Goal: Task Accomplishment & Management: Manage account settings

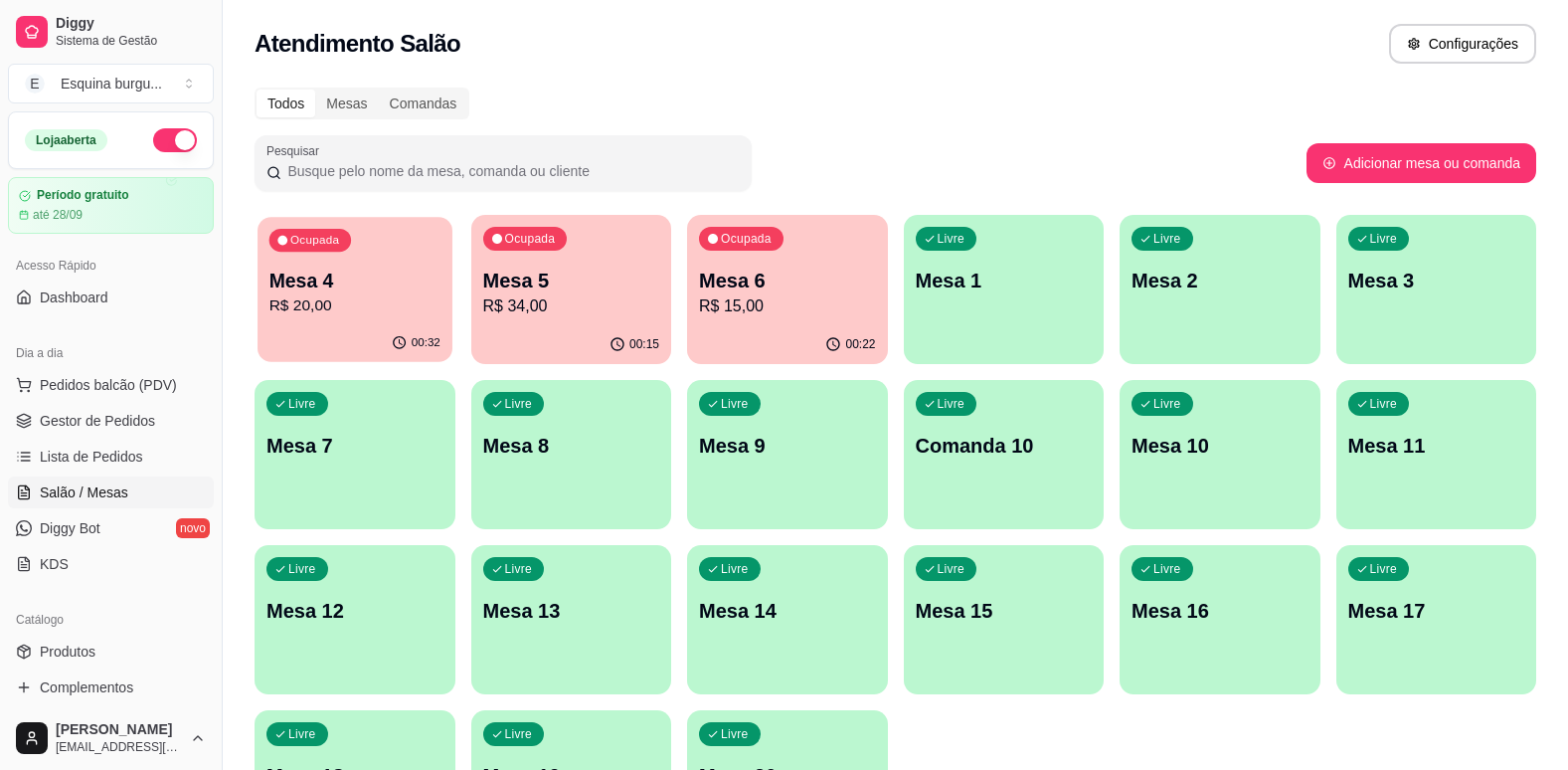
click at [441, 287] on div "Ocupada Mesa 4 R$ 20,00" at bounding box center [354, 271] width 194 height 108
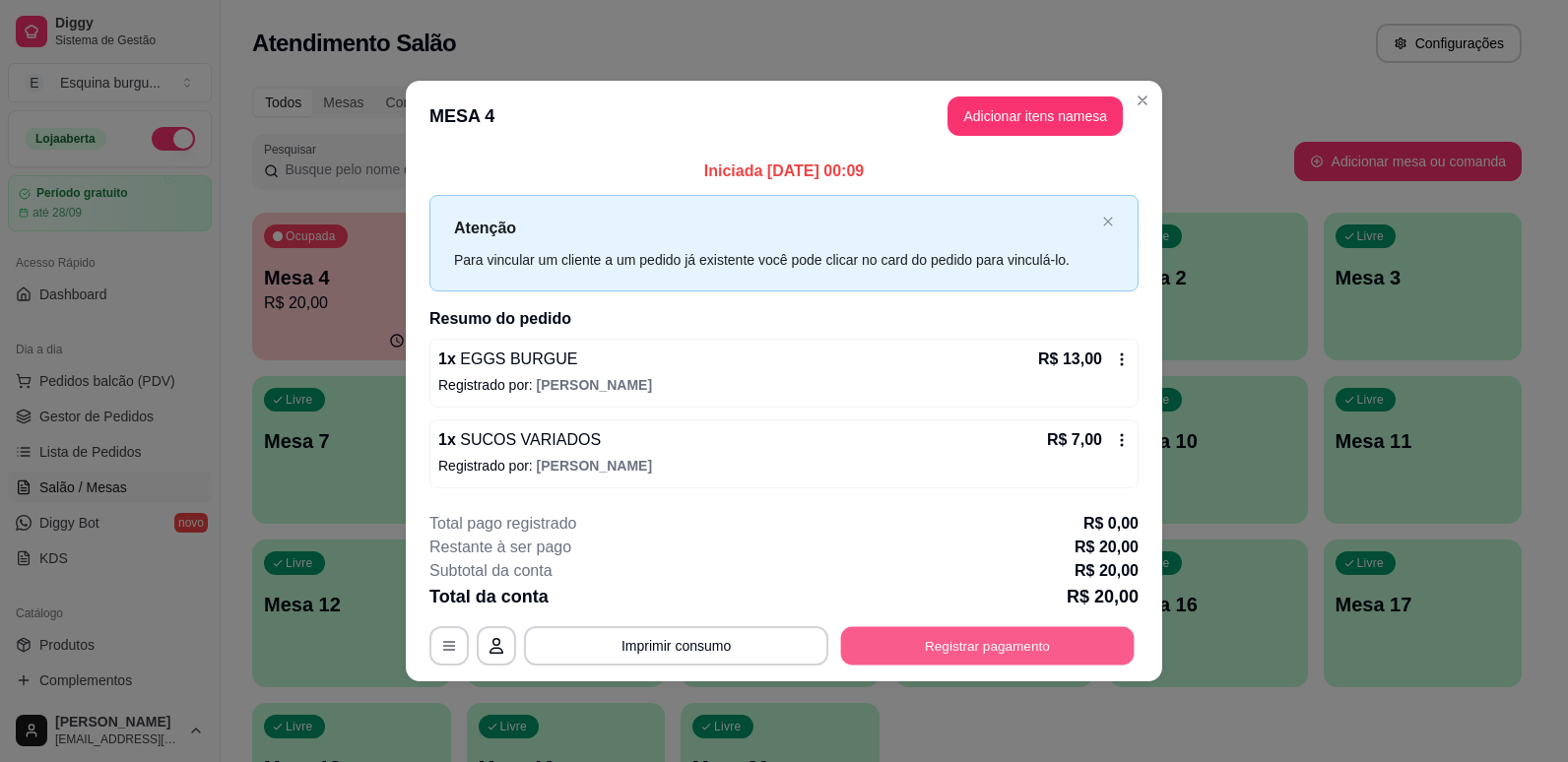
click at [958, 643] on button "Registrar pagamento" at bounding box center [988, 645] width 294 height 39
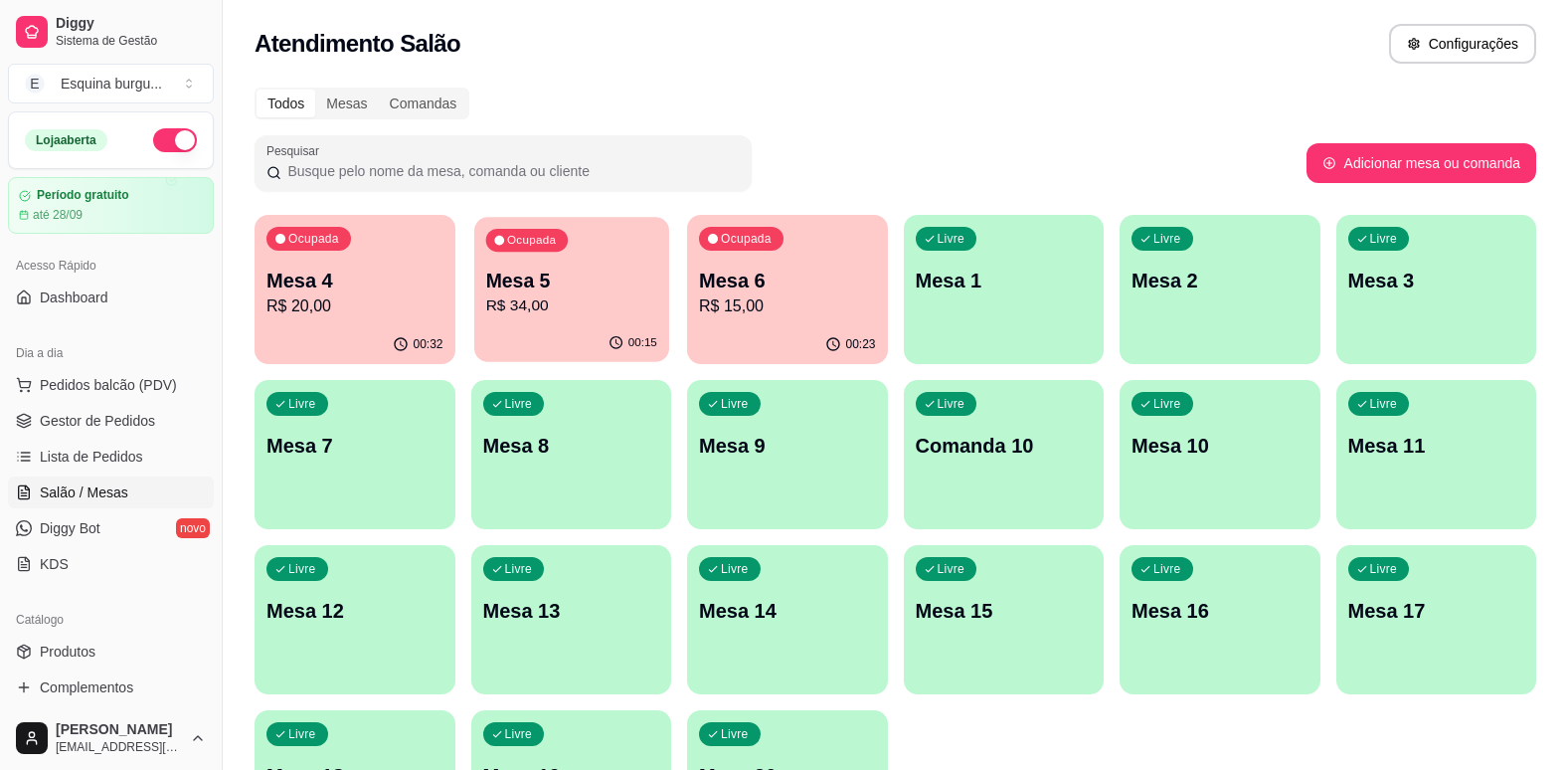
click at [586, 254] on div "Ocupada Mesa 5 R$ 34,00" at bounding box center [571, 271] width 194 height 108
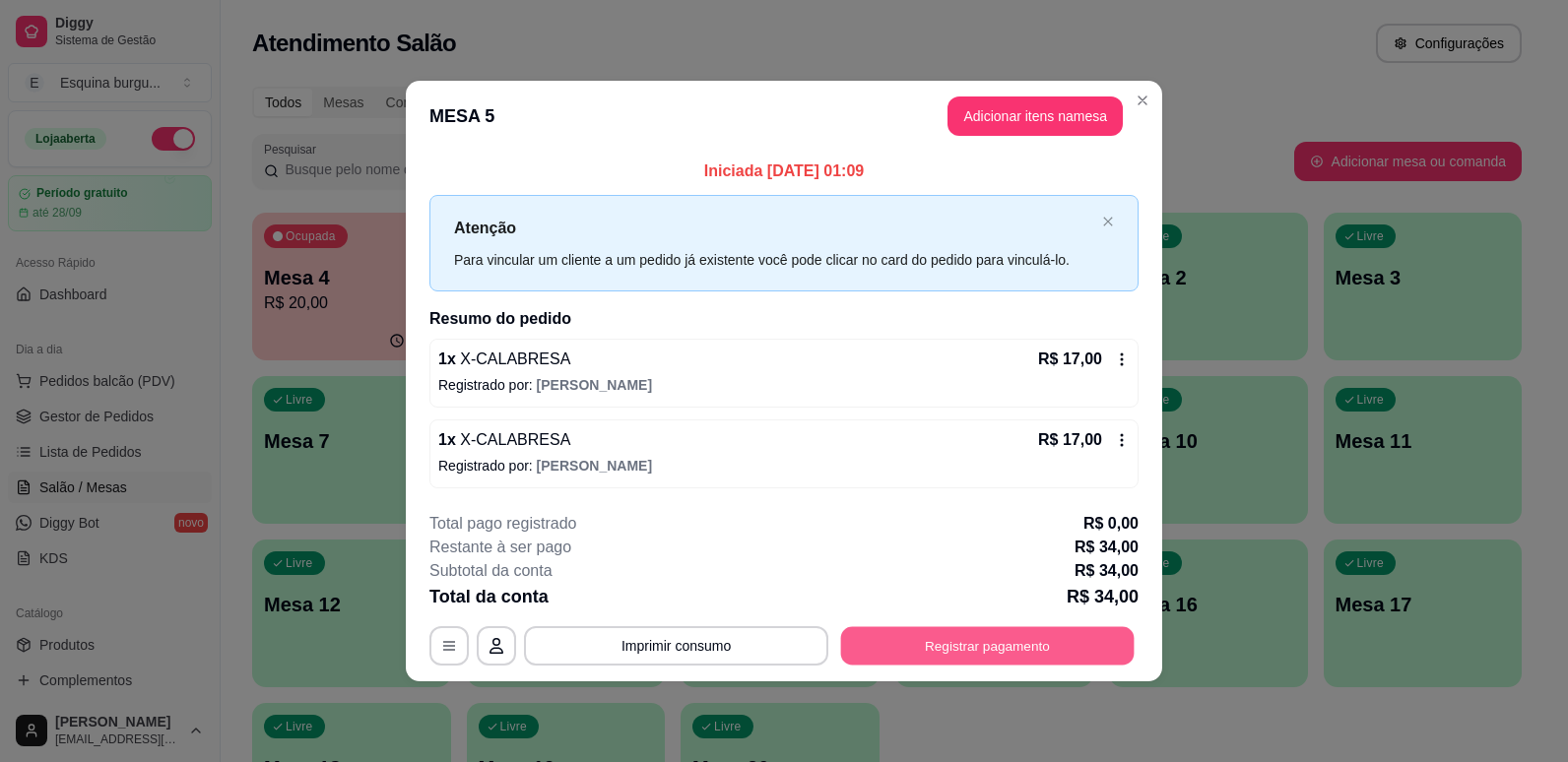
click at [953, 640] on button "Registrar pagamento" at bounding box center [988, 645] width 294 height 39
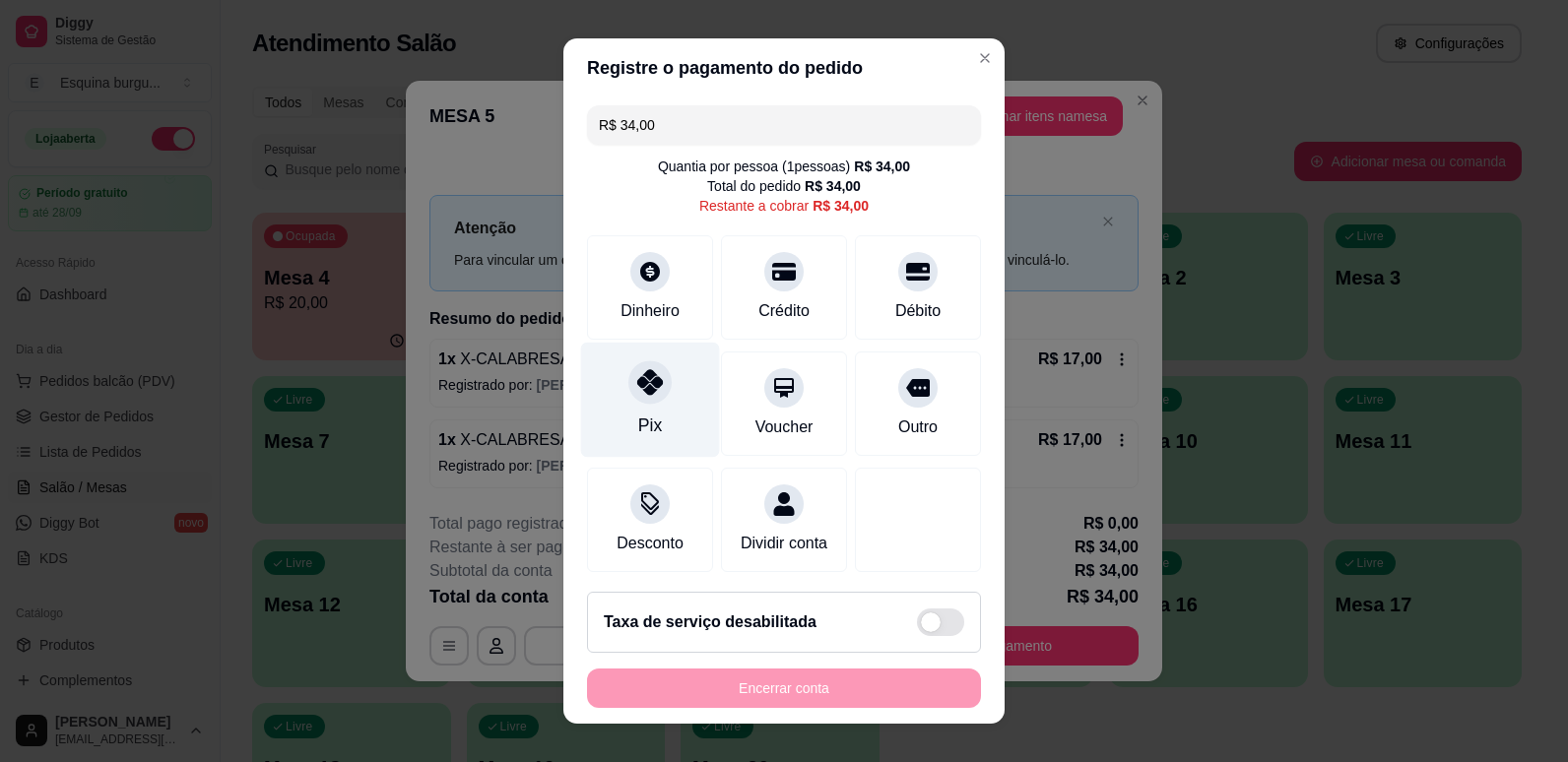
click at [623, 414] on div "Pix" at bounding box center [651, 399] width 139 height 116
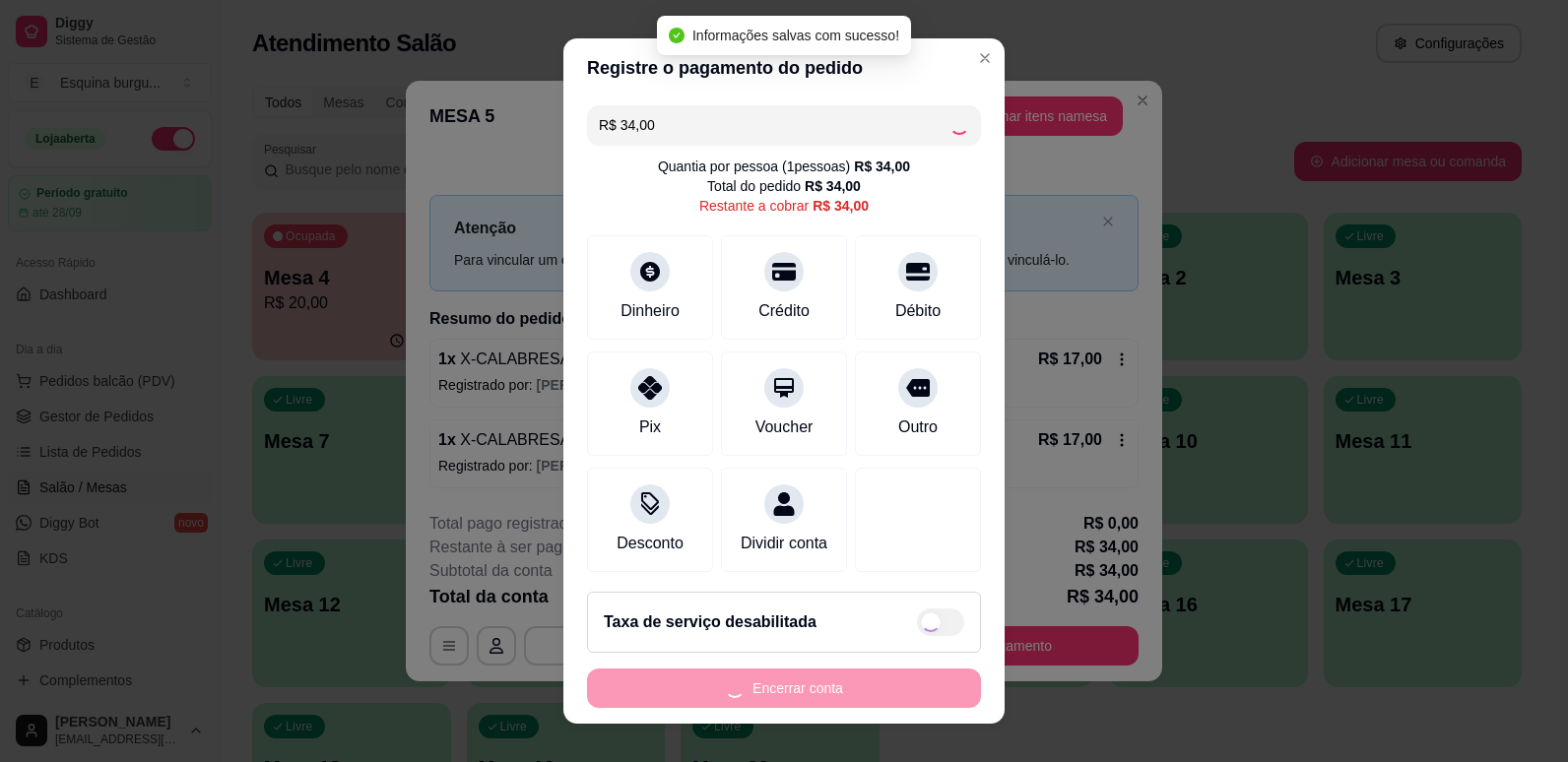
type input "R$ 0,00"
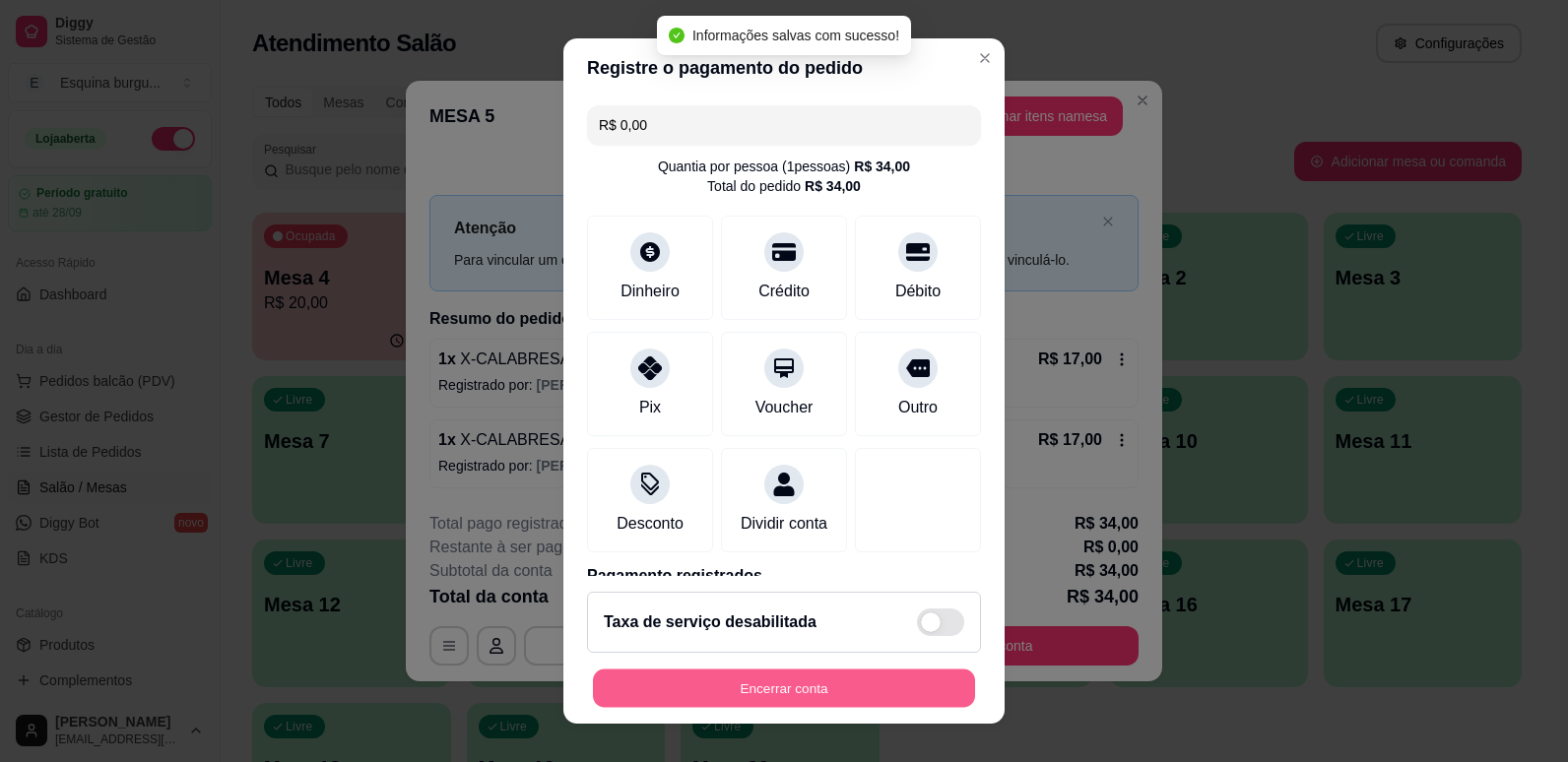
click at [867, 677] on button "Encerrar conta" at bounding box center [784, 689] width 383 height 39
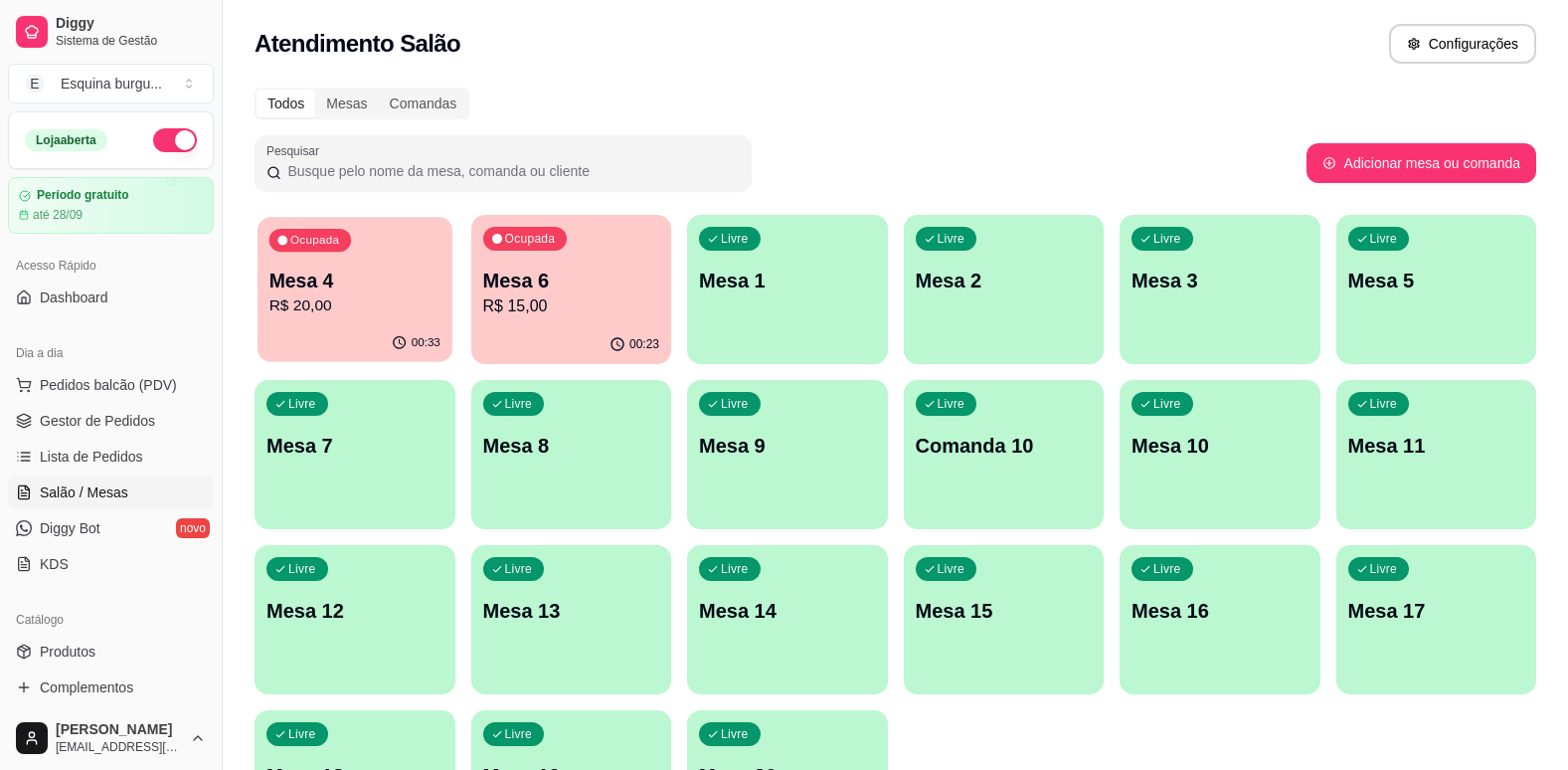
click at [320, 321] on div "Ocupada Mesa 4 R$ 20,00" at bounding box center [354, 271] width 194 height 108
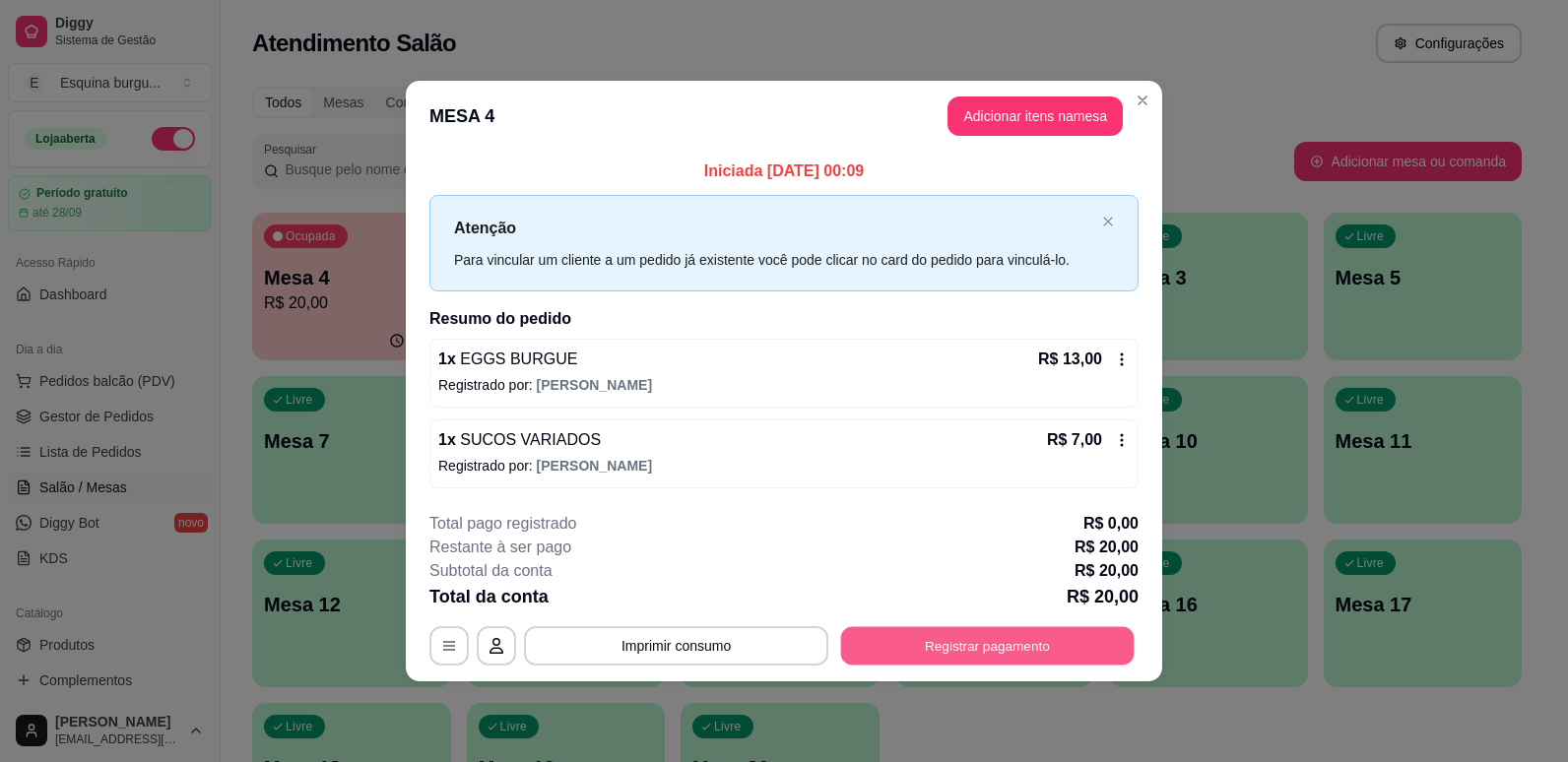
click at [1090, 630] on button "Registrar pagamento" at bounding box center [988, 645] width 294 height 39
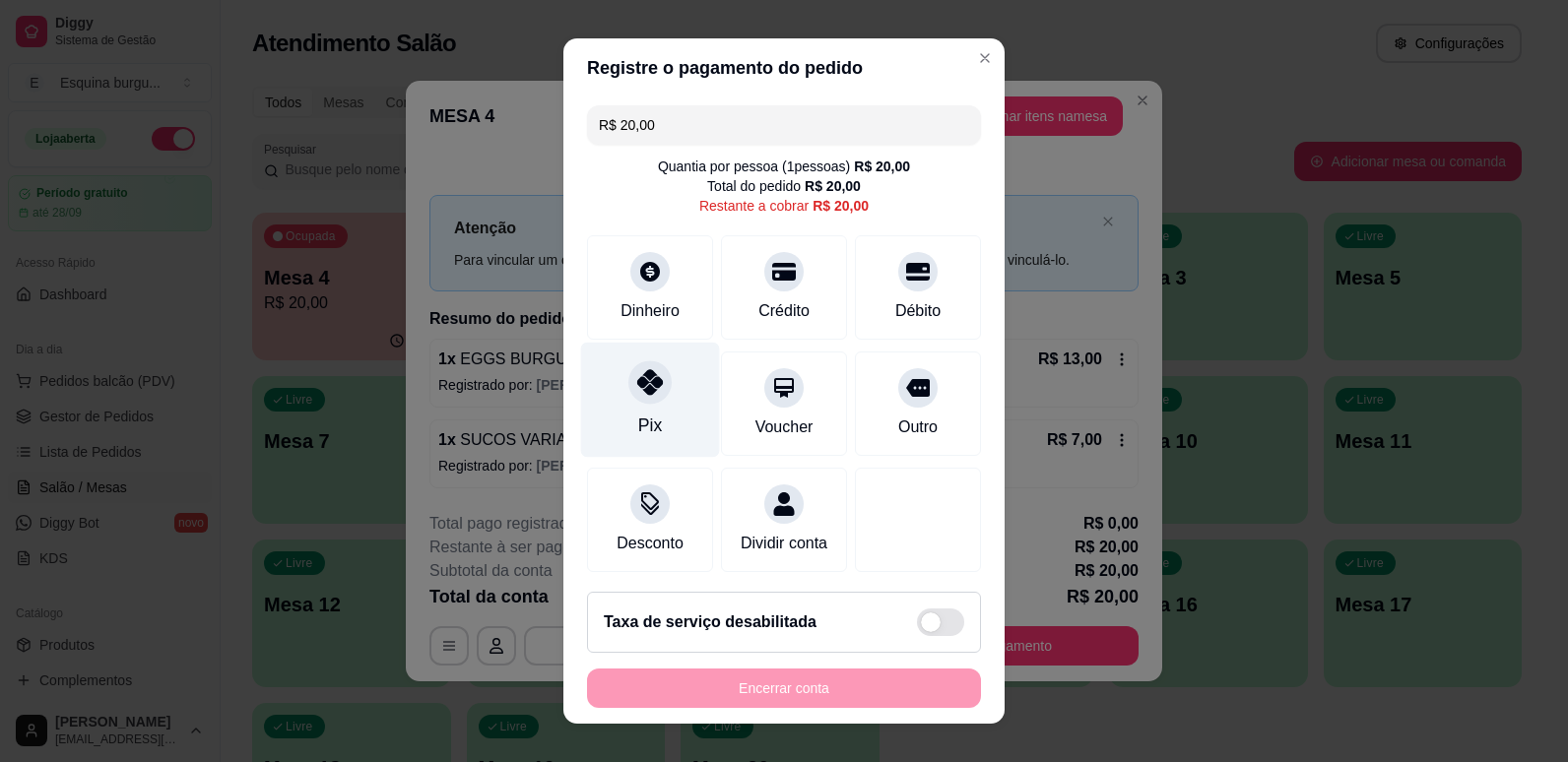
click at [638, 406] on div "Pix" at bounding box center [651, 399] width 139 height 116
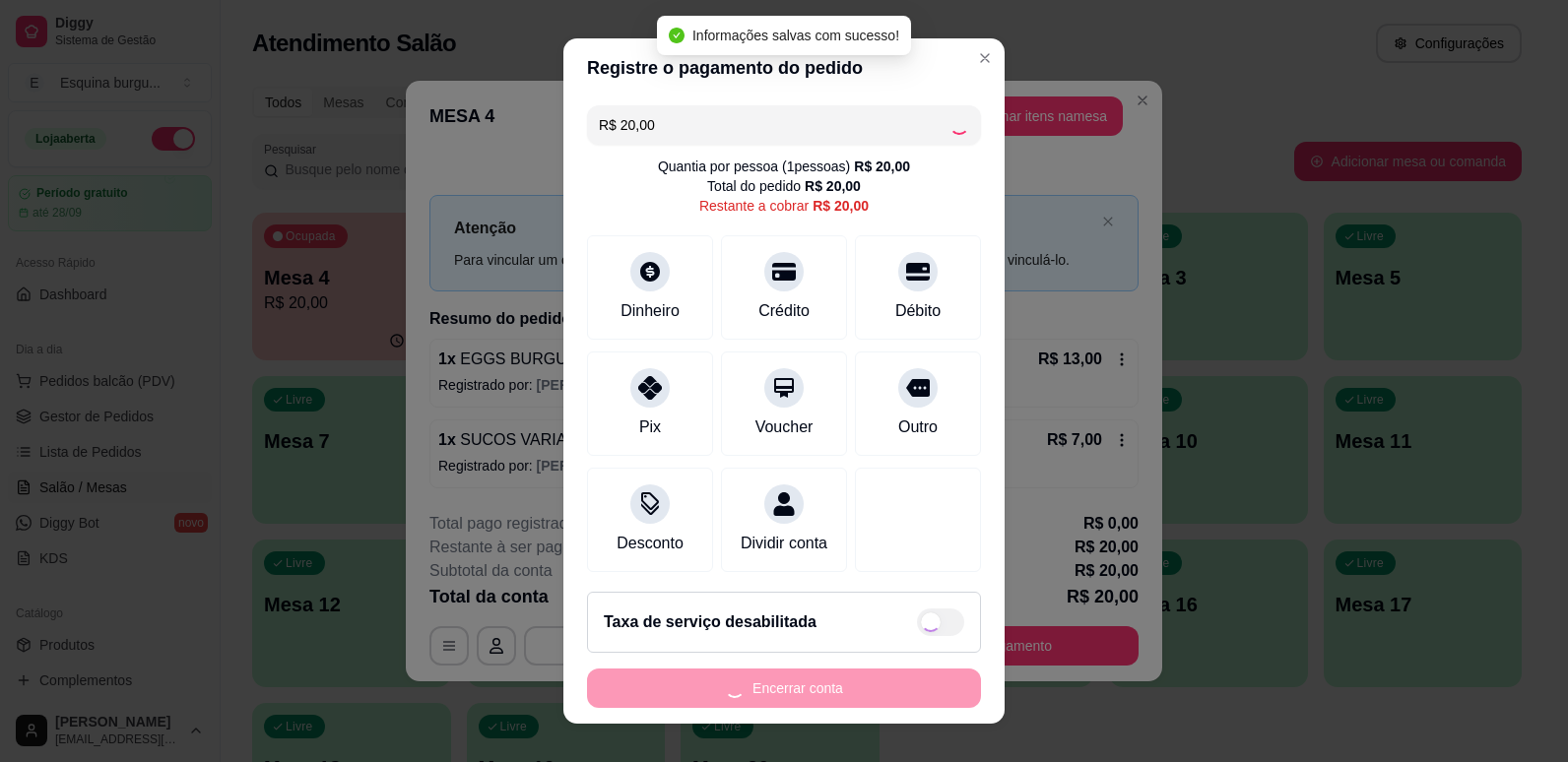
type input "R$ 0,00"
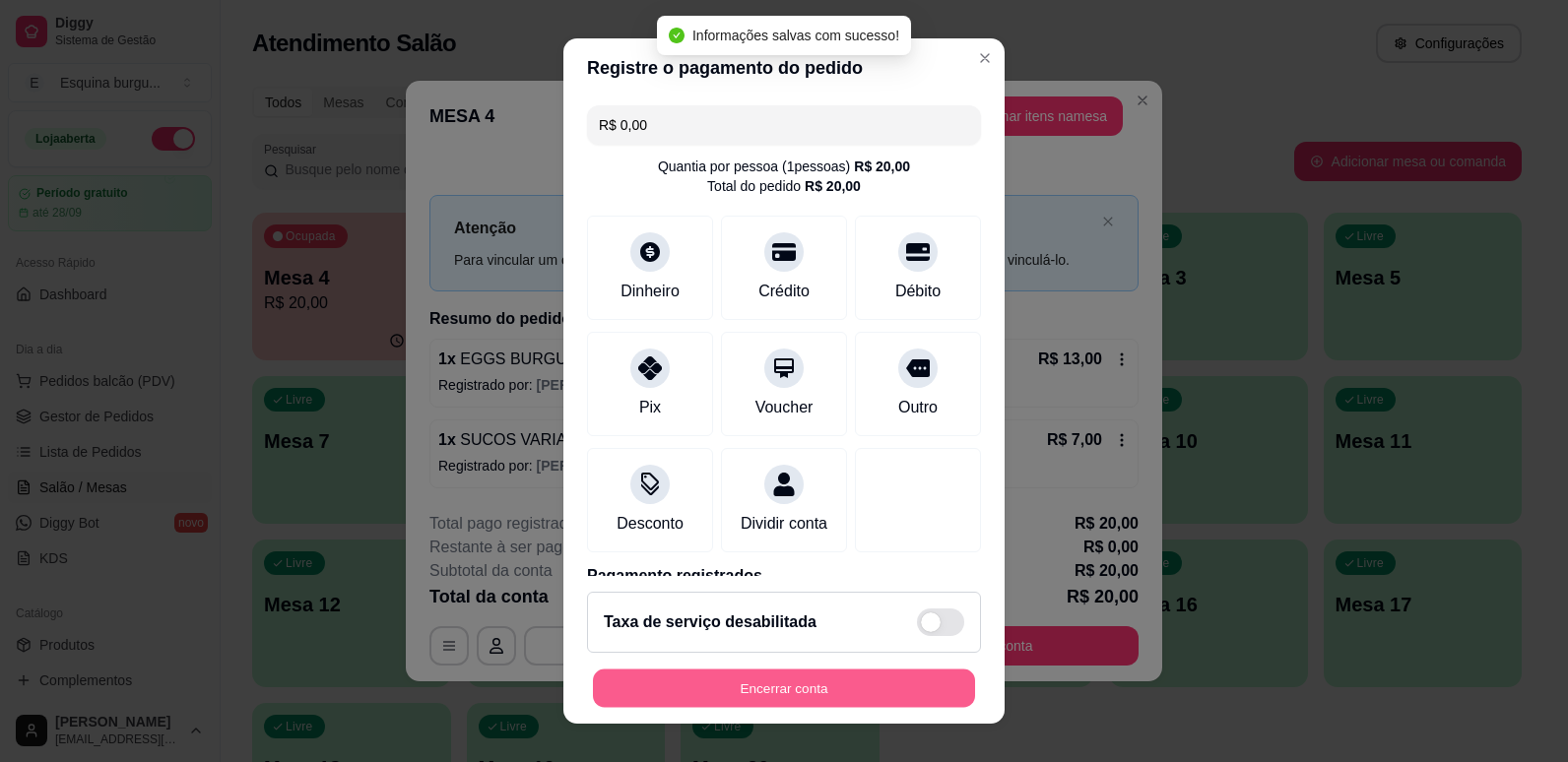
click at [893, 684] on button "Encerrar conta" at bounding box center [784, 689] width 383 height 39
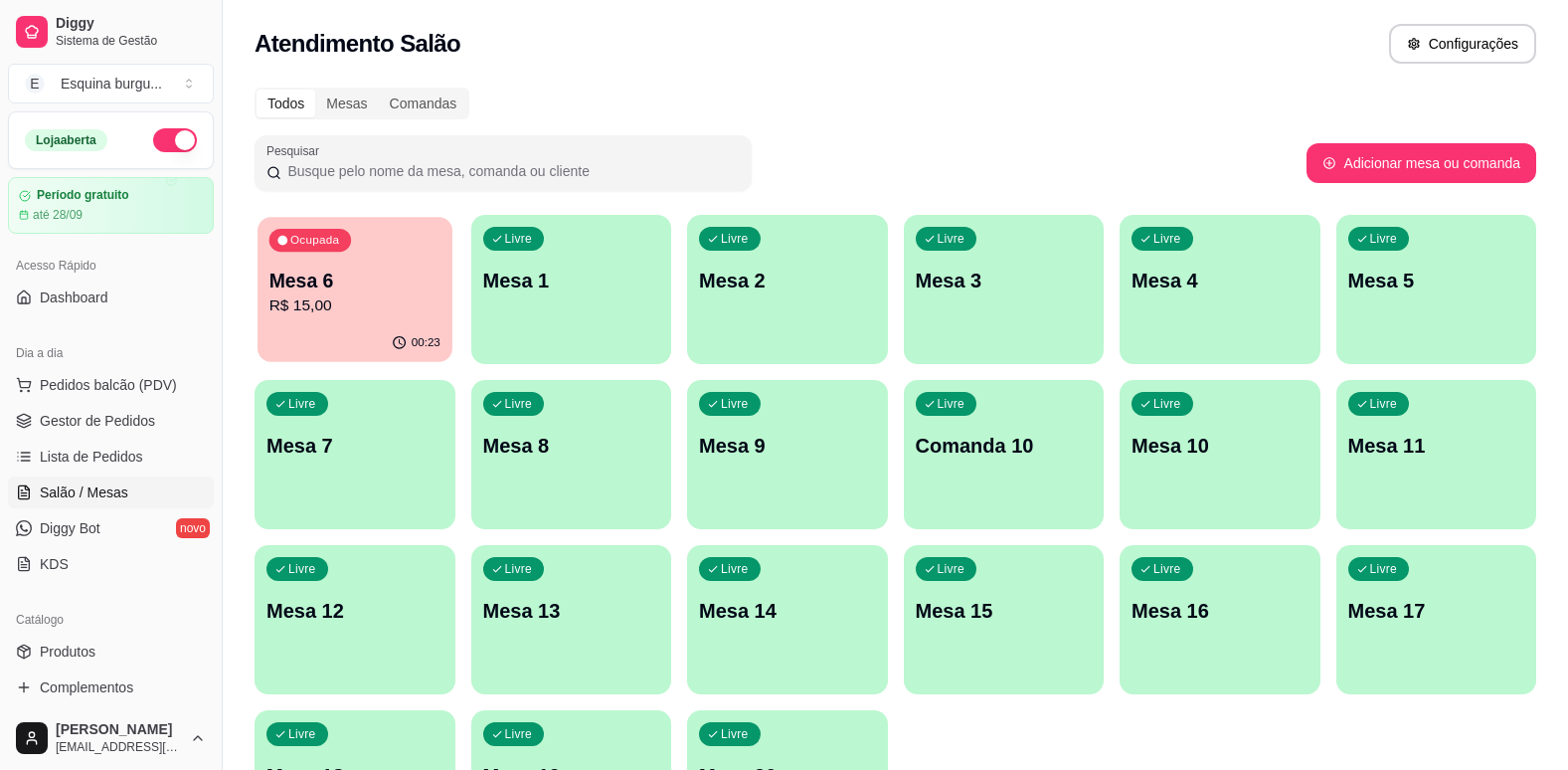
click at [397, 269] on p "Mesa 6" at bounding box center [354, 281] width 171 height 27
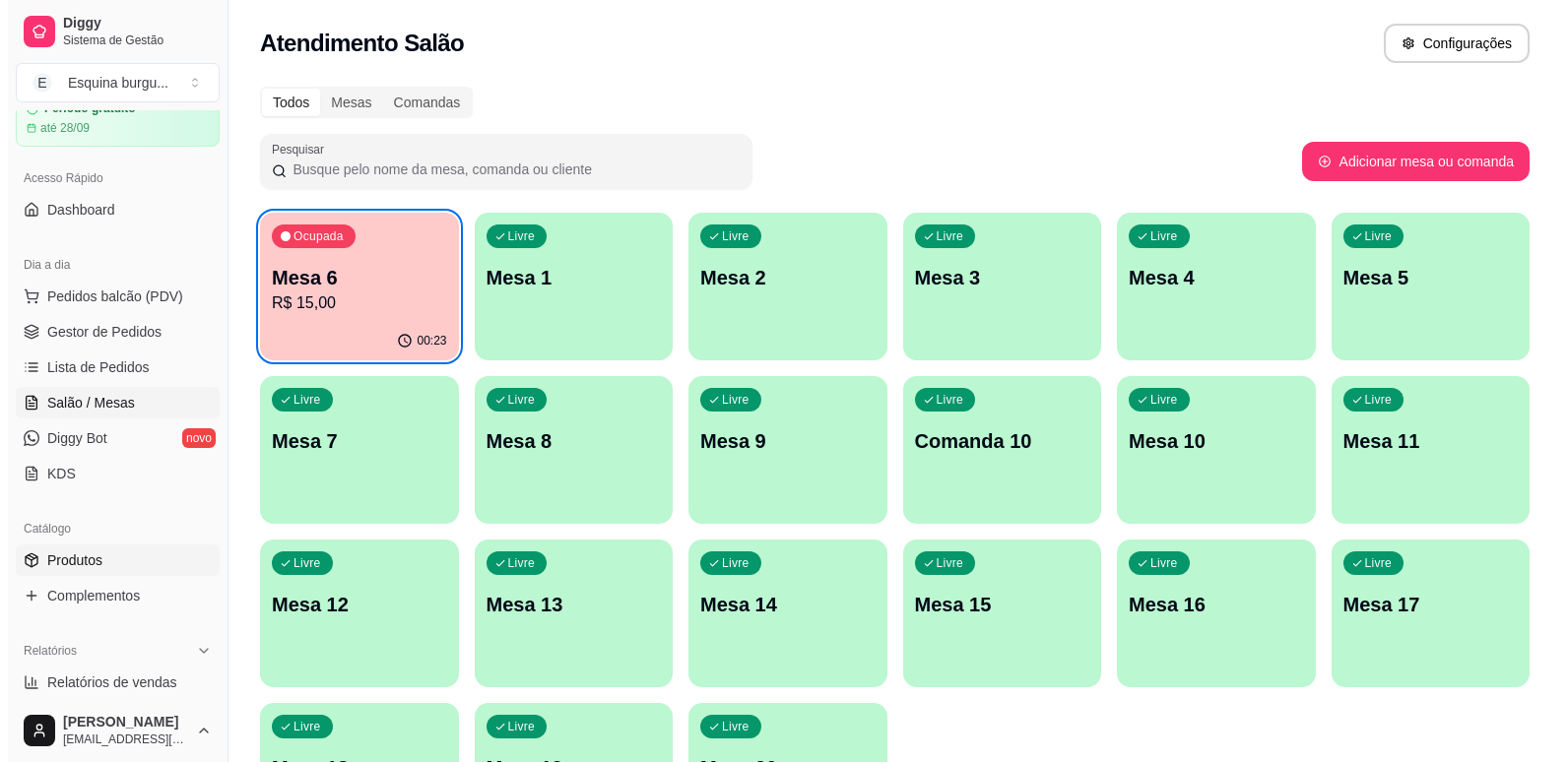
scroll to position [92, 0]
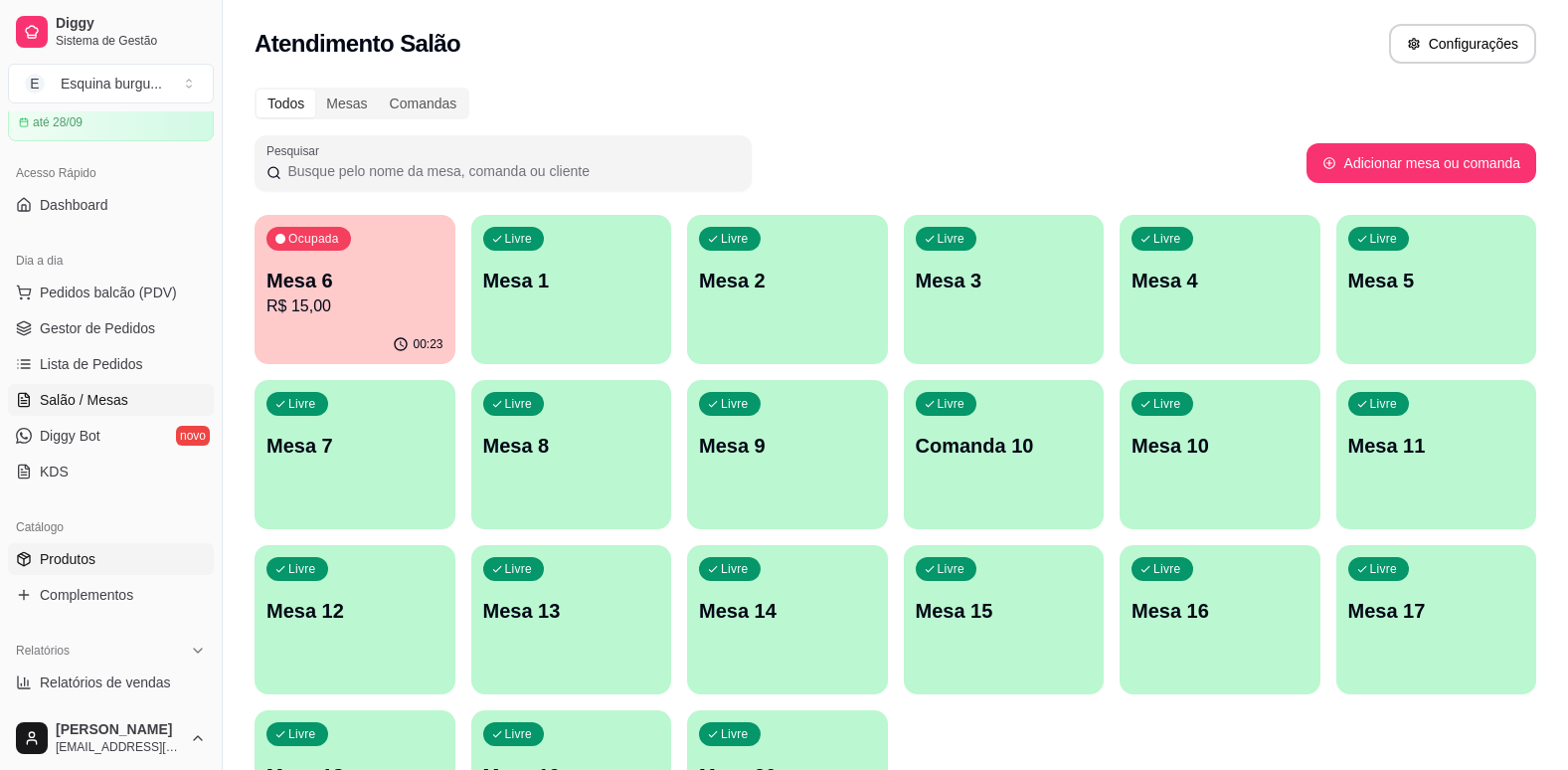
click at [121, 566] on link "Produtos" at bounding box center [111, 559] width 206 height 32
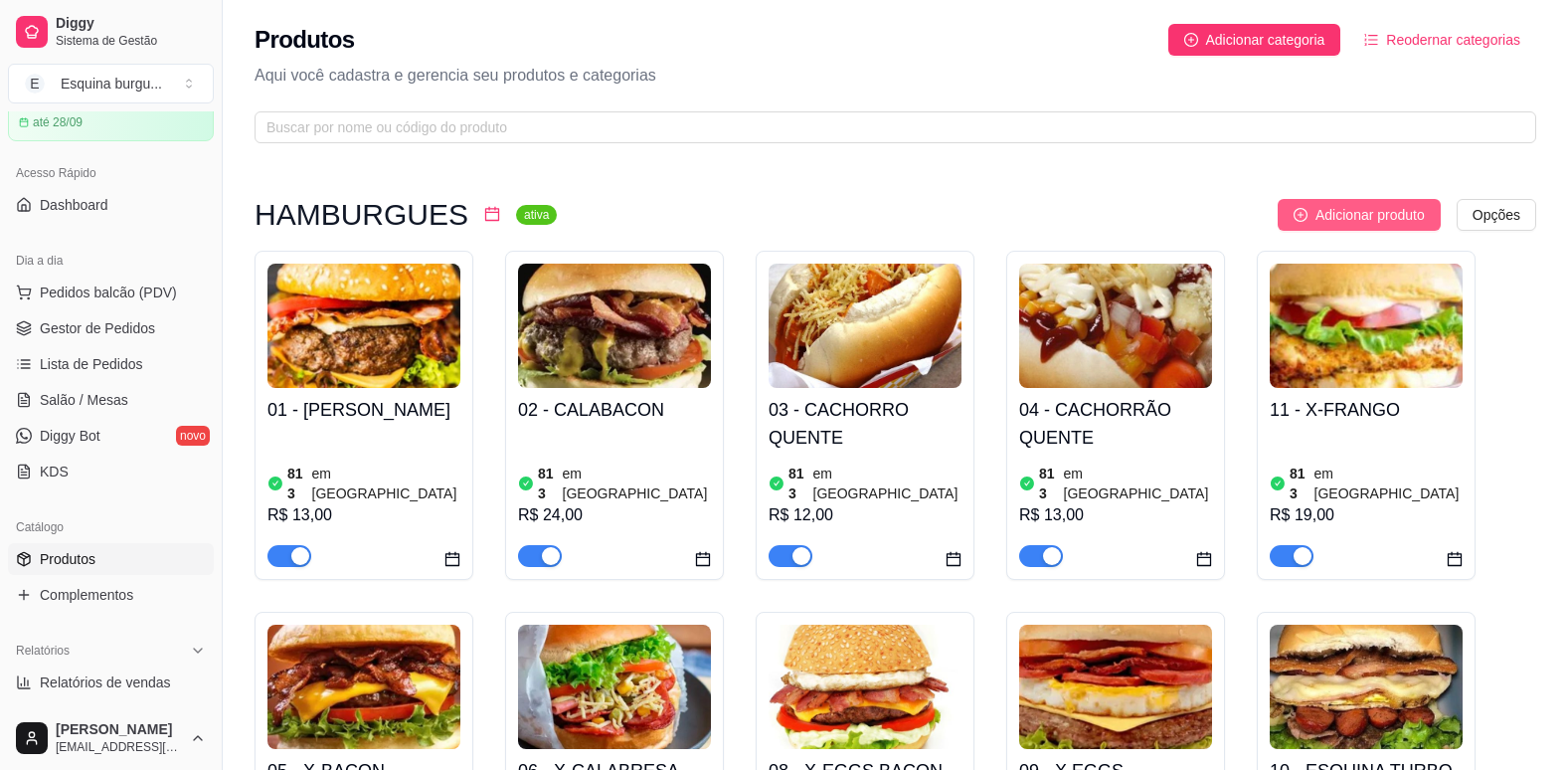
click at [1376, 212] on span "Adicionar produto" at bounding box center [1370, 215] width 110 height 22
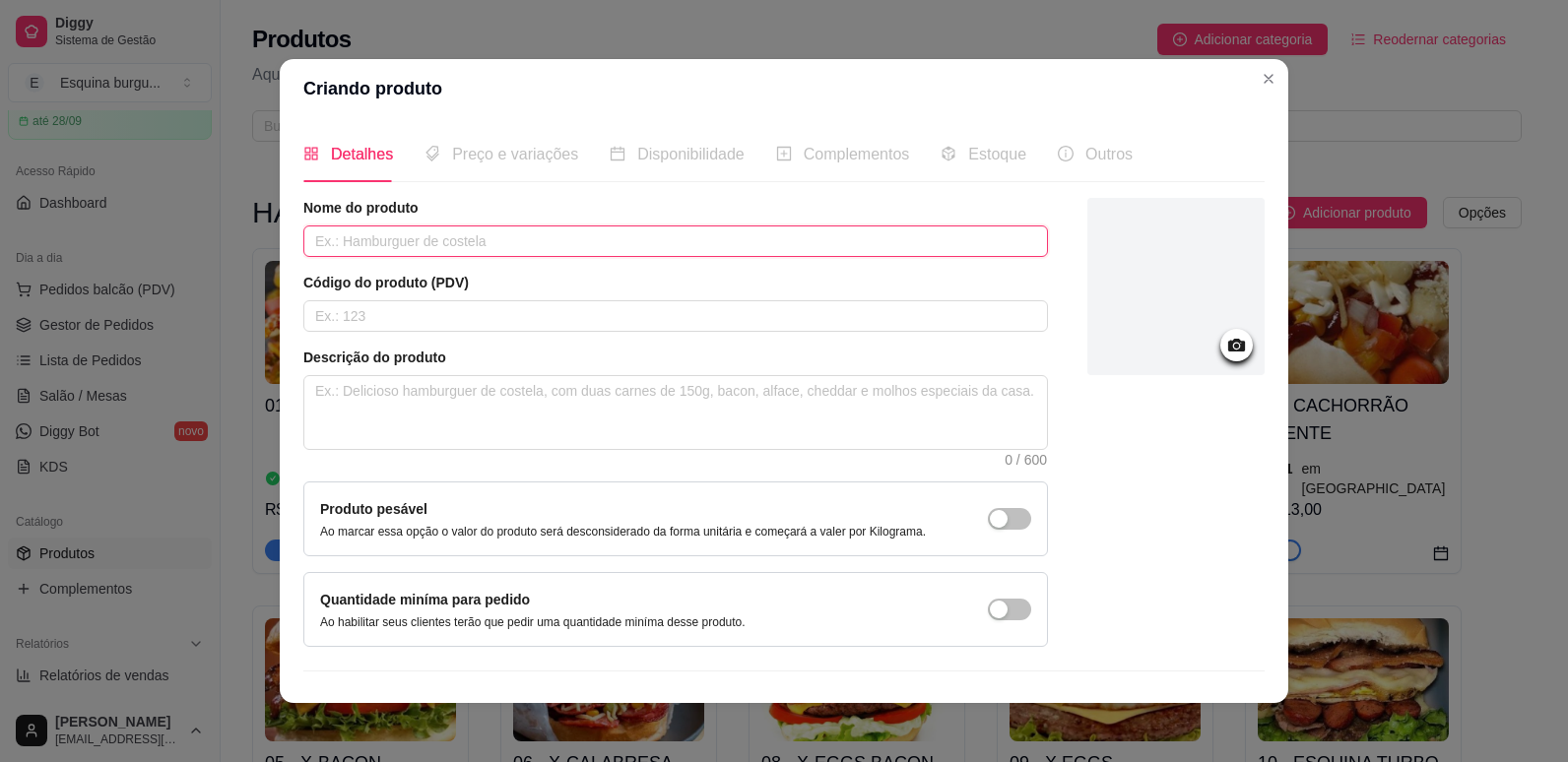
click at [647, 235] on input "text" at bounding box center [675, 241] width 744 height 32
type input "X EGGS FRANGO"
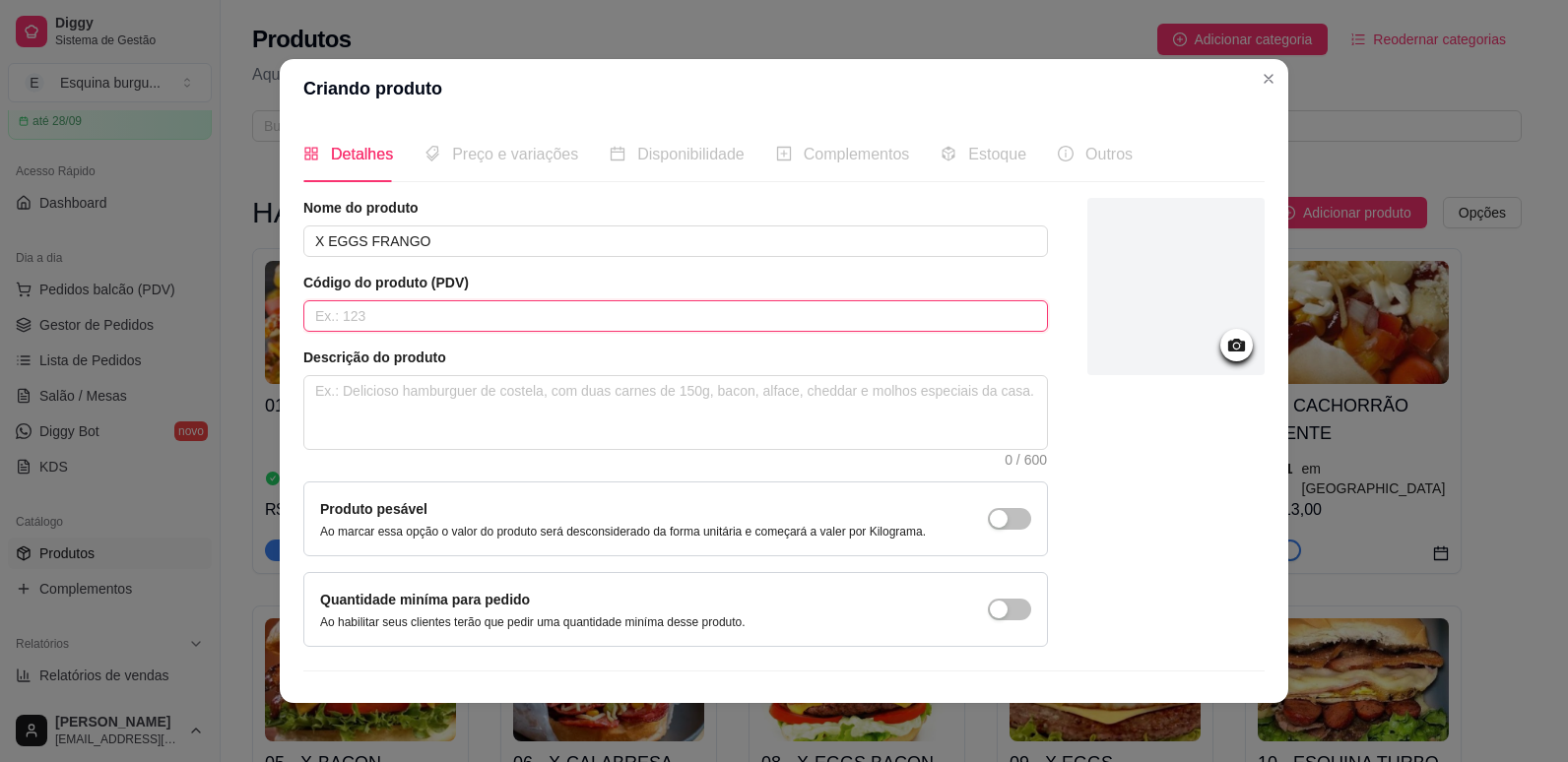
click at [515, 320] on input "text" at bounding box center [675, 316] width 744 height 32
type input "89"
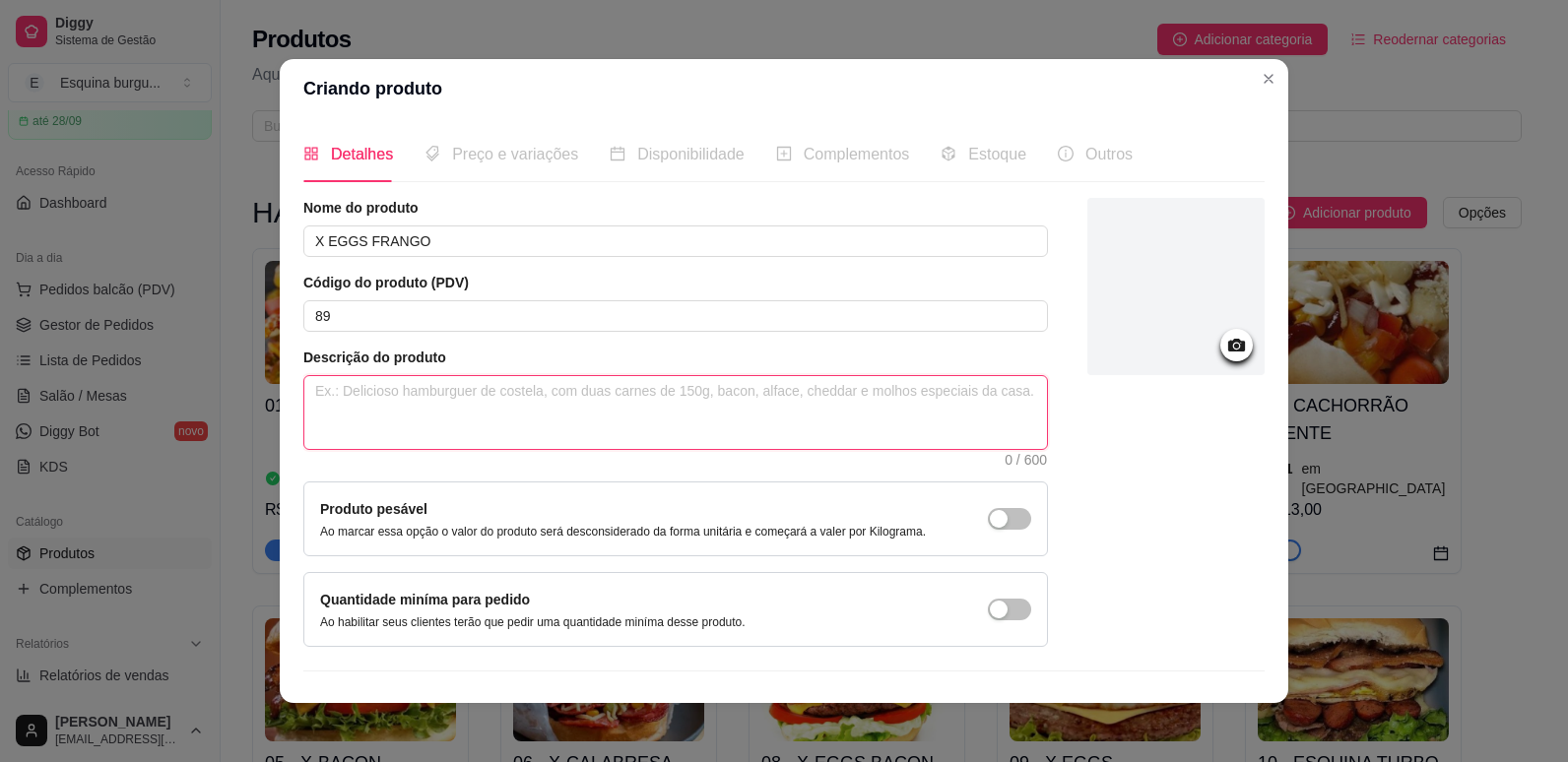
click at [461, 401] on textarea at bounding box center [675, 413] width 742 height 73
type textarea "F"
type textarea "FR"
type textarea "FRA"
type textarea "FRAN"
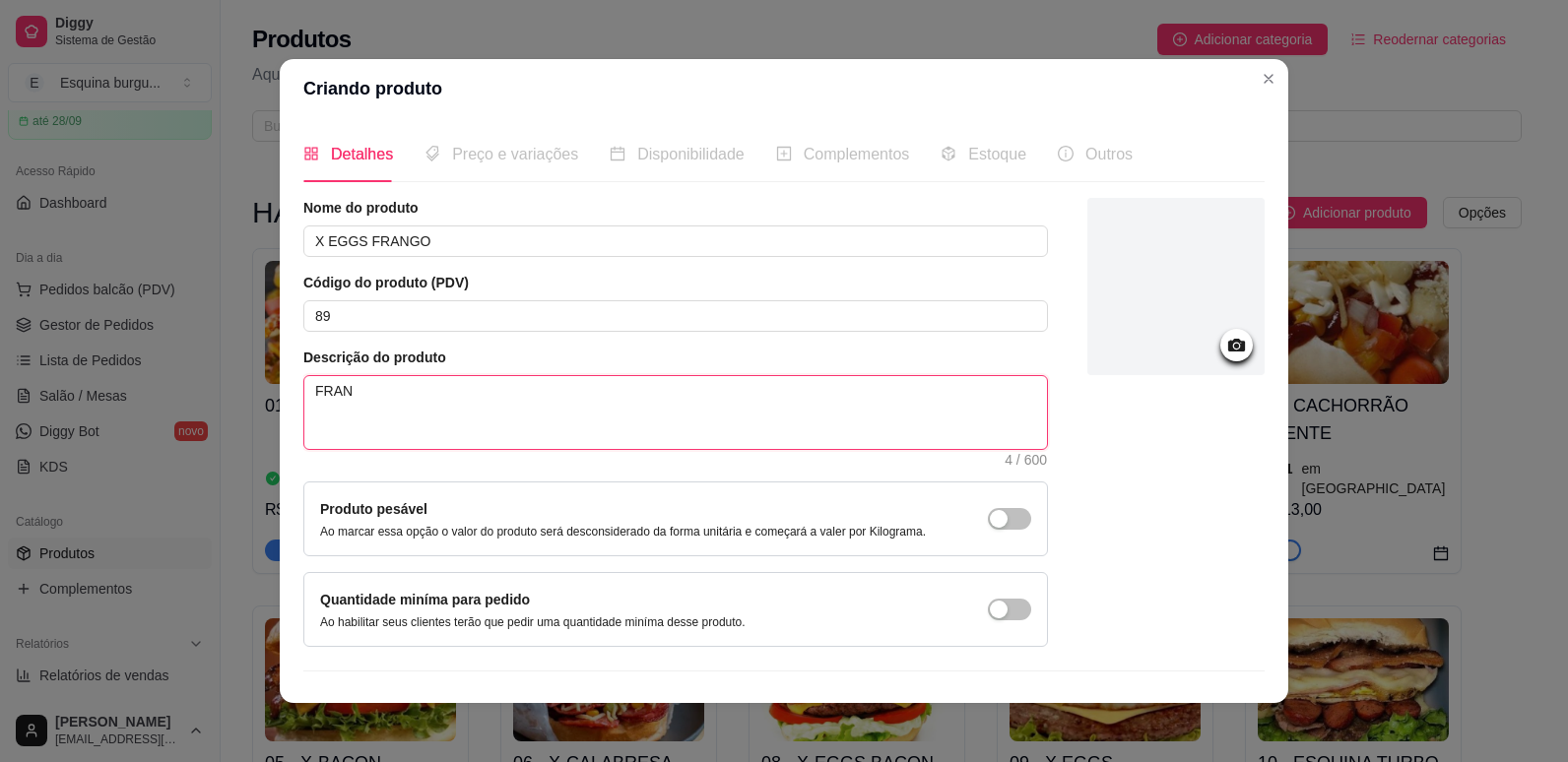
type textarea "FRANG"
type textarea "FRANGO"
type textarea "FRANGO D"
type textarea "FRANGO DE"
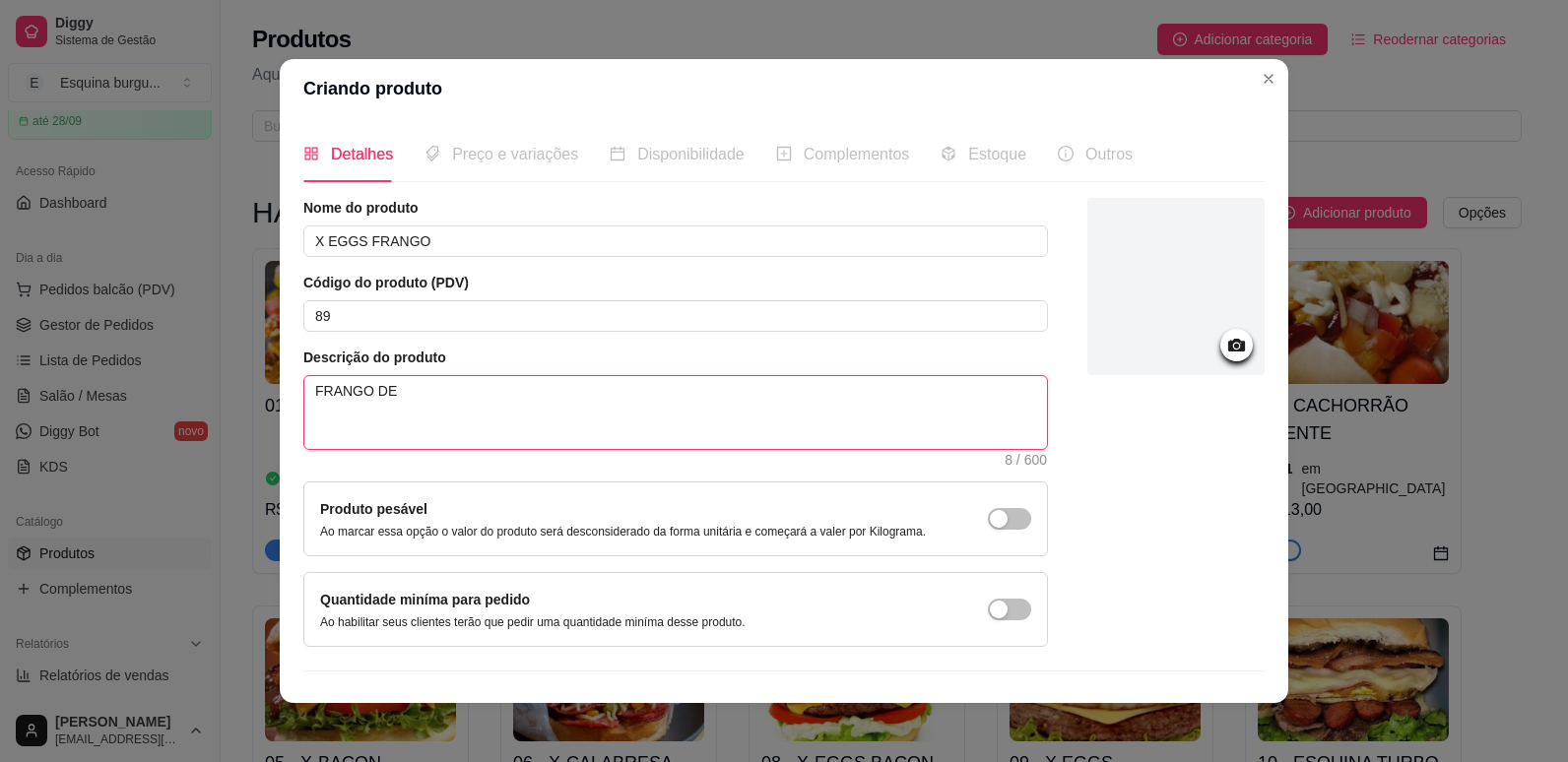
type textarea "FRANGO DES"
type textarea "FRANGO DESF"
type textarea "FRANGO DESFI"
type textarea "FRANGO DESFIA"
type textarea "FRANGO DESFIAD"
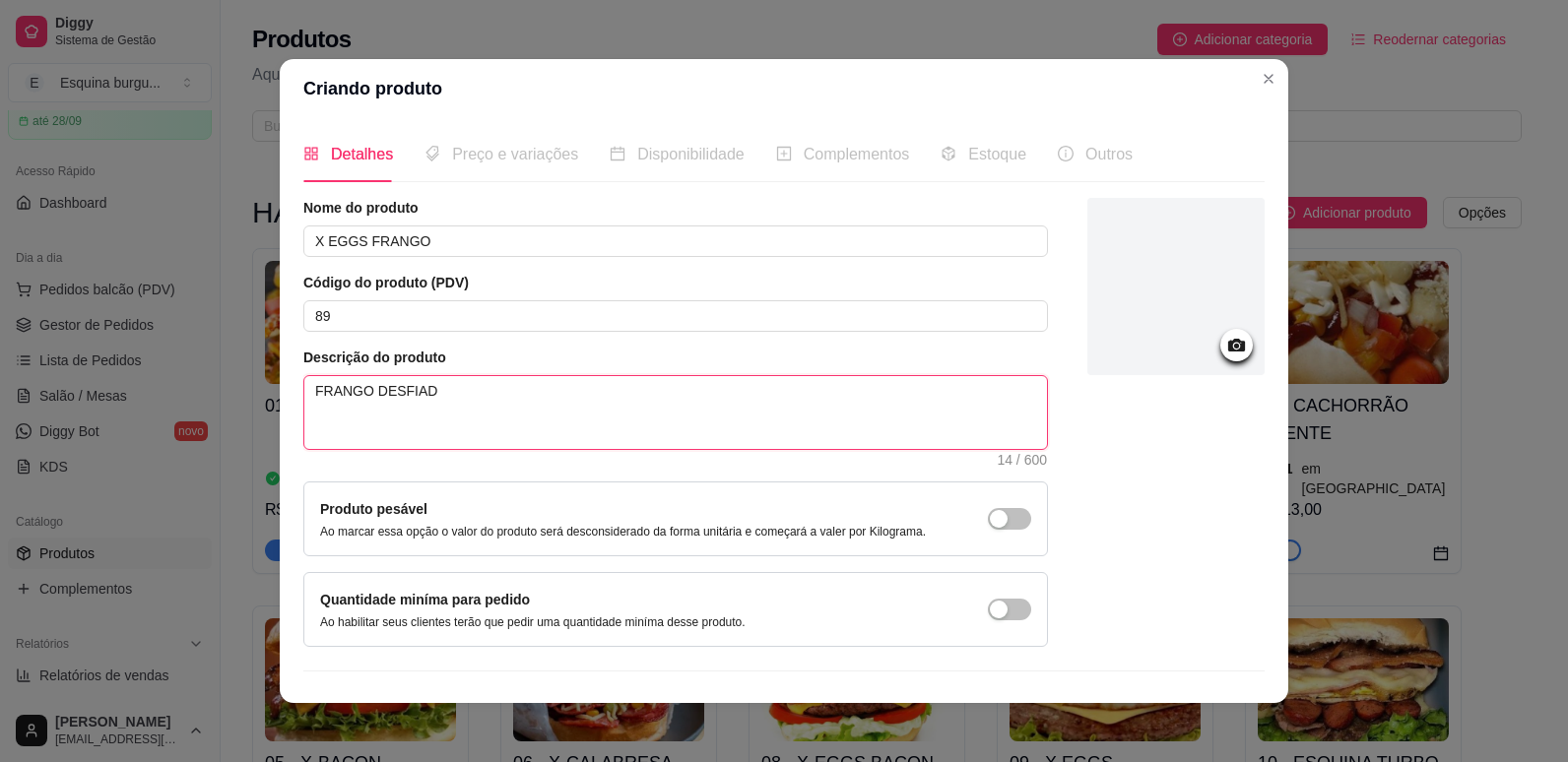
type textarea "FRANGO DESFIADO"
type textarea "FRANGO DESFIADO E"
type textarea "FRANGO DESFIADO E T"
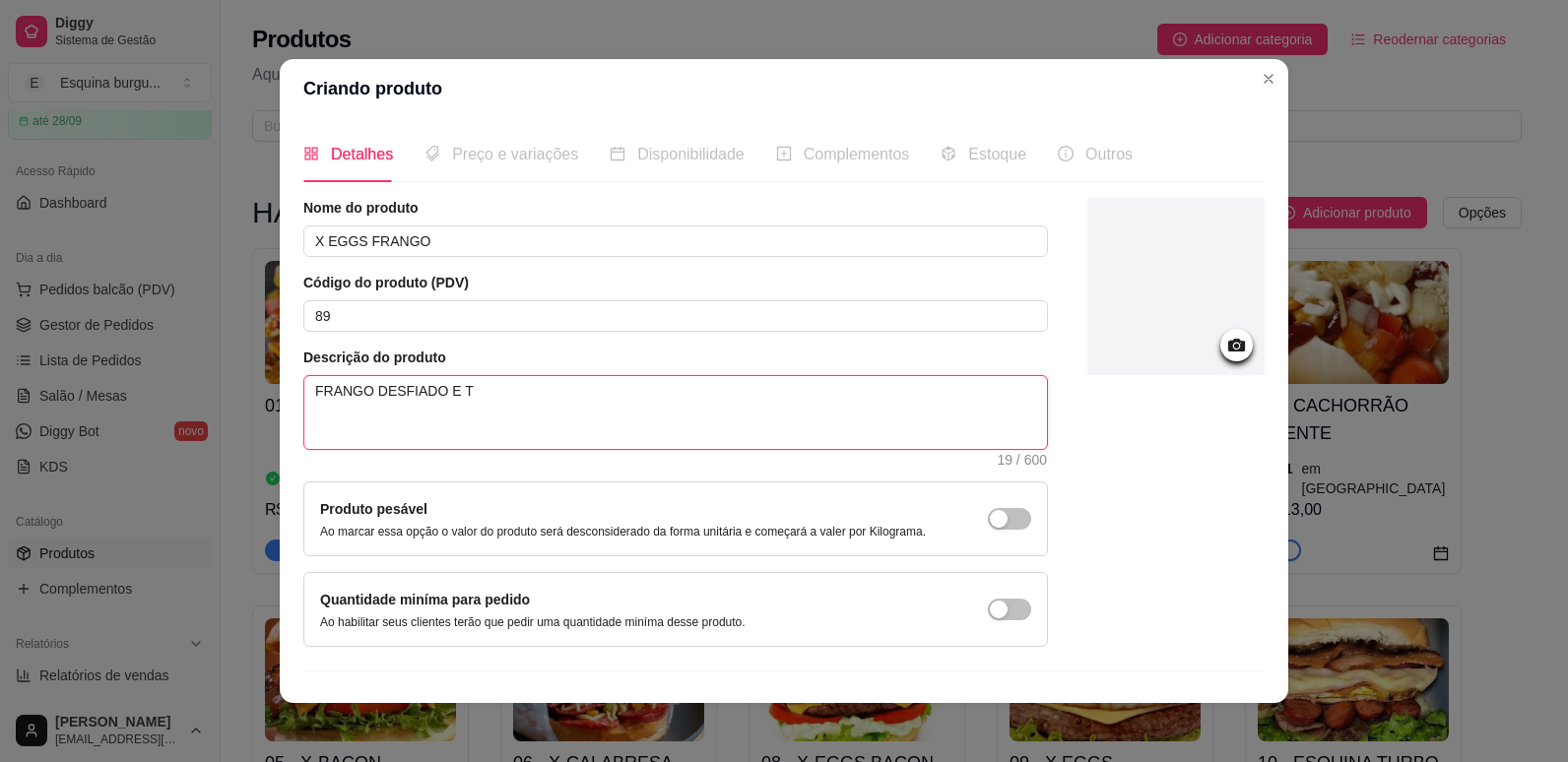
type textarea "FRANGO DESFIADO E TE"
type textarea "FRANGO DESFIADO E TEM"
type textarea "FRANGO DESFIADO E TEMO"
type textarea "FRANGO DESFIADO E TEM"
type textarea "FRANGO DESFIADO E TE"
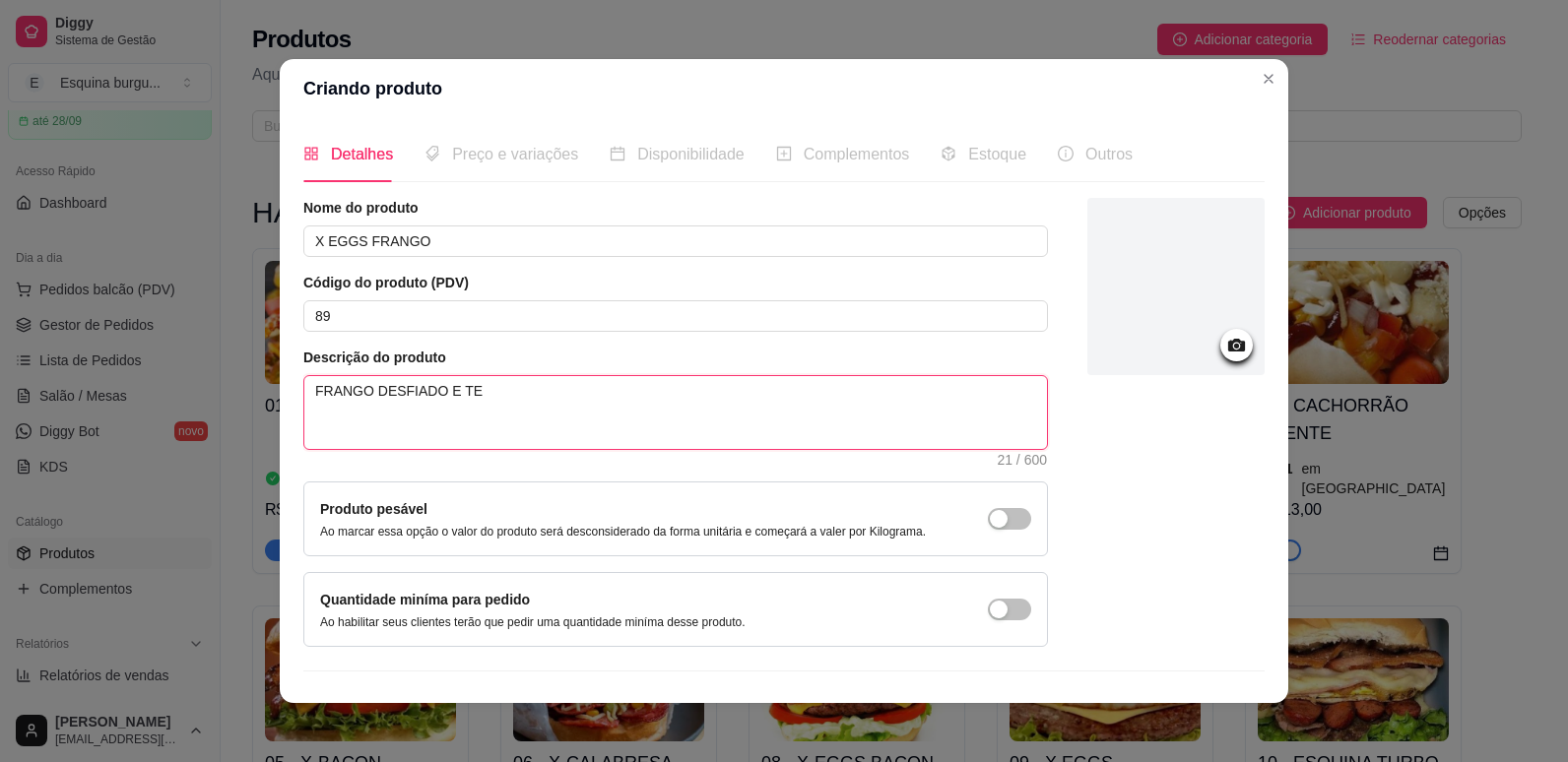
type textarea "FRANGO DESFIADO E T"
type textarea "FRANGO DESFIADO E"
type textarea "FRANGO DESFIADO"
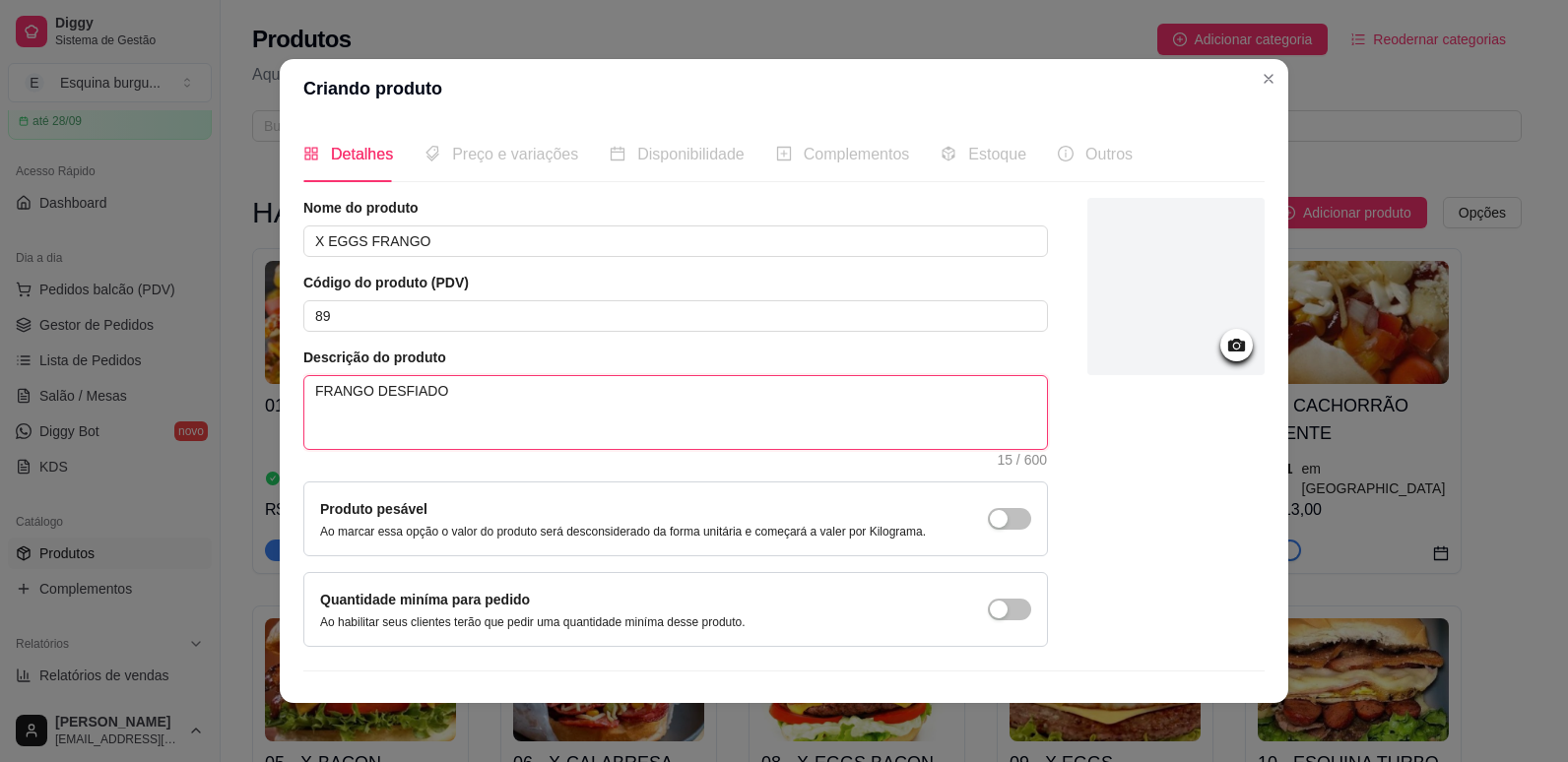
type textarea "FRANGO DESFIADO,"
type textarea "FRANGO DESFIADO, O"
type textarea "FRANGO DESFIADO, OV"
type textarea "FRANGO DESFIADO, OVO"
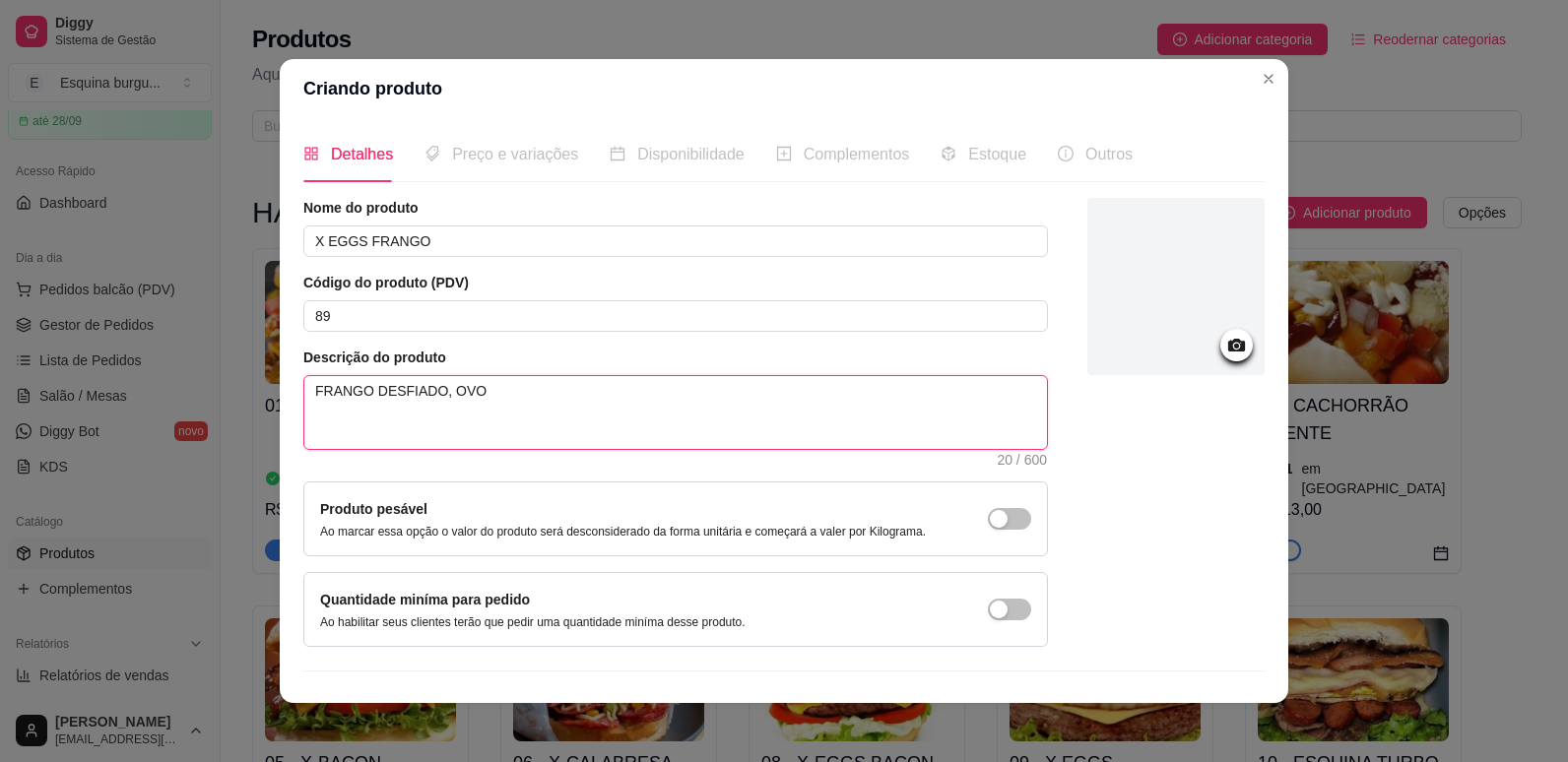
type textarea "FRANGO DESFIADO, OVO"
type textarea "FRANGO DESFIADO, OVO,"
type textarea "FRANGO DESFIADO, OVO, Q"
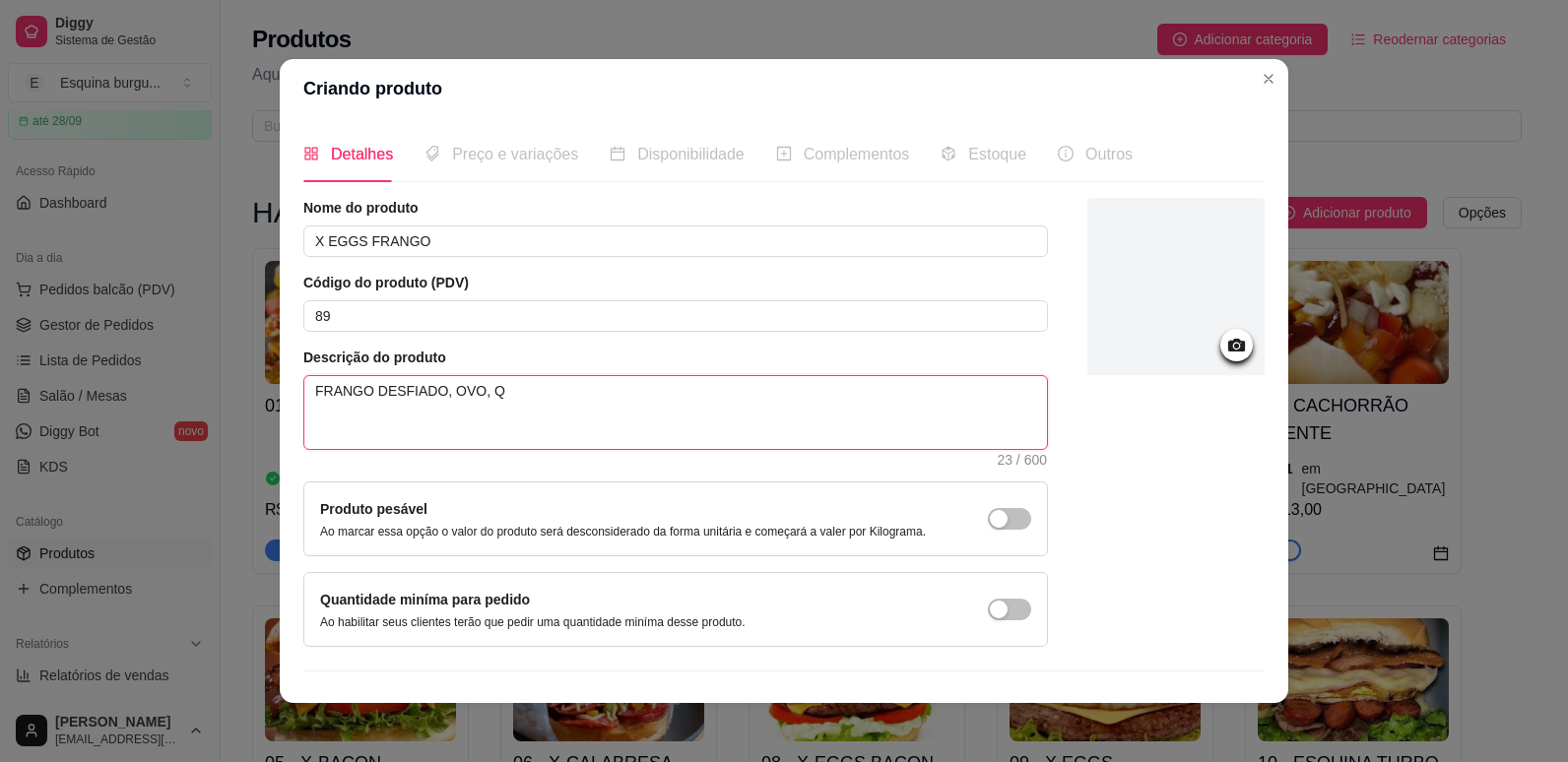
type textarea "FRANGO DESFIADO, OVO, QU"
type textarea "FRANGO DESFIADO, OVO, QUE"
type textarea "FRANGO DESFIADO, OVO, QUEI"
type textarea "FRANGO DESFIADO, OVO, QUEIJ"
type textarea "FRANGO DESFIADO, OVO, QUEIJO"
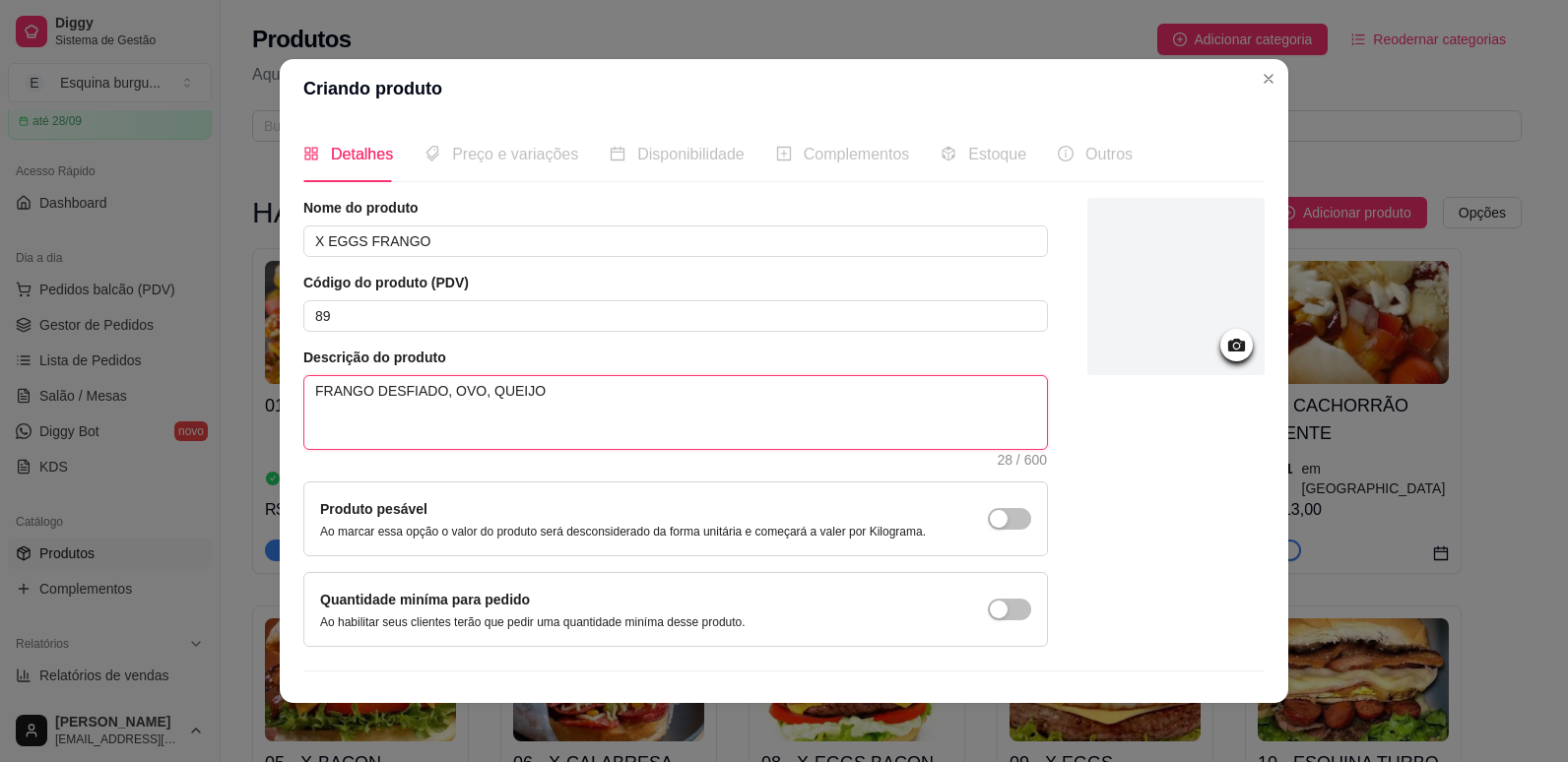
type textarea "FRANGO DESFIADO, OVO, QUEIJO,"
type textarea "FRANGO DESFIADO, OVO, QUEIJO, T"
type textarea "FRANGO DESFIADO, OVO, QUEIJO, TO"
type textarea "FRANGO DESFIADO, OVO, QUEIJO, TOM"
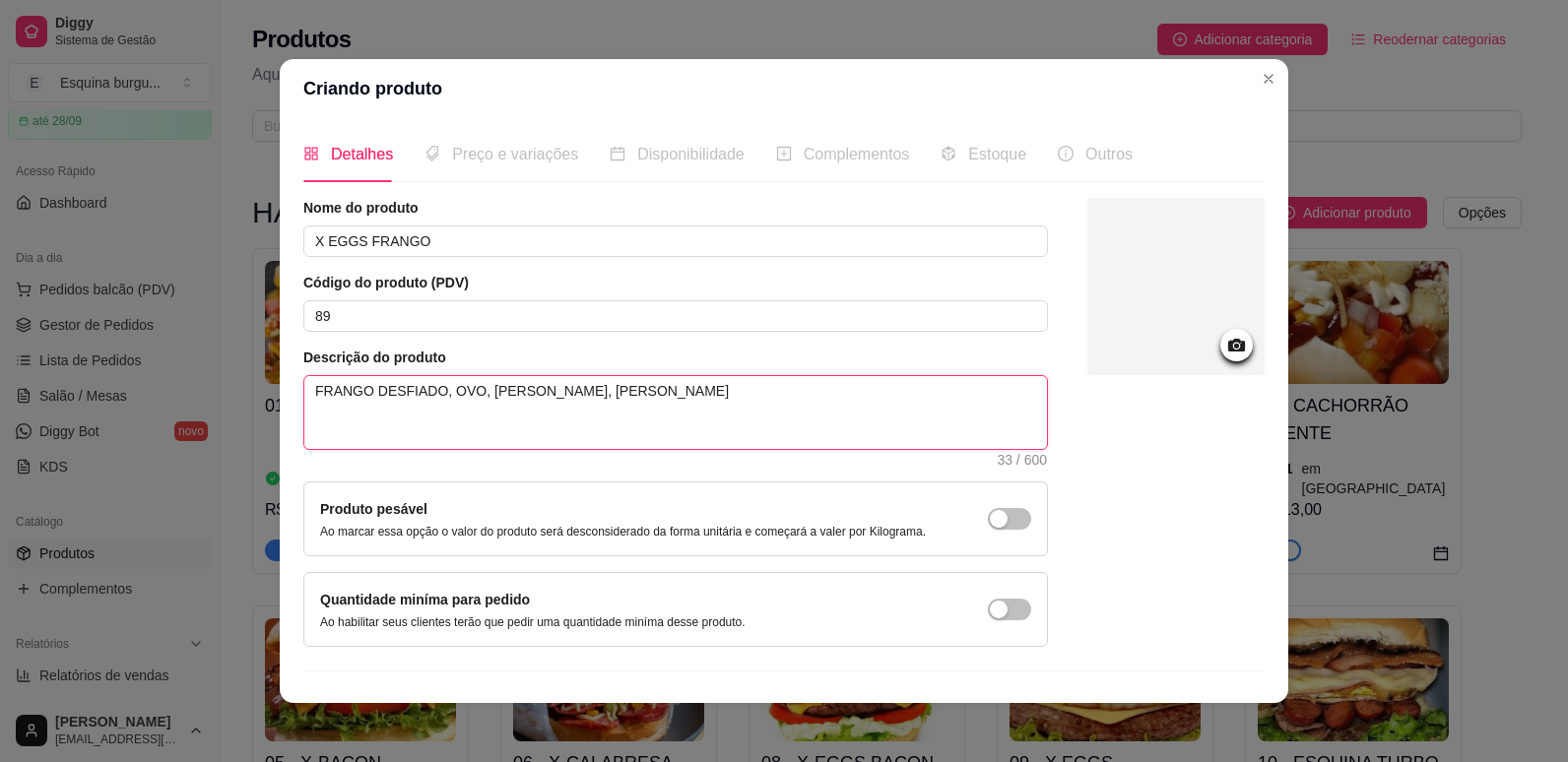
type textarea "FRANGO DESFIADO, OVO, QUEIJO, TOMA"
type textarea "FRANGO DESFIADO, OVO, QUEIJO, TO"
type textarea "FRANGO DESFIADO, OVO, QUEIJO, T"
type textarea "FRANGO DESFIADO, OVO, QUEIJO,"
type textarea "FRANGO DESFIADO, OVO, QUEIJO, T"
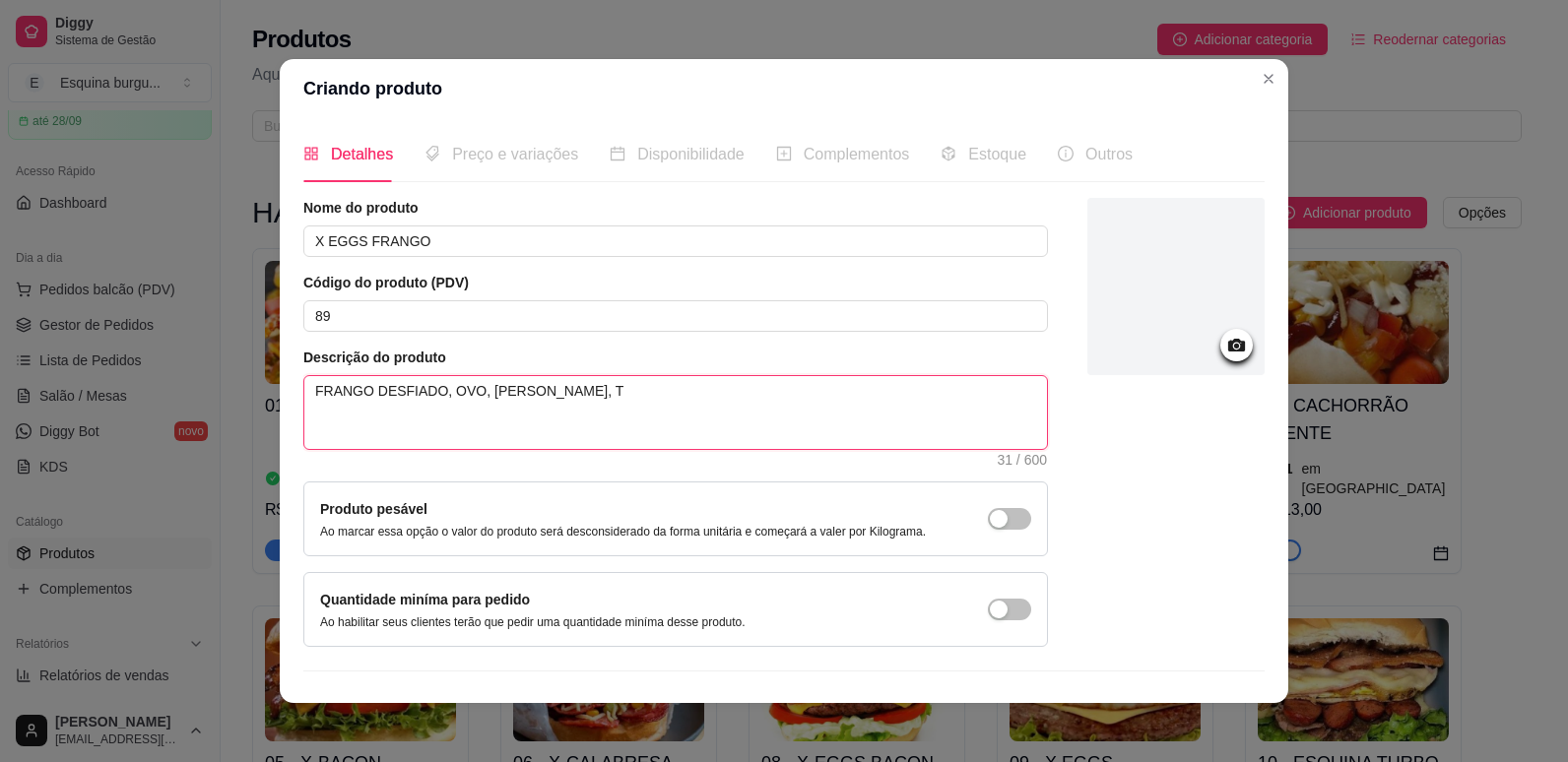
type textarea "FRANGO DESFIADO, OVO, QUEIJO, TO"
type textarea "FRANGO DESFIADO, OVO, QUEIJO, TOM"
type textarea "FRANGO DESFIADO, OVO, QUEIJO, TOMA"
type textarea "FRANGO DESFIADO, OVO, QUEIJO, TOMAT"
type textarea "FRANGO DESFIADO, OVO, QUEIJO, TOMATE"
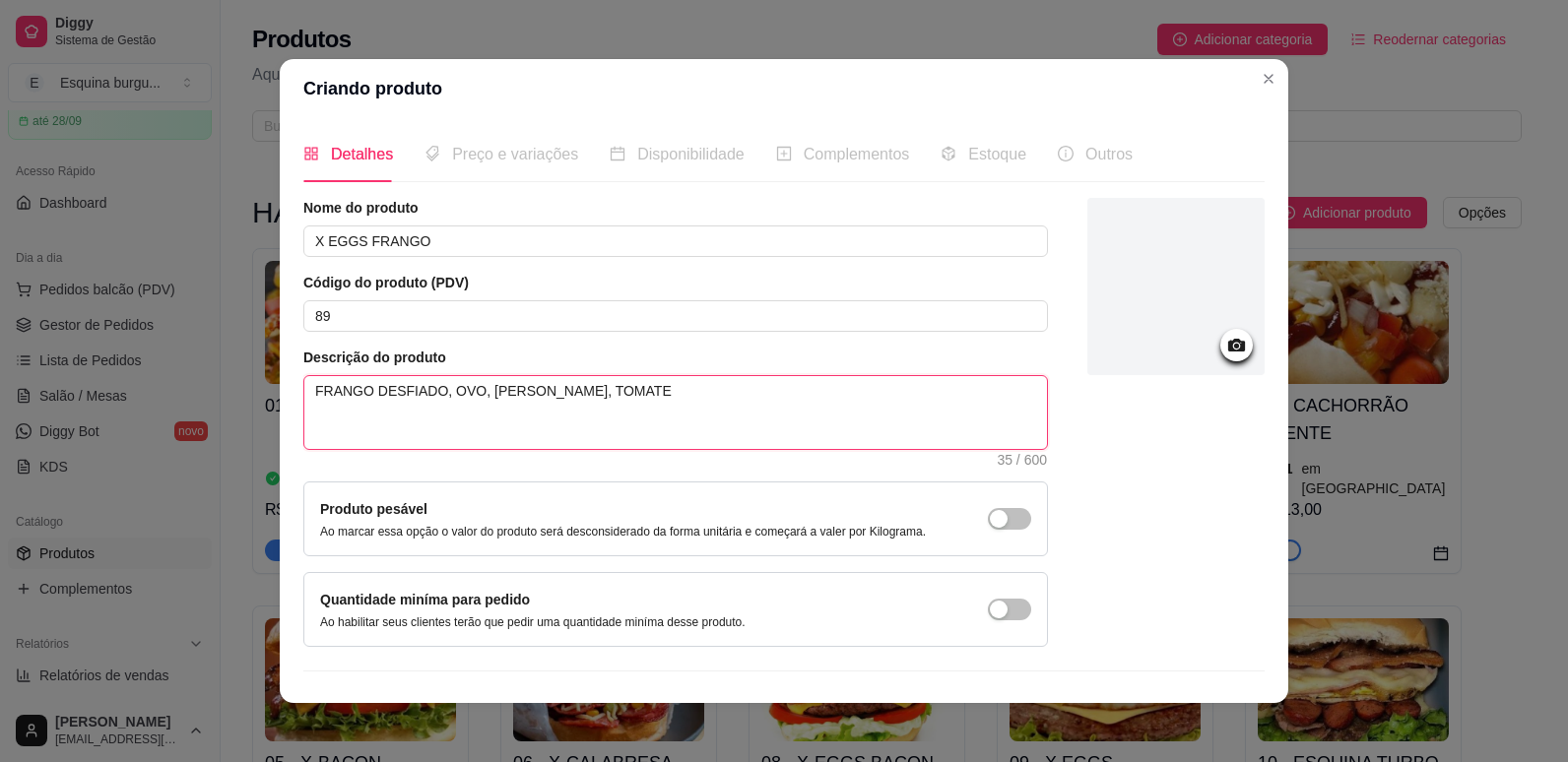
type textarea "FRANGO DESFIADO, OVO, QUEIJO, TOMATE"
type textarea "FRANGO DESFIADO, OVO, QUEIJO, TOMATEC"
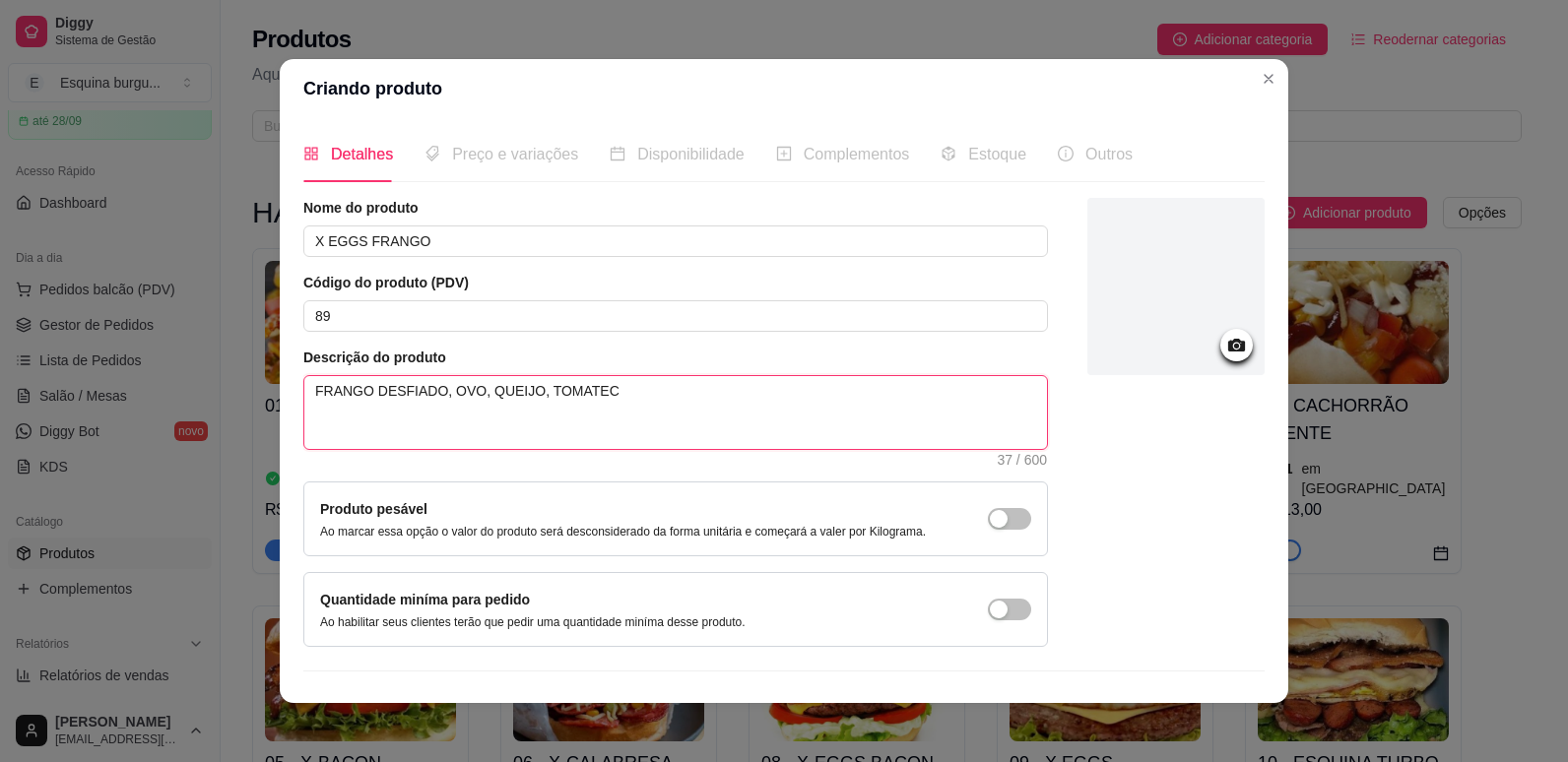
type textarea "FRANGO DESFIADO, OVO, QUEIJO, TOMATE"
type textarea "FRANGO DESFIADO, OVO, QUEIJO, TOMATE,"
type textarea "FRANGO DESFIADO, OVO, QUEIJO, TOMATE, C"
type textarea "FRANGO DESFIADO, OVO, QUEIJO, TOMATE, CE"
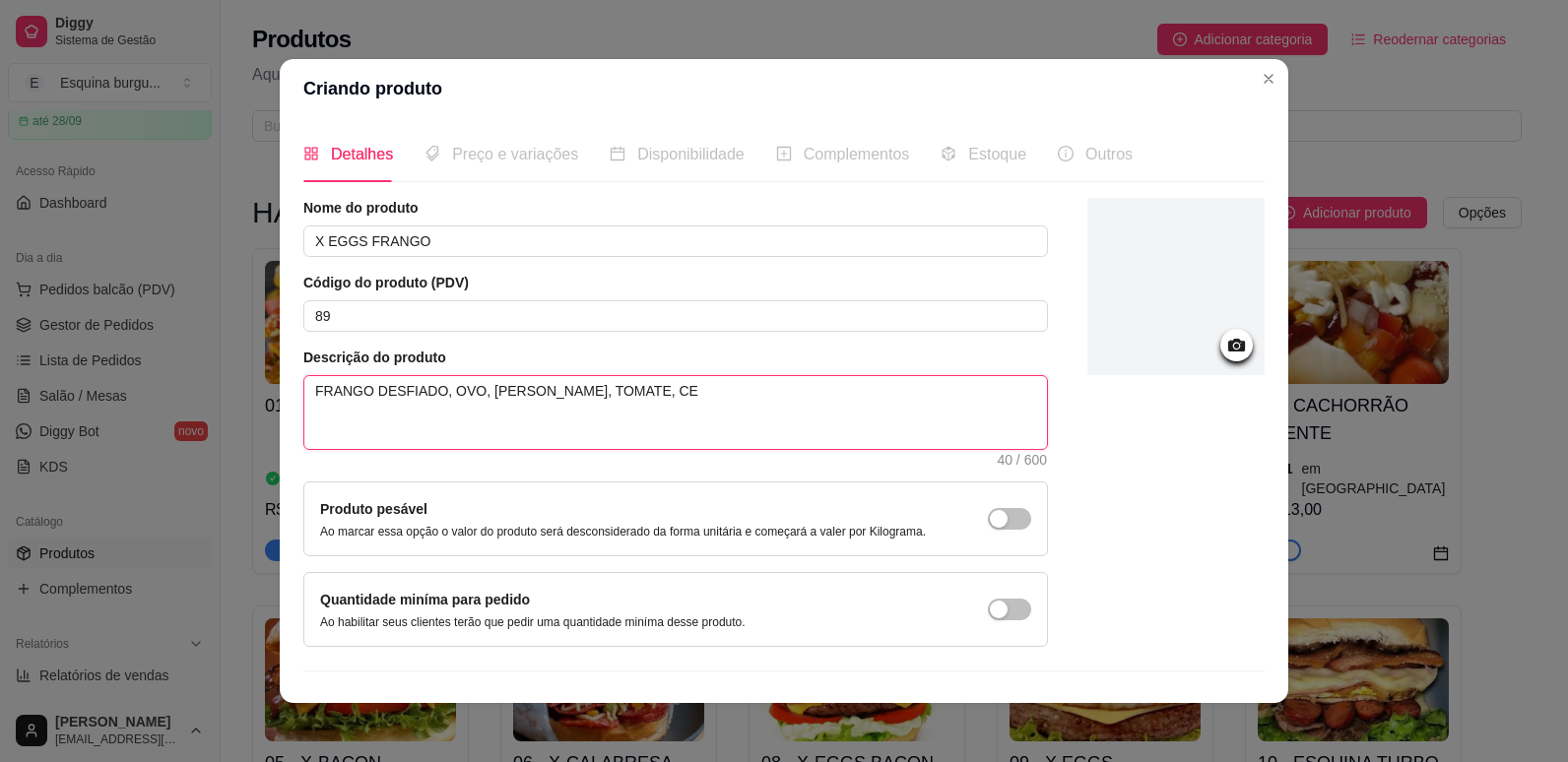
type textarea "FRANGO DESFIADO, OVO, QUEIJO, TOMATE, CEB"
type textarea "FRANGO DESFIADO, OVO, QUEIJO, TOMATE, CEBO"
type textarea "FRANGO DESFIADO, OVO, QUEIJO, TOMATE, CEBOL"
type textarea "FRANGO DESFIADO, OVO, QUEIJO, TOMATE, CEBOLA"
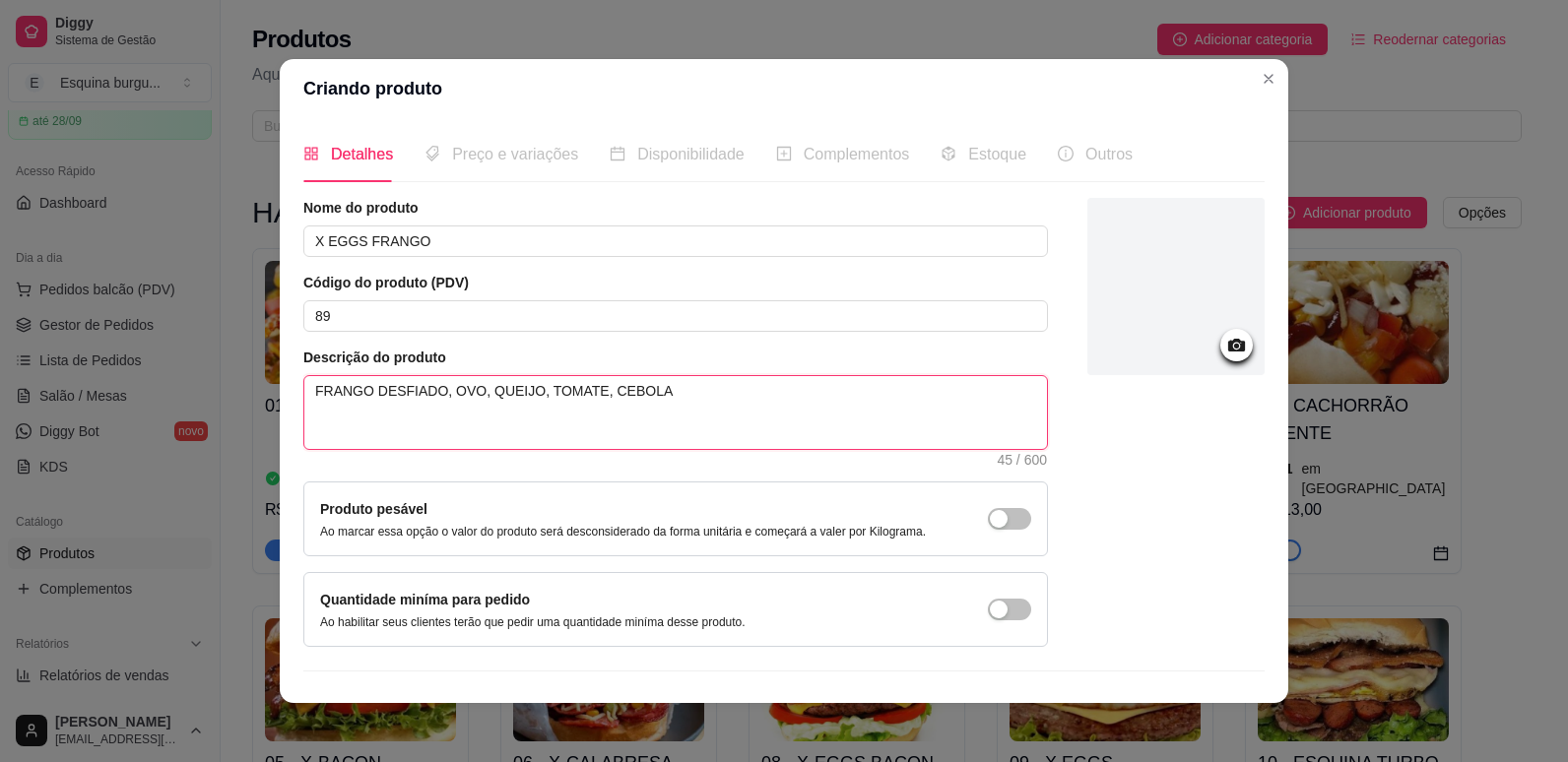
type textarea "FRANGO DESFIADO, OVO, QUEIJO, TOMATE, CEBOLA C"
type textarea "FRANGO DESFIADO, OVO, QUEIJO, TOMATE, CEBOLA CA"
type textarea "FRANGO DESFIADO, OVO, QUEIJO, TOMATE, CEBOLA CAR"
type textarea "FRANGO DESFIADO, OVO, QUEIJO, TOMATE, CEBOLA CARA"
type textarea "FRANGO DESFIADO, OVO, QUEIJO, TOMATE, CEBOLA CARAM"
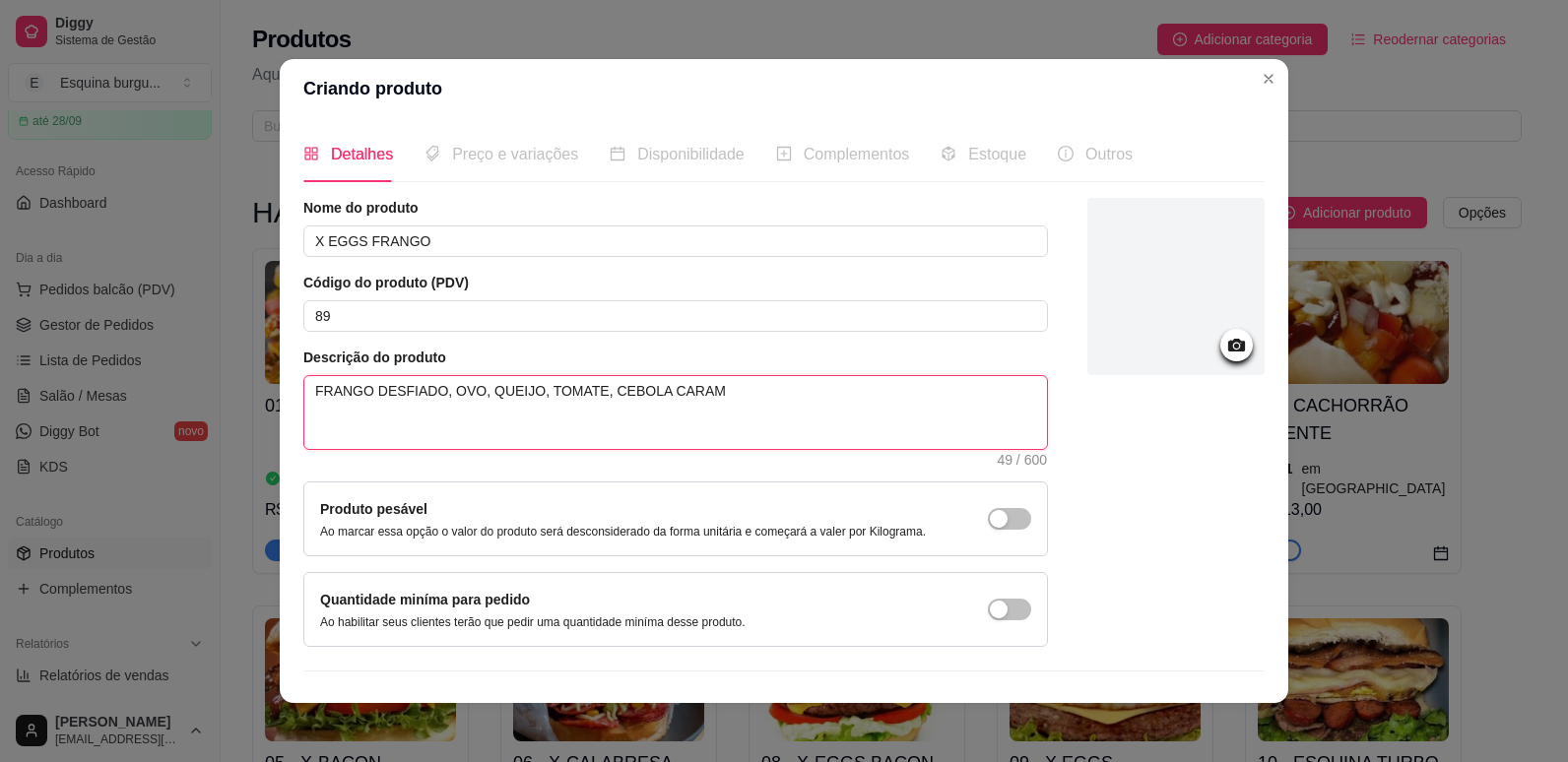
type textarea "FRANGO DESFIADO, OVO, QUEIJO, TOMATE, CEBOLA CARAME"
type textarea "FRANGO DESFIADO, OVO, QUEIJO, TOMATE, CEBOLA CARAMEL"
type textarea "FRANGO DESFIADO, OVO, QUEIJO, TOMATE, CEBOLA CARAMELI"
type textarea "FRANGO DESFIADO, OVO, QUEIJO, TOMATE, CEBOLA CARAMELIZ"
type textarea "FRANGO DESFIADO, OVO, QUEIJO, TOMATE, CEBOLA CARAMELIZA"
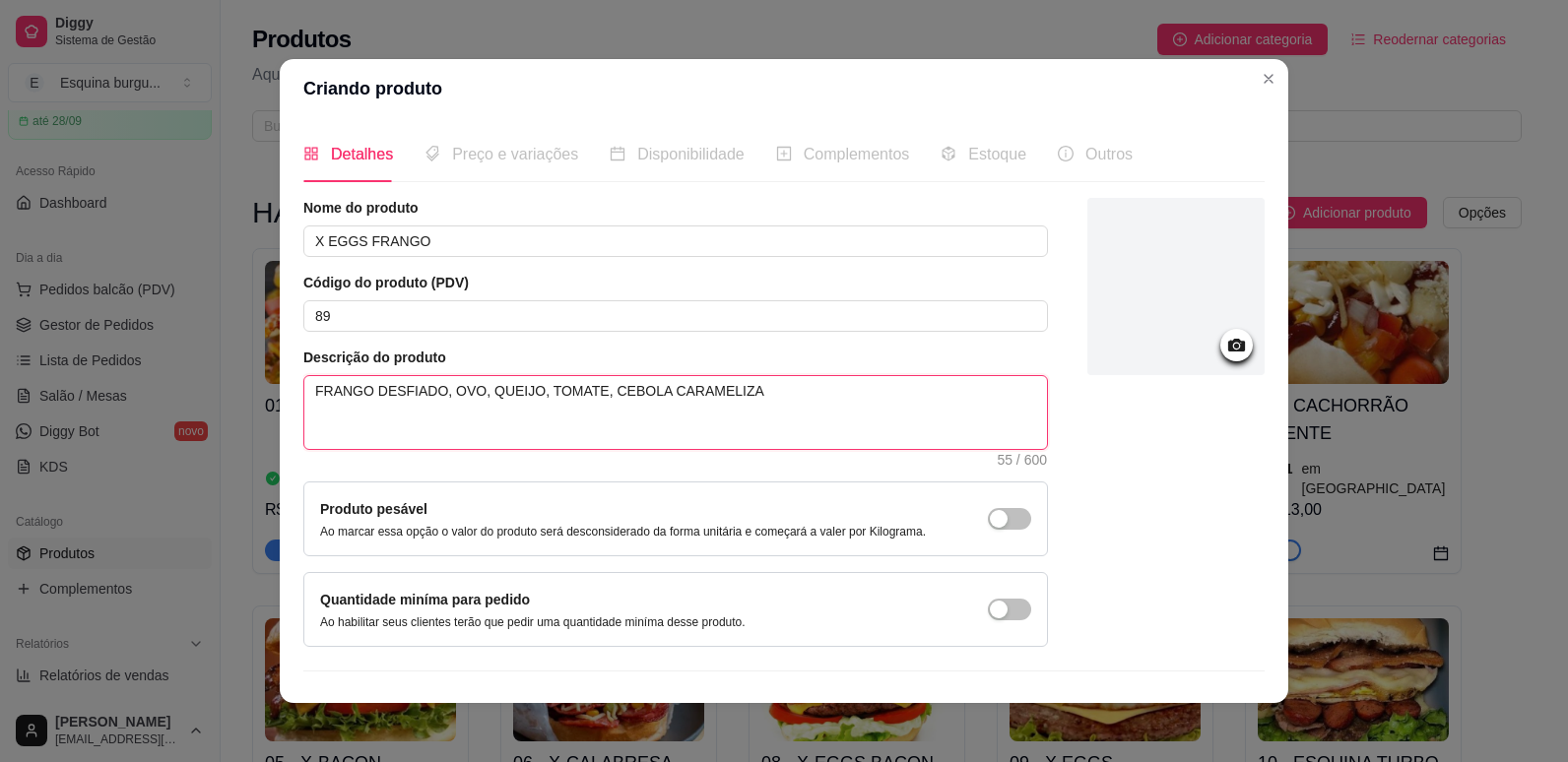
type textarea "FRANGO DESFIADO, OVO, QUEIJO, TOMATE, CEBOLA CARAMELIZAD"
type textarea "FRANGO DESFIADO, OVO, QUEIJO, TOMATE, CEBOLA CARAMELIZADA"
type textarea "FRANGO DESFIADO, OVO, QUEIJO, TOMATE, CEBOLA CARAMELIZADA,"
type textarea "FRANGO DESFIADO, OVO, QUEIJO, TOMATE, CEBOLA CARAMELIZADA, R"
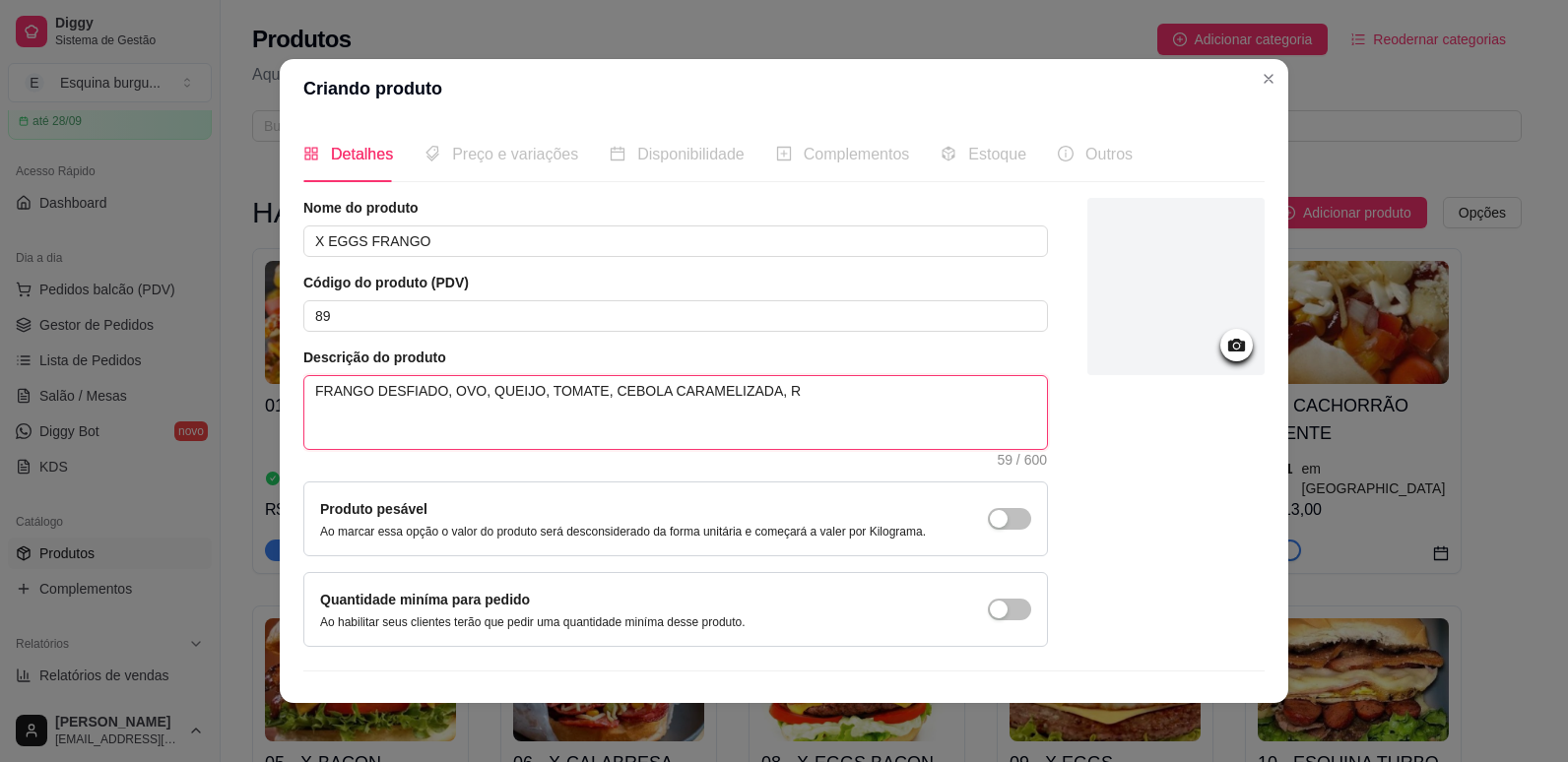
type textarea "FRANGO DESFIADO, OVO, QUEIJO, TOMATE, CEBOLA CARAMELIZADA, RE"
type textarea "FRANGO DESFIADO, OVO, QUEIJO, TOMATE, CEBOLA CARAMELIZADA, REP"
type textarea "FRANGO DESFIADO, OVO, QUEIJO, TOMATE, CEBOLA CARAMELIZADA, REPO"
type textarea "FRANGO DESFIADO, OVO, QUEIJO, TOMATE, CEBOLA CARAMELIZADA, REPOL"
type textarea "FRANGO DESFIADO, OVO, QUEIJO, TOMATE, CEBOLA CARAMELIZADA, REPOLH"
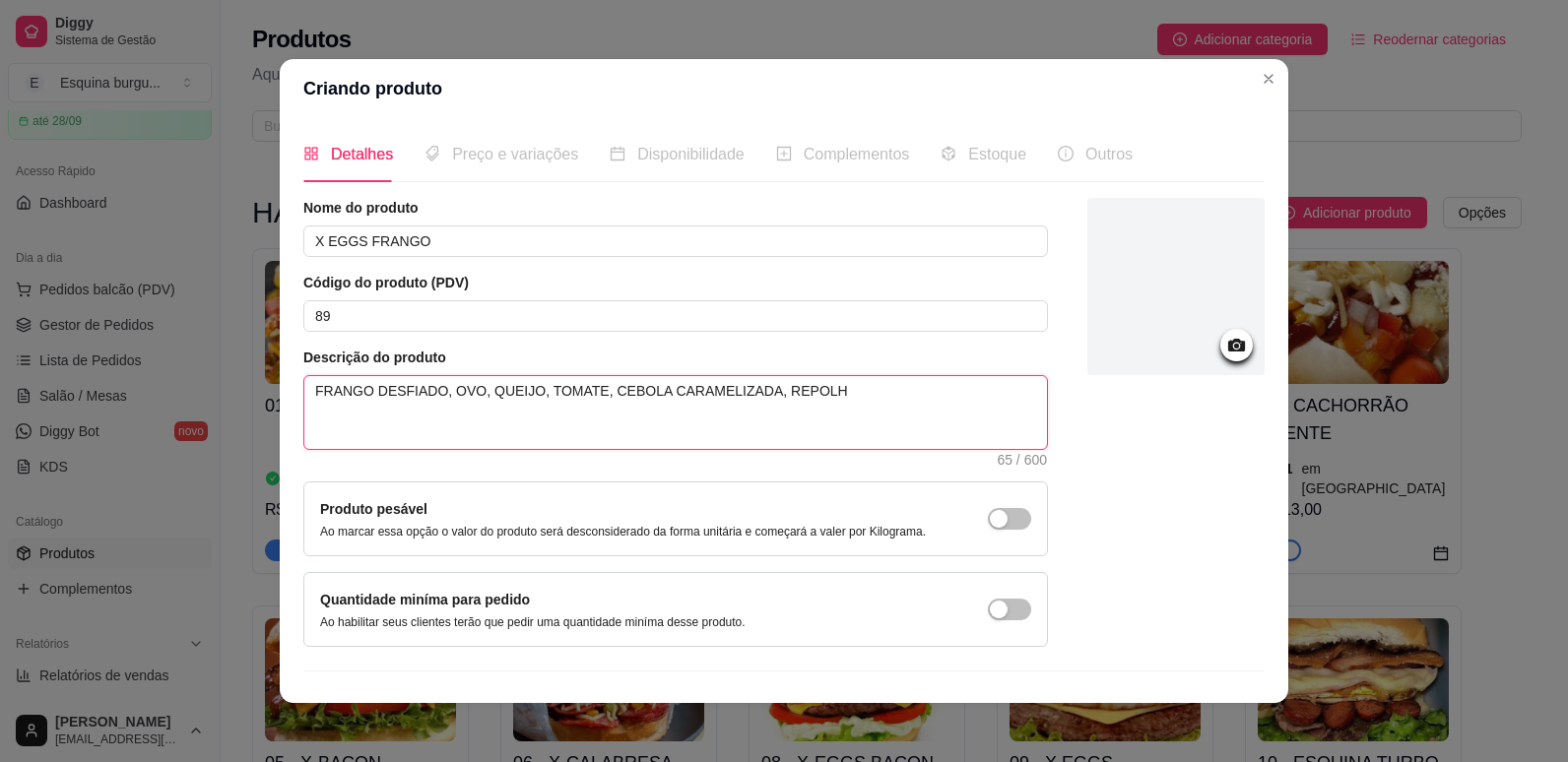
type textarea "FRANGO DESFIADO, OVO, QUEIJO, TOMATE, CEBOLA CARAMELIZADA, REPOLHO"
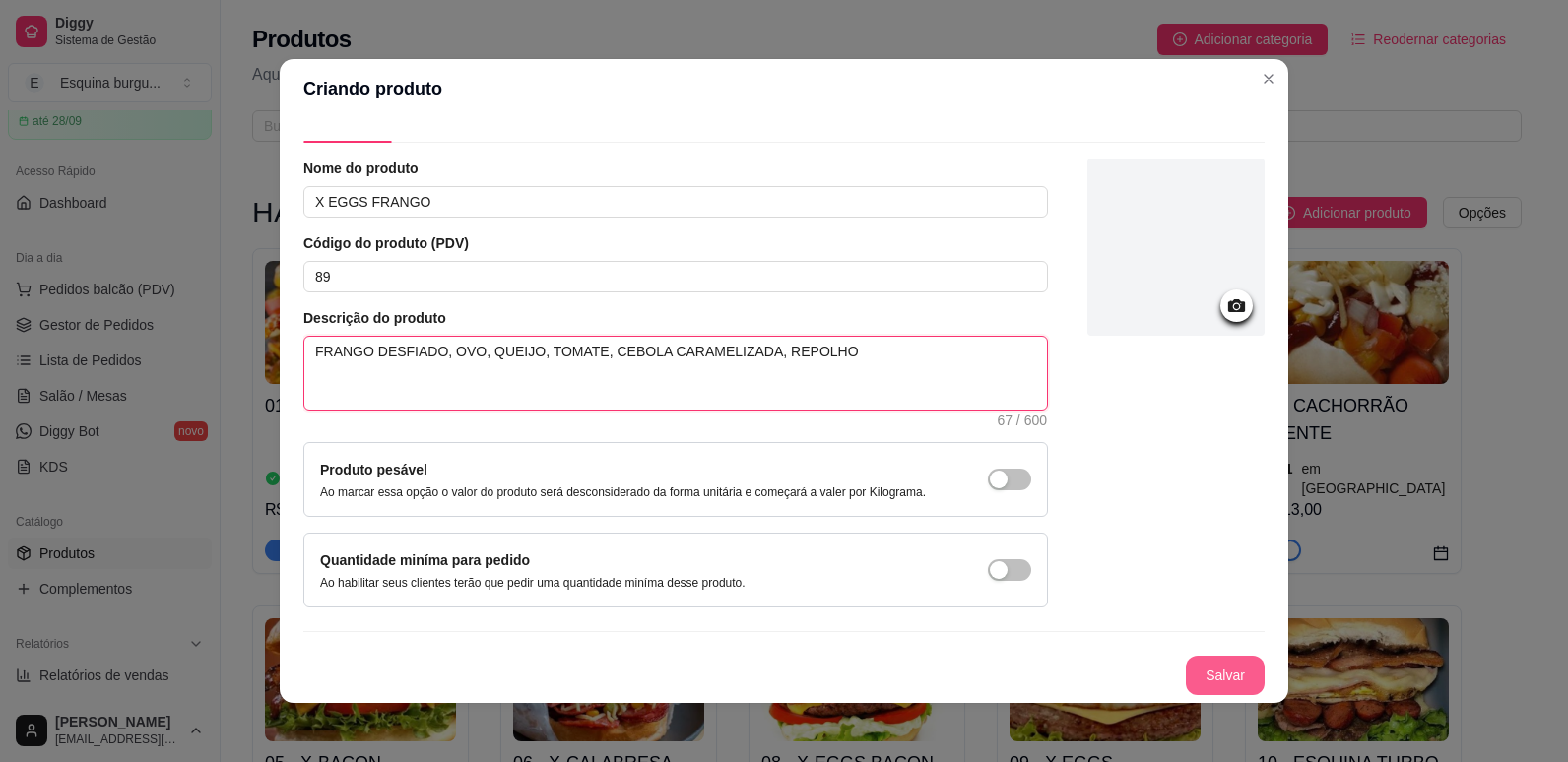
type textarea "FRANGO DESFIADO, OVO, QUEIJO, TOMATE, CEBOLA CARAMELIZADA, REPOLHO"
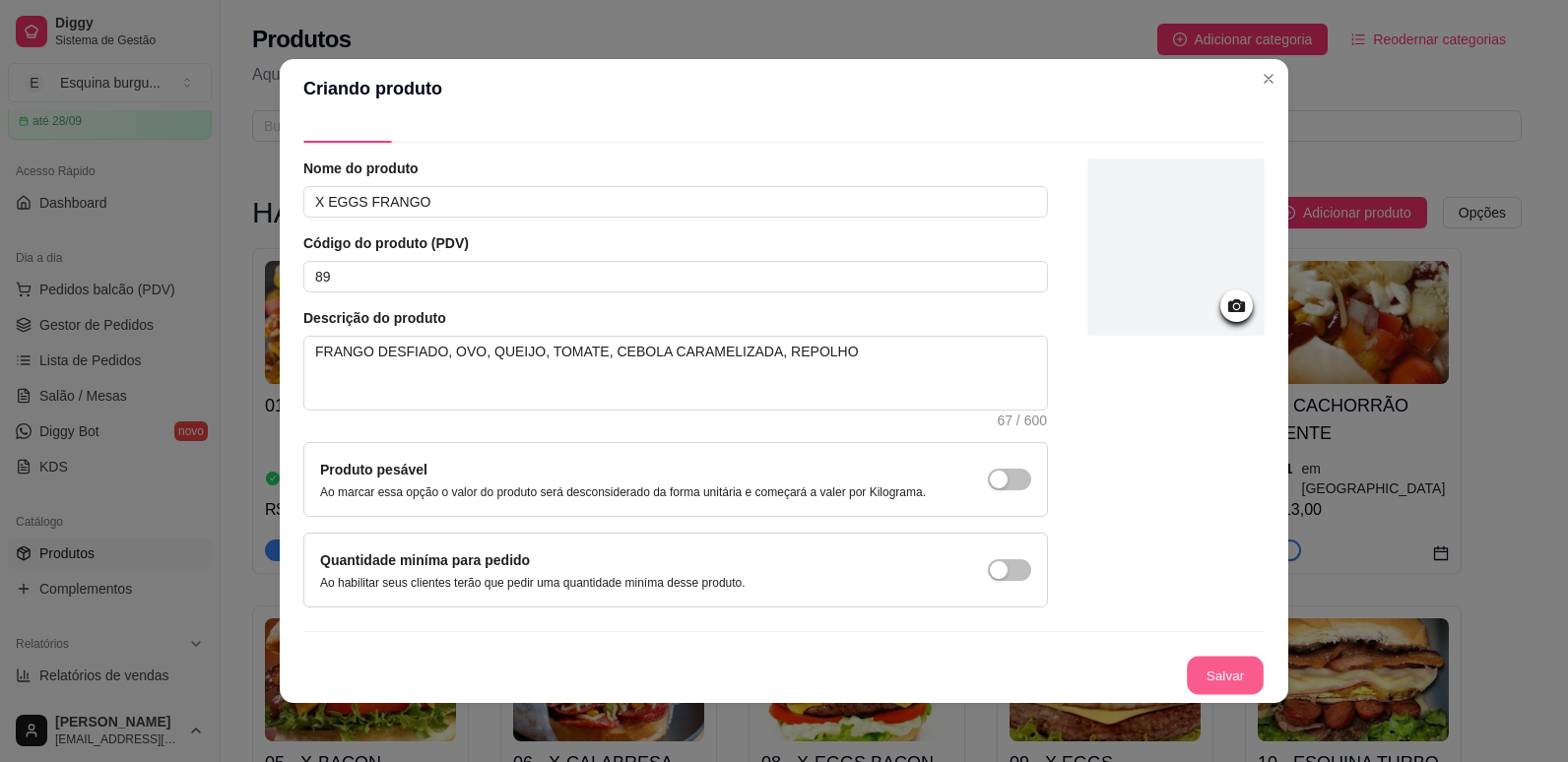
click at [1193, 660] on button "Salvar" at bounding box center [1226, 676] width 77 height 39
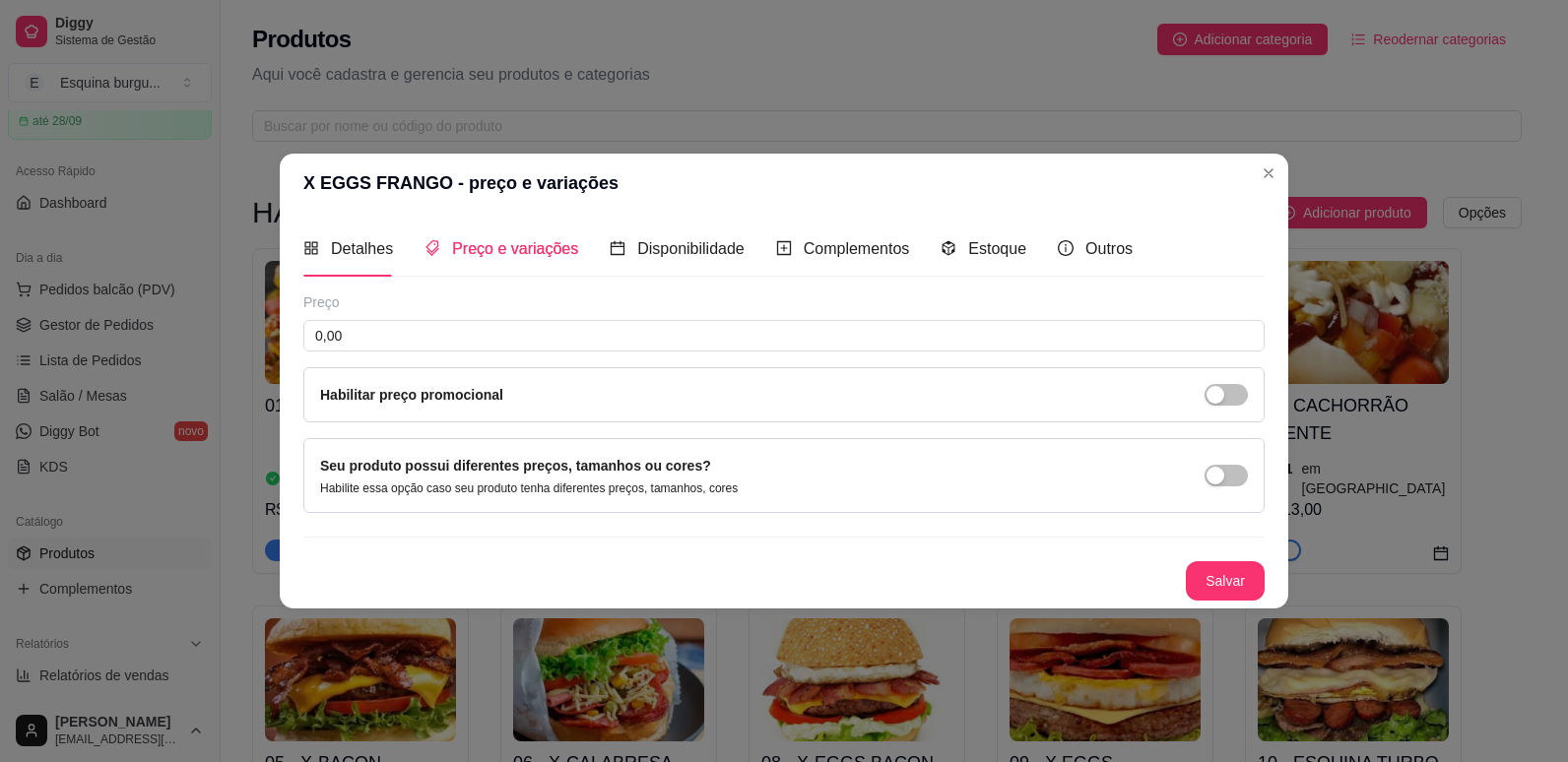
scroll to position [0, 0]
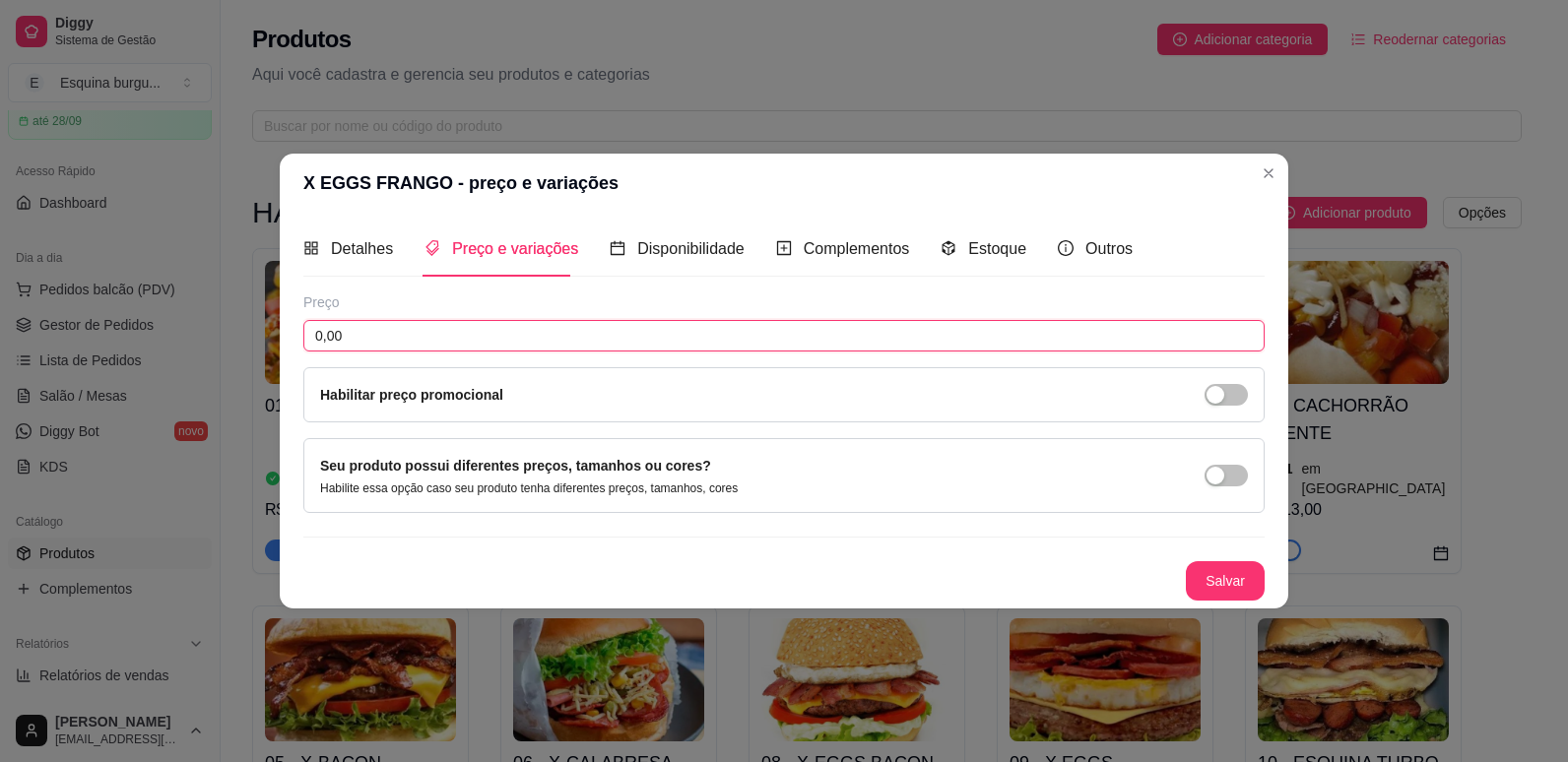
click at [810, 342] on input "0,00" at bounding box center [784, 336] width 962 height 32
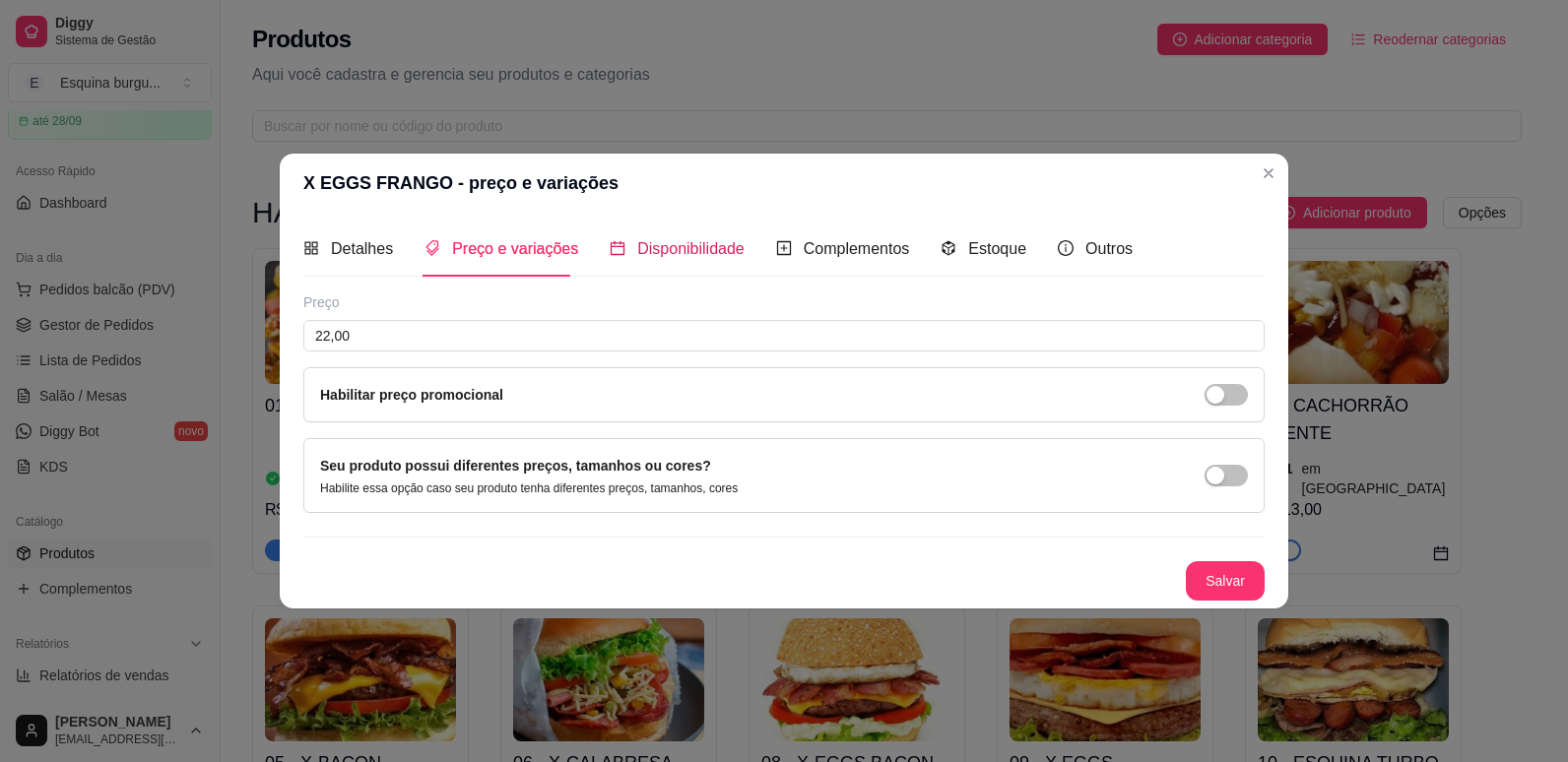
click at [730, 257] on span "Disponibilidade" at bounding box center [691, 248] width 108 height 17
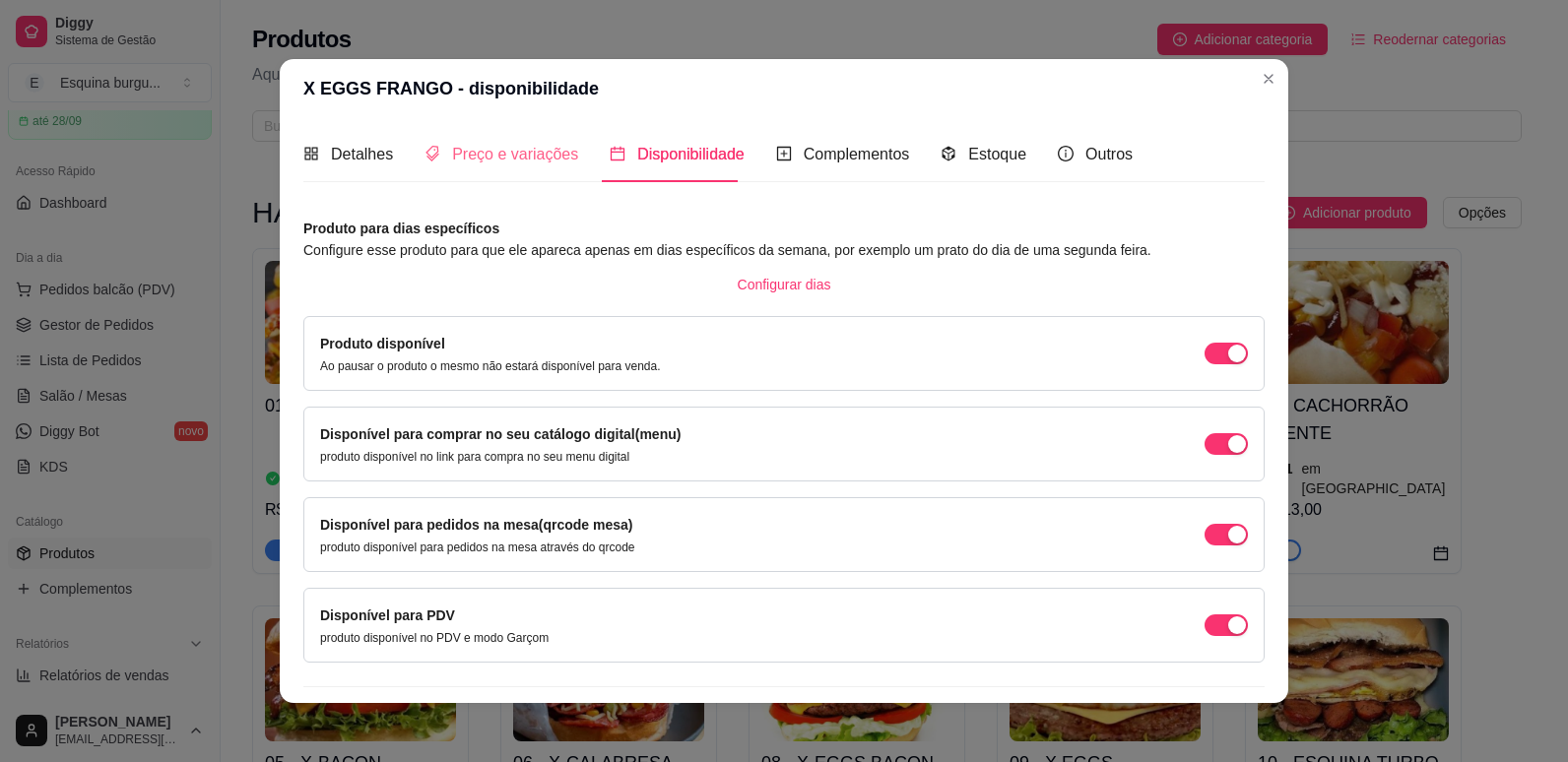
click at [535, 137] on div "Preço e variações" at bounding box center [500, 154] width 153 height 56
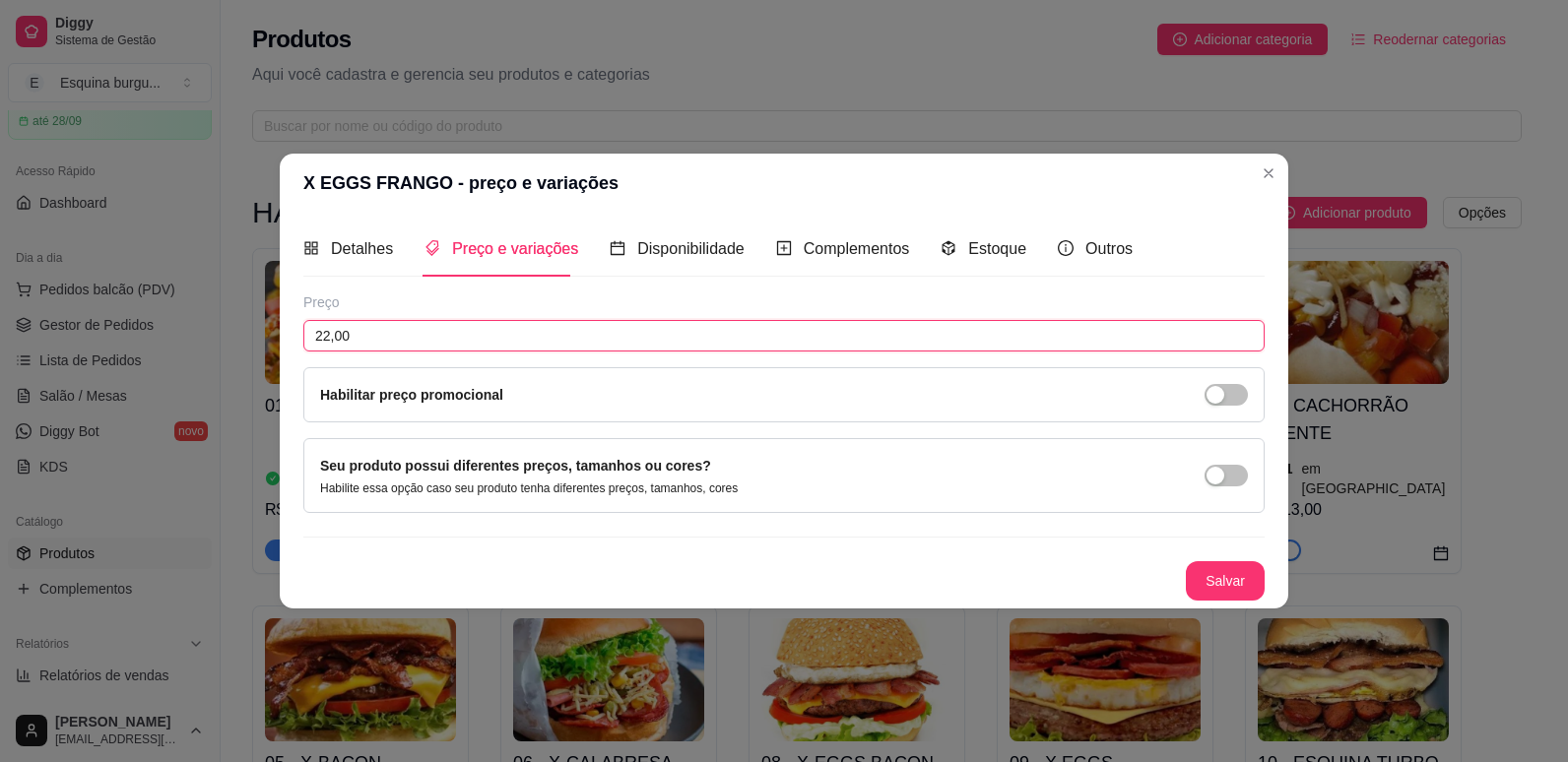
click at [431, 333] on input "22,00" at bounding box center [784, 336] width 962 height 32
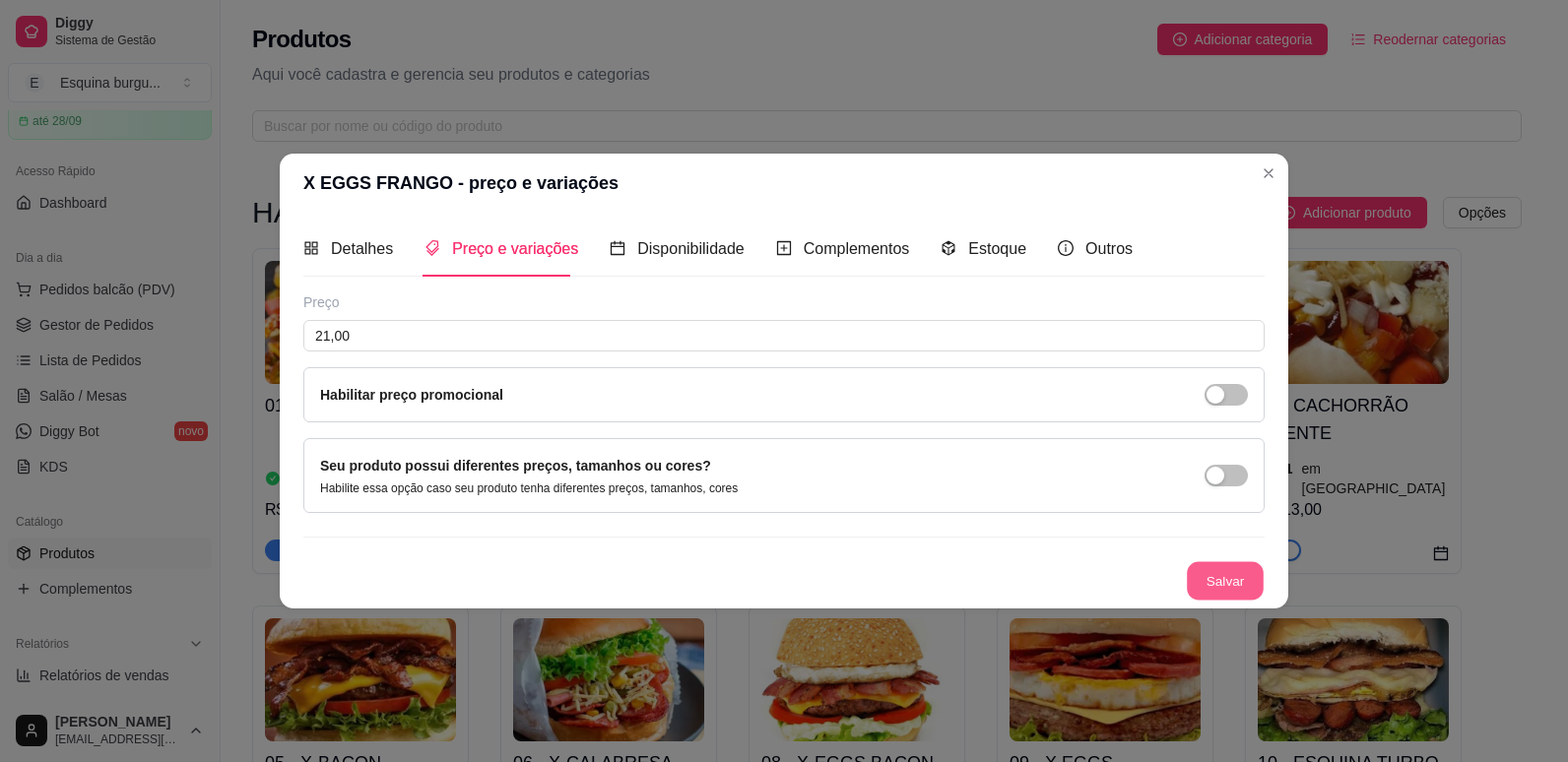
click at [1226, 584] on button "Salvar" at bounding box center [1226, 581] width 77 height 39
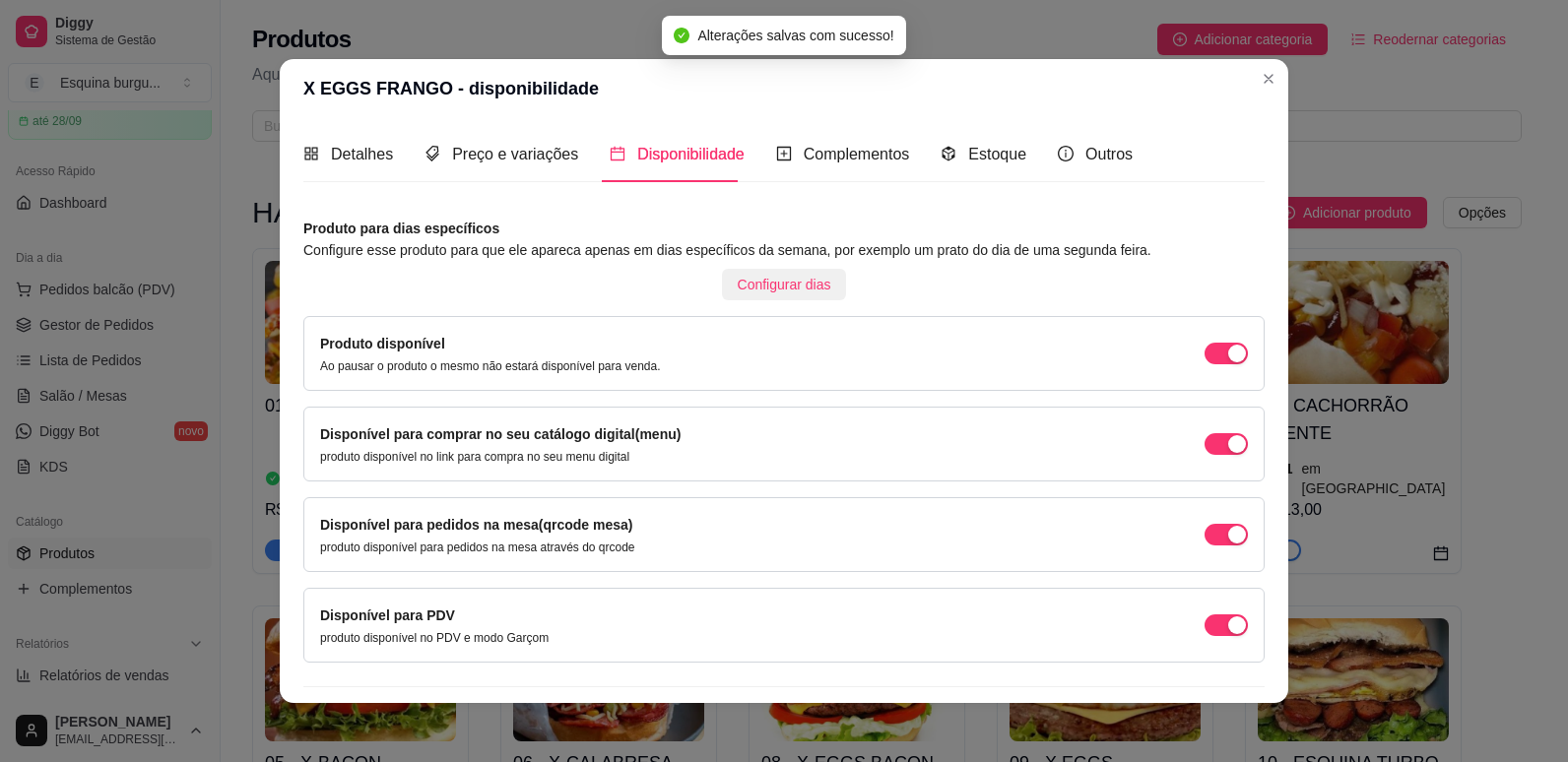
click at [752, 284] on span "Configurar dias" at bounding box center [784, 285] width 94 height 22
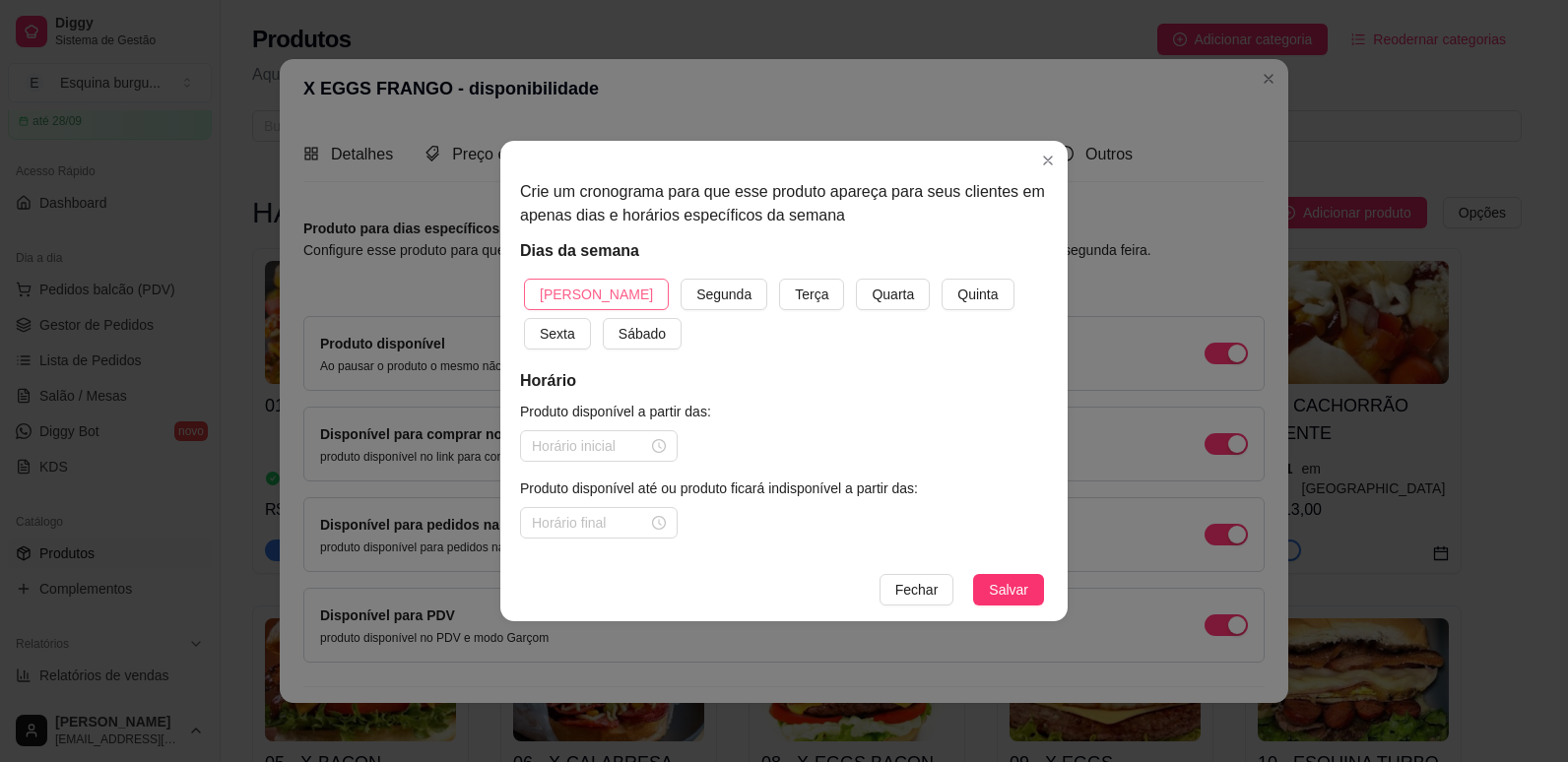
click at [568, 304] on span "Domingo" at bounding box center [596, 295] width 114 height 22
click at [681, 279] on button "Segunda" at bounding box center [725, 295] width 87 height 32
click at [779, 279] on button "Terça" at bounding box center [812, 295] width 65 height 32
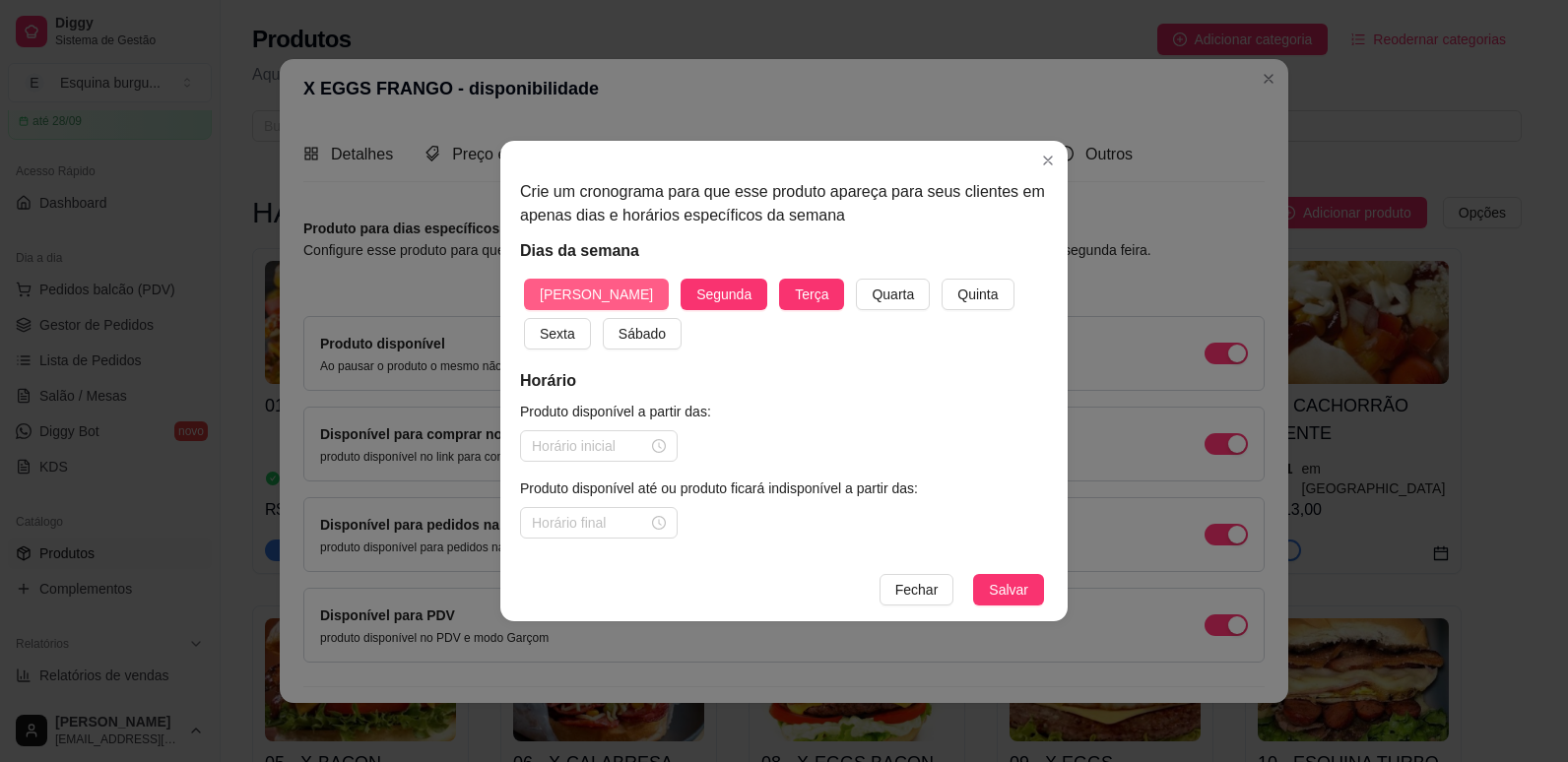
click at [856, 279] on button "Quarta" at bounding box center [893, 295] width 74 height 32
click at [942, 279] on button "Quinta" at bounding box center [978, 295] width 72 height 32
click at [524, 318] on button "Sexta" at bounding box center [558, 334] width 67 height 32
click at [603, 318] on button "Sábado" at bounding box center [643, 334] width 79 height 32
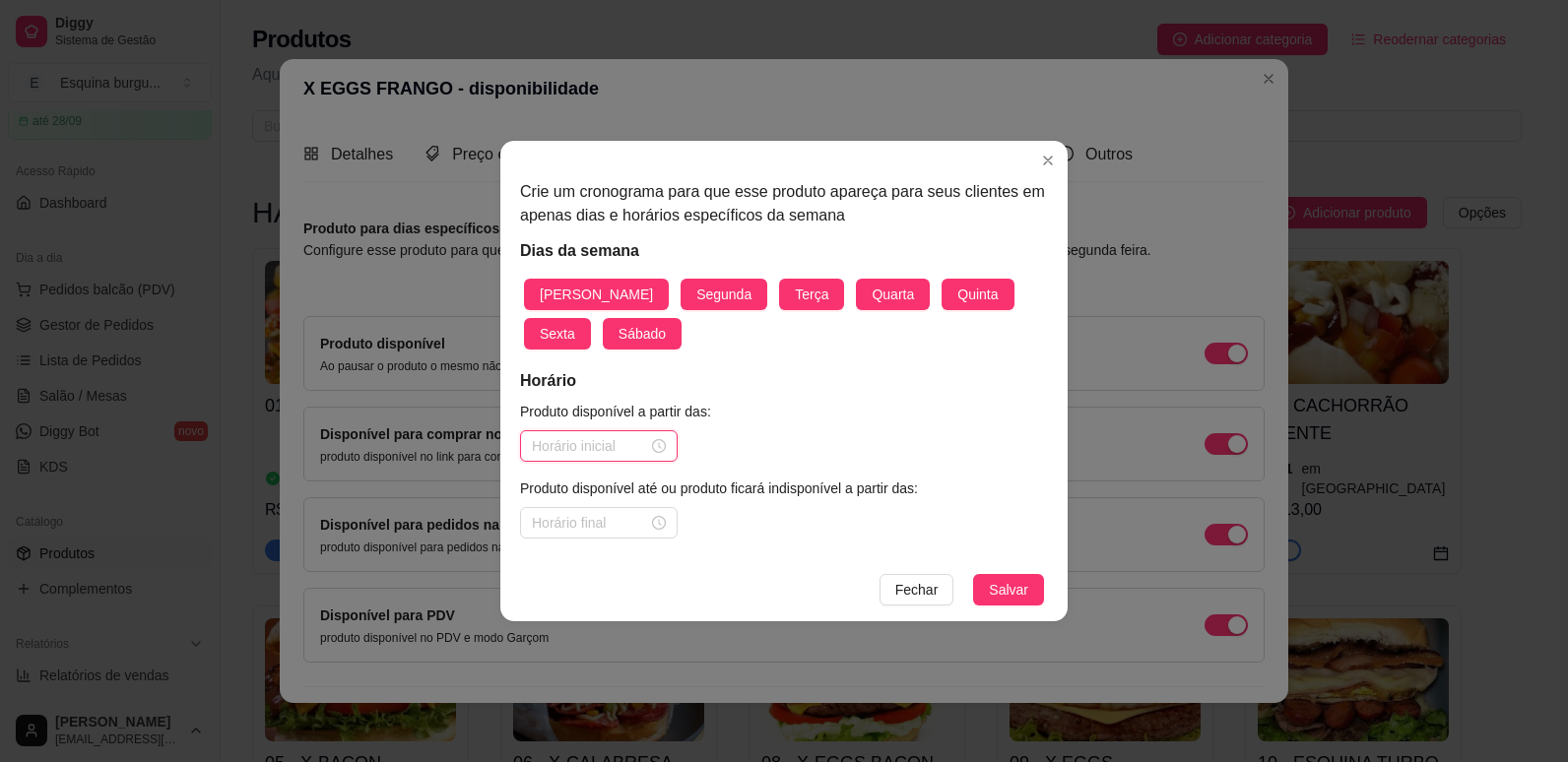
click at [558, 446] on input at bounding box center [590, 446] width 117 height 22
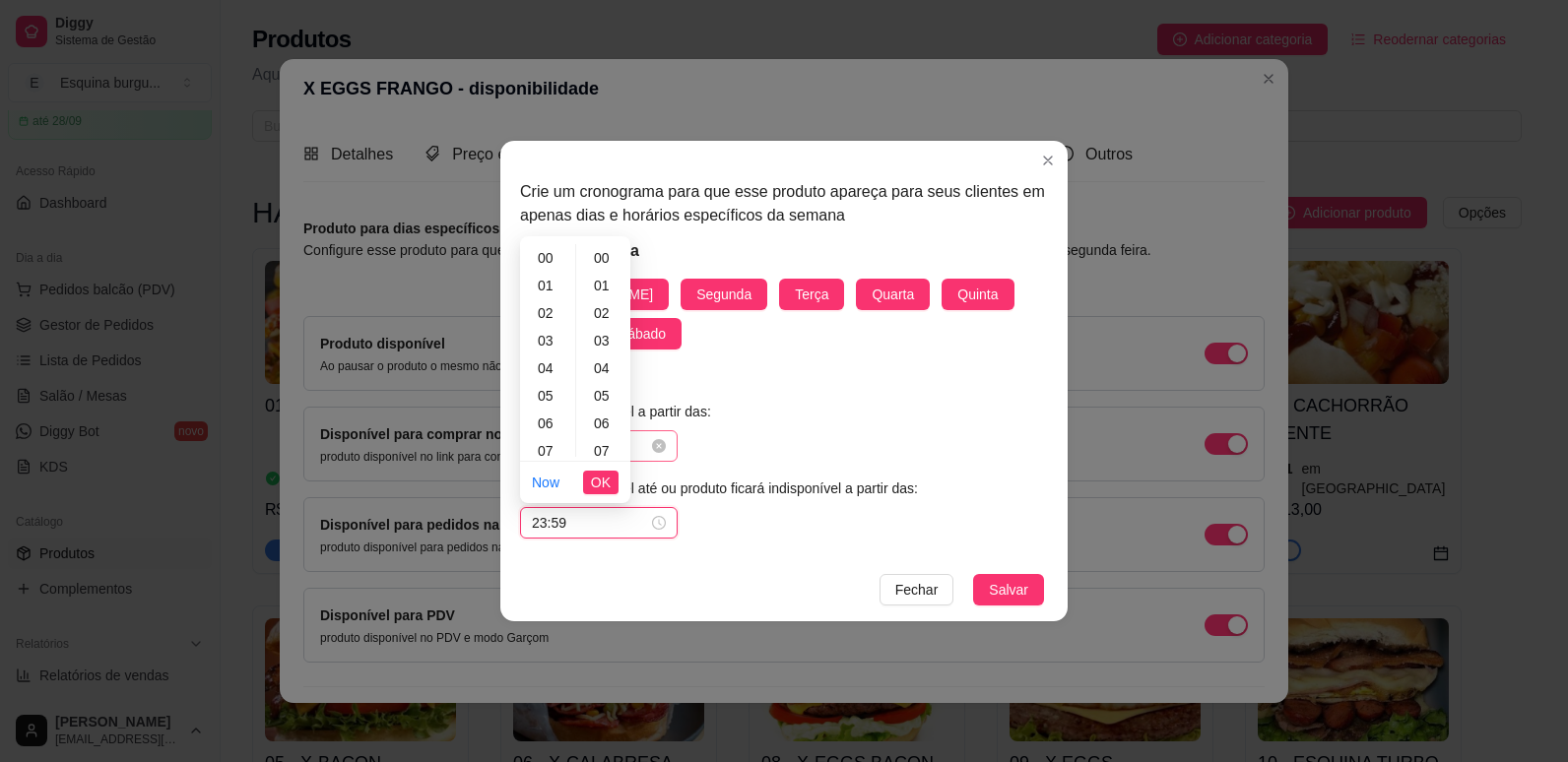
scroll to position [1442, 0]
click at [616, 483] on button "OK" at bounding box center [601, 482] width 36 height 24
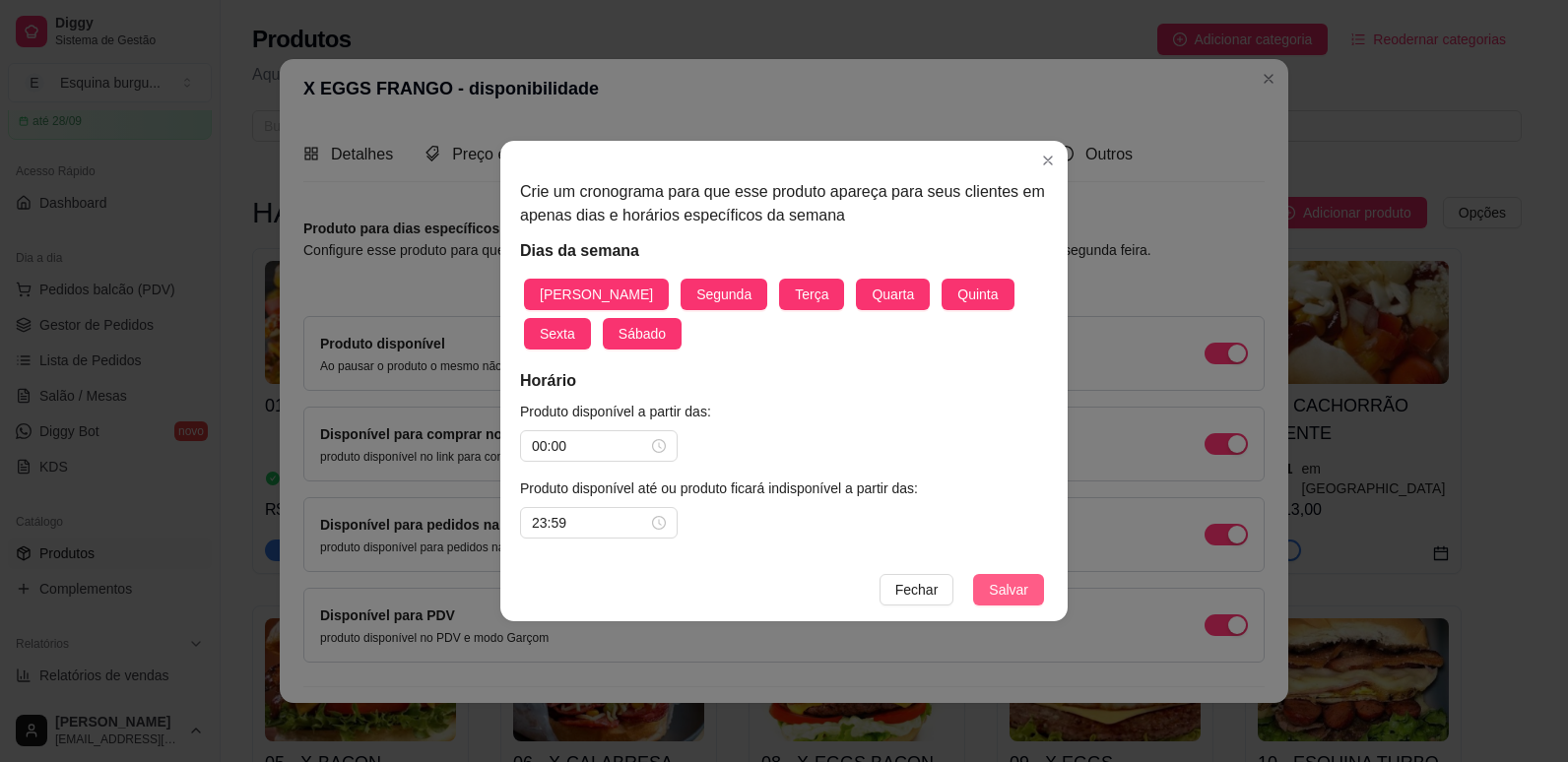
click at [1008, 596] on span "Salvar" at bounding box center [1008, 590] width 40 height 22
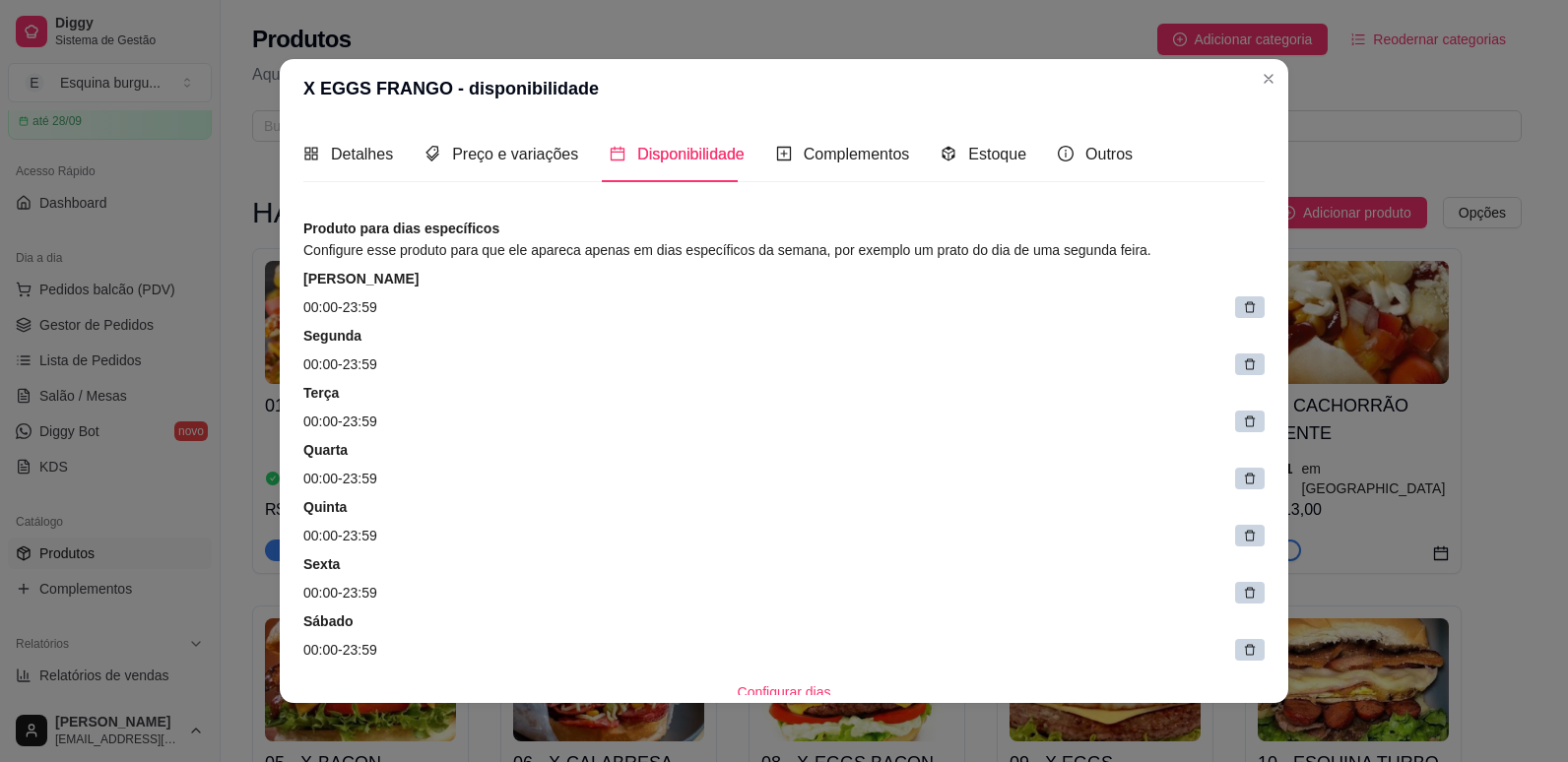
scroll to position [455, 0]
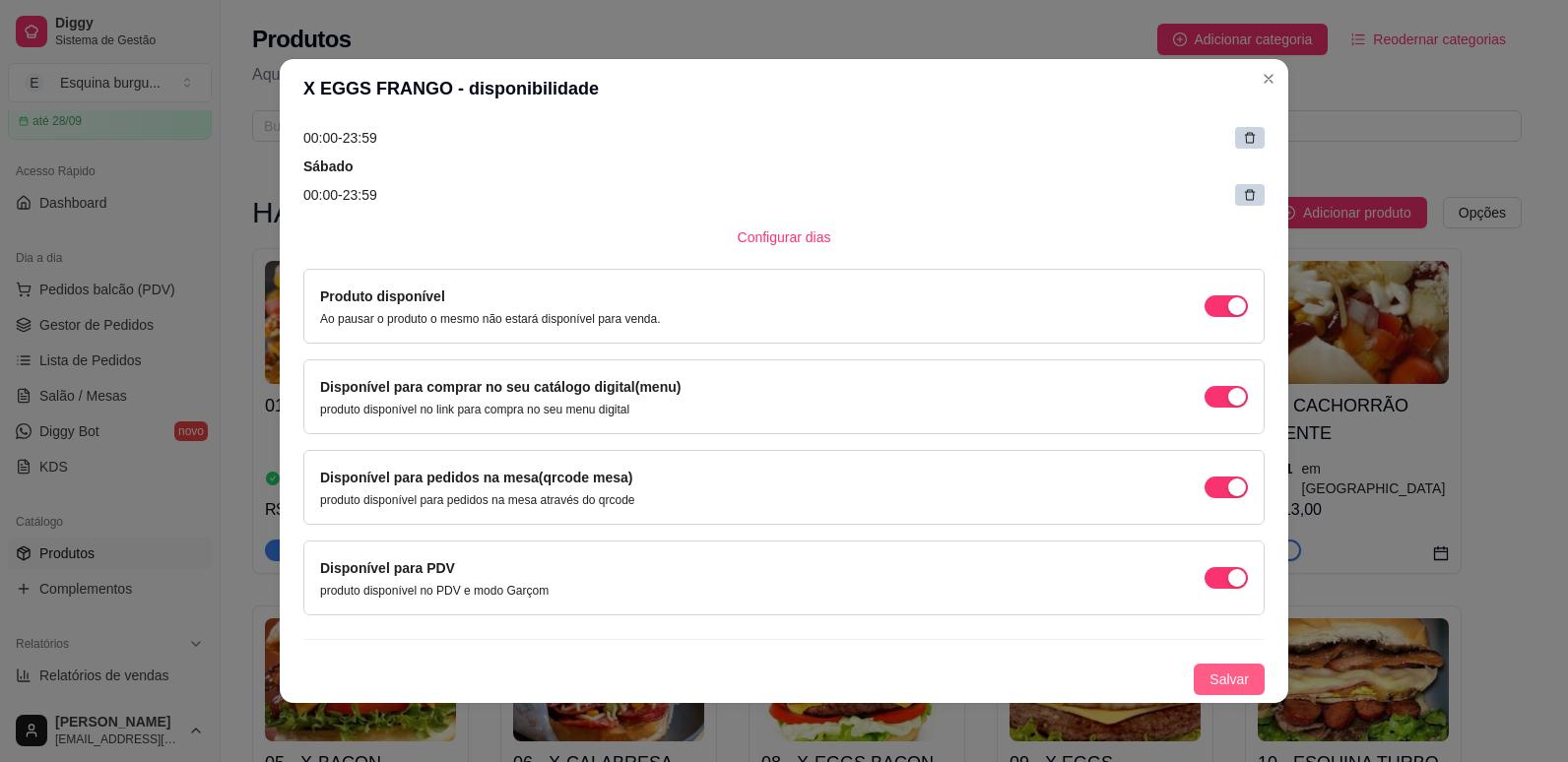
click at [1198, 667] on button "Salvar" at bounding box center [1230, 680] width 71 height 32
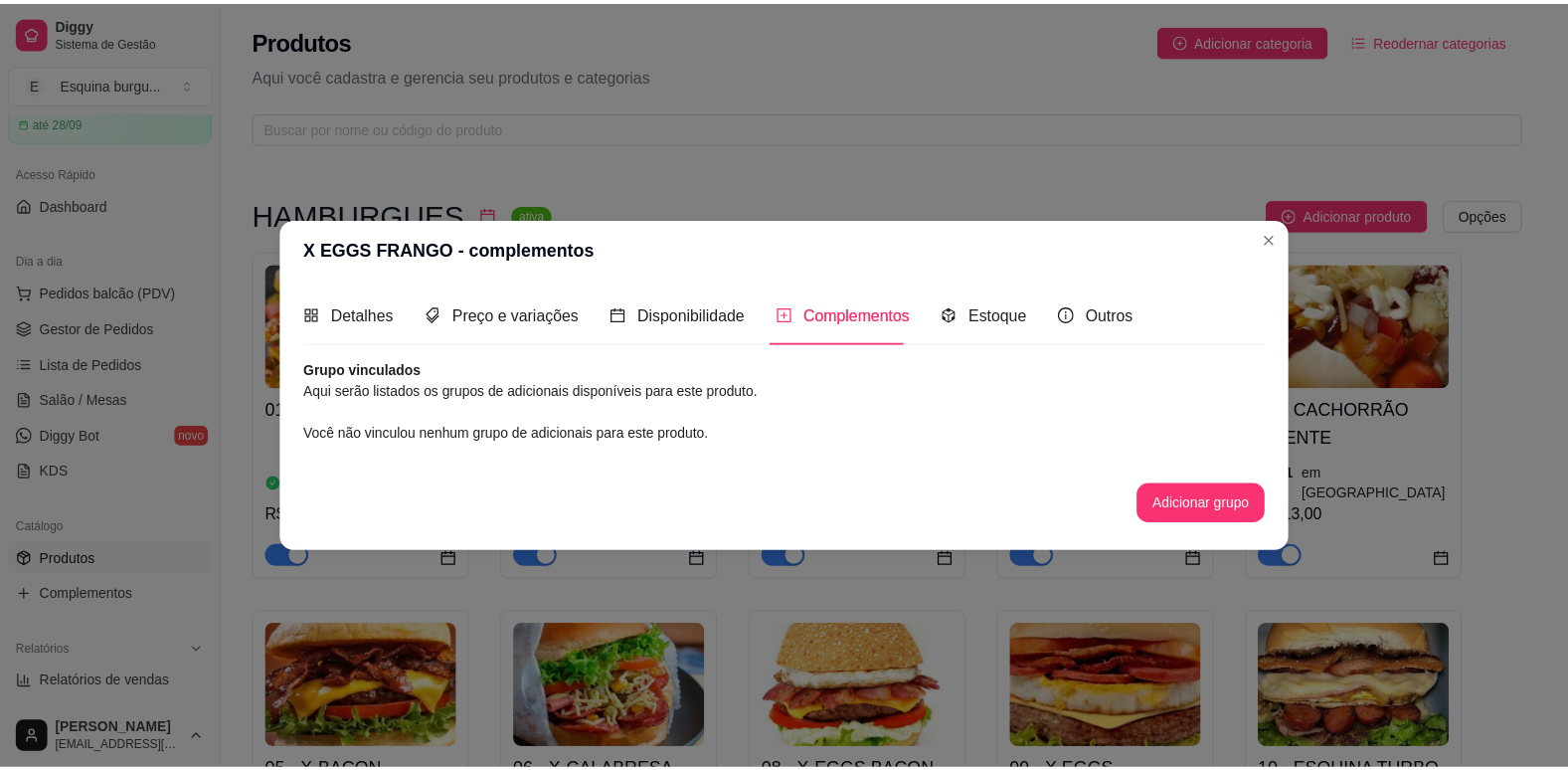
scroll to position [0, 0]
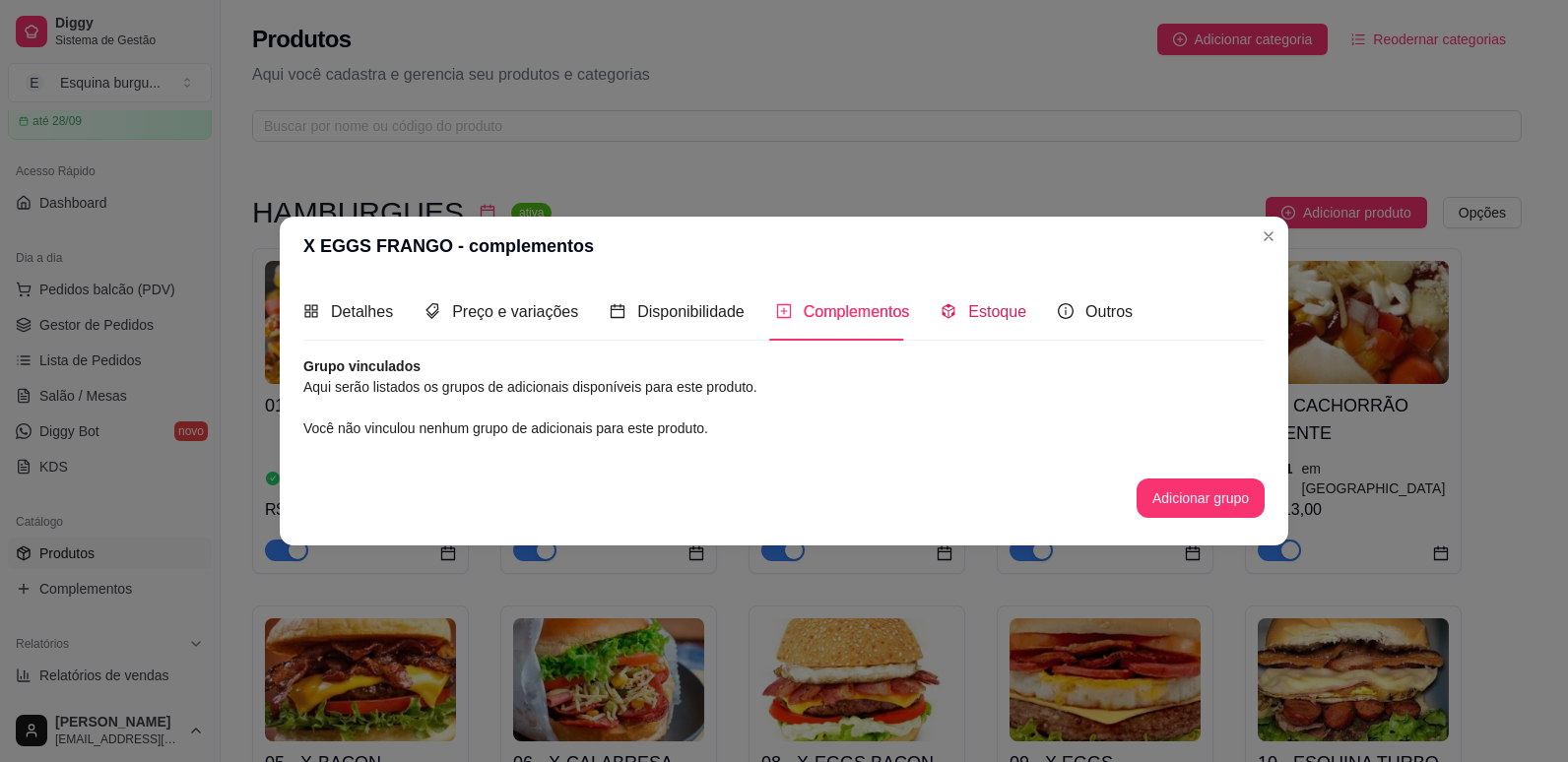
click at [1009, 315] on span "Estoque" at bounding box center [998, 311] width 58 height 17
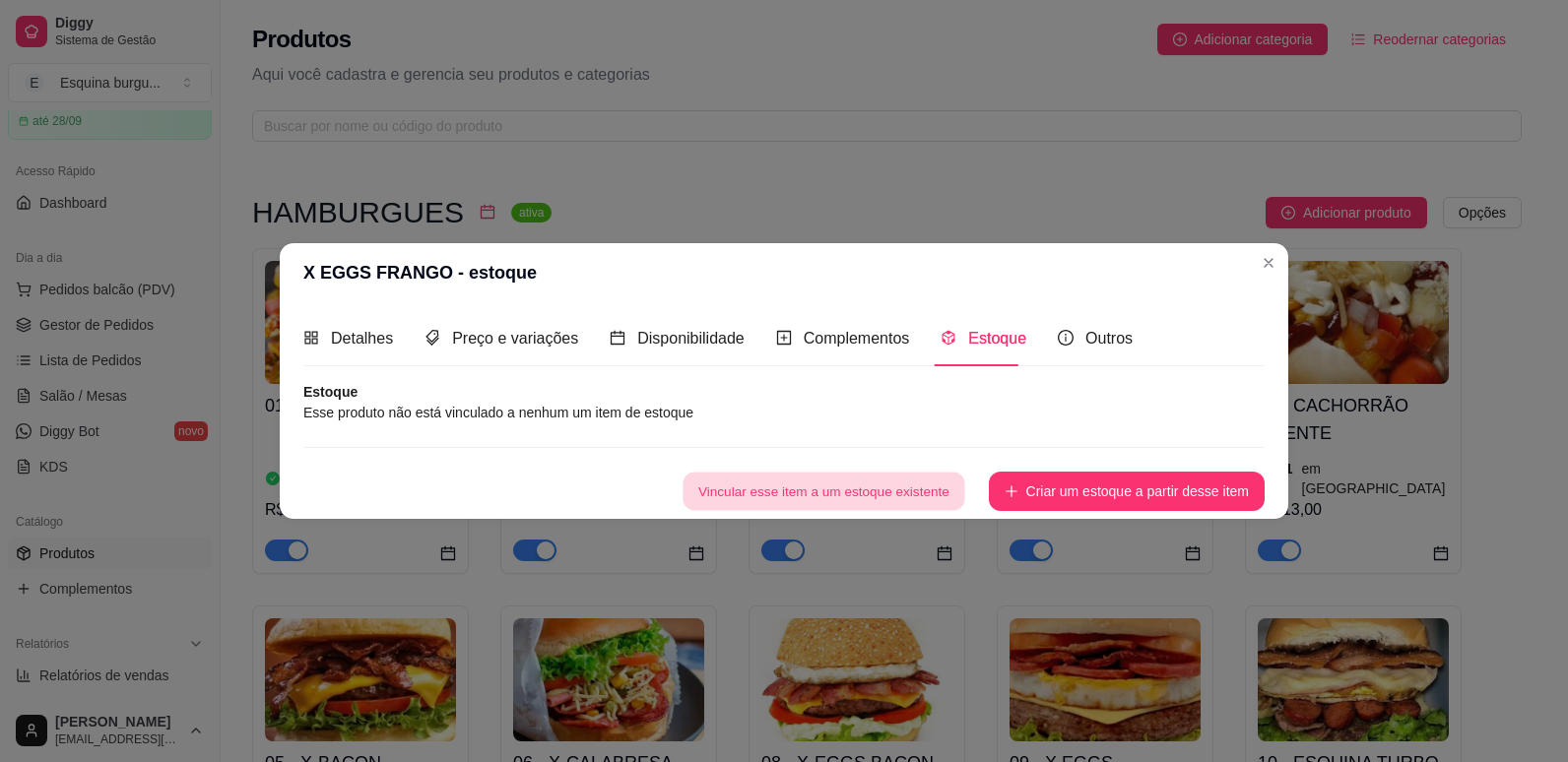
click at [932, 493] on button "Vincular esse item a um estoque existente" at bounding box center [824, 491] width 282 height 39
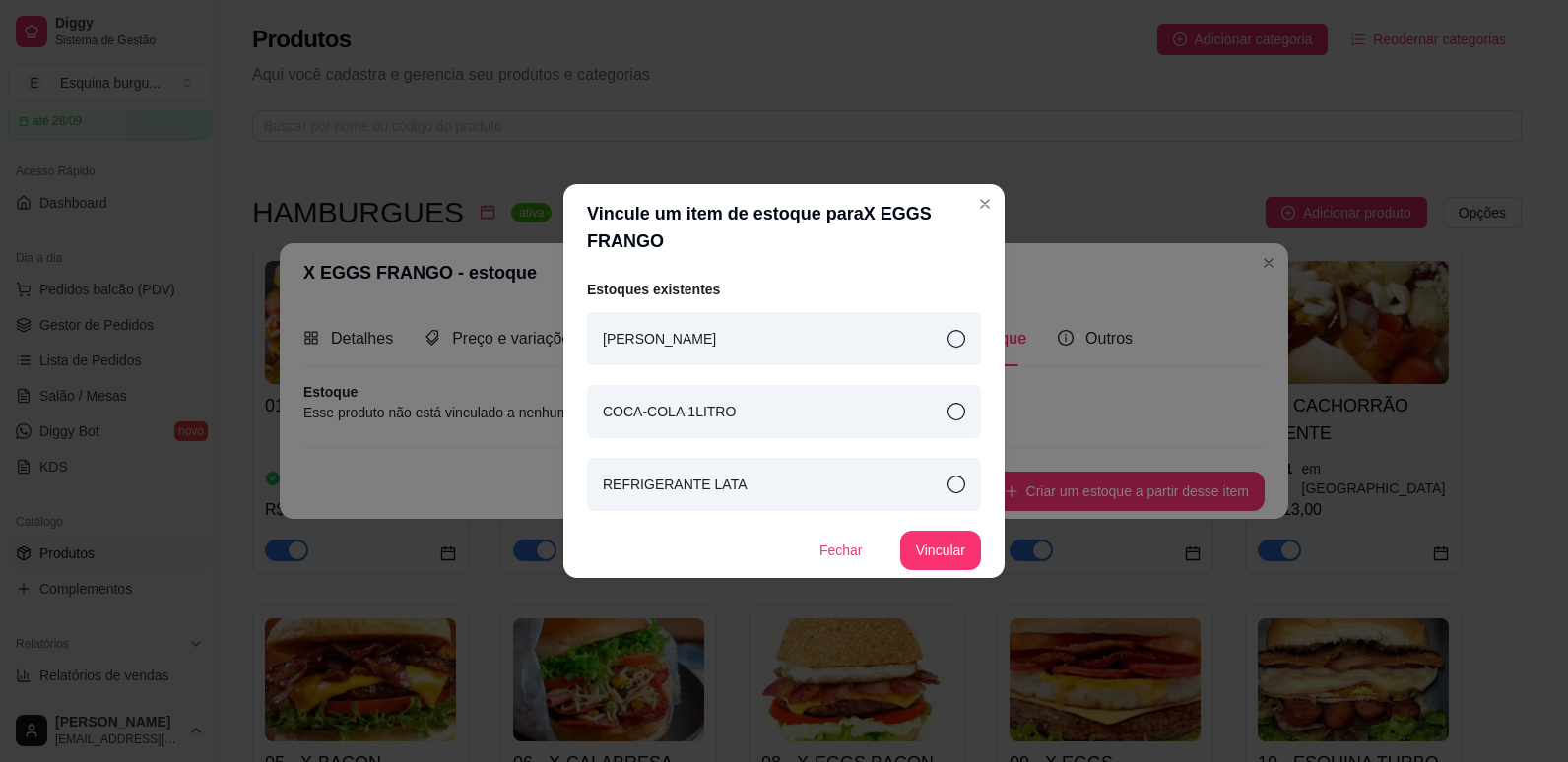
click at [947, 346] on div "Smesh burgue" at bounding box center [784, 339] width 394 height 53
click at [944, 540] on button "Vincular" at bounding box center [941, 550] width 79 height 39
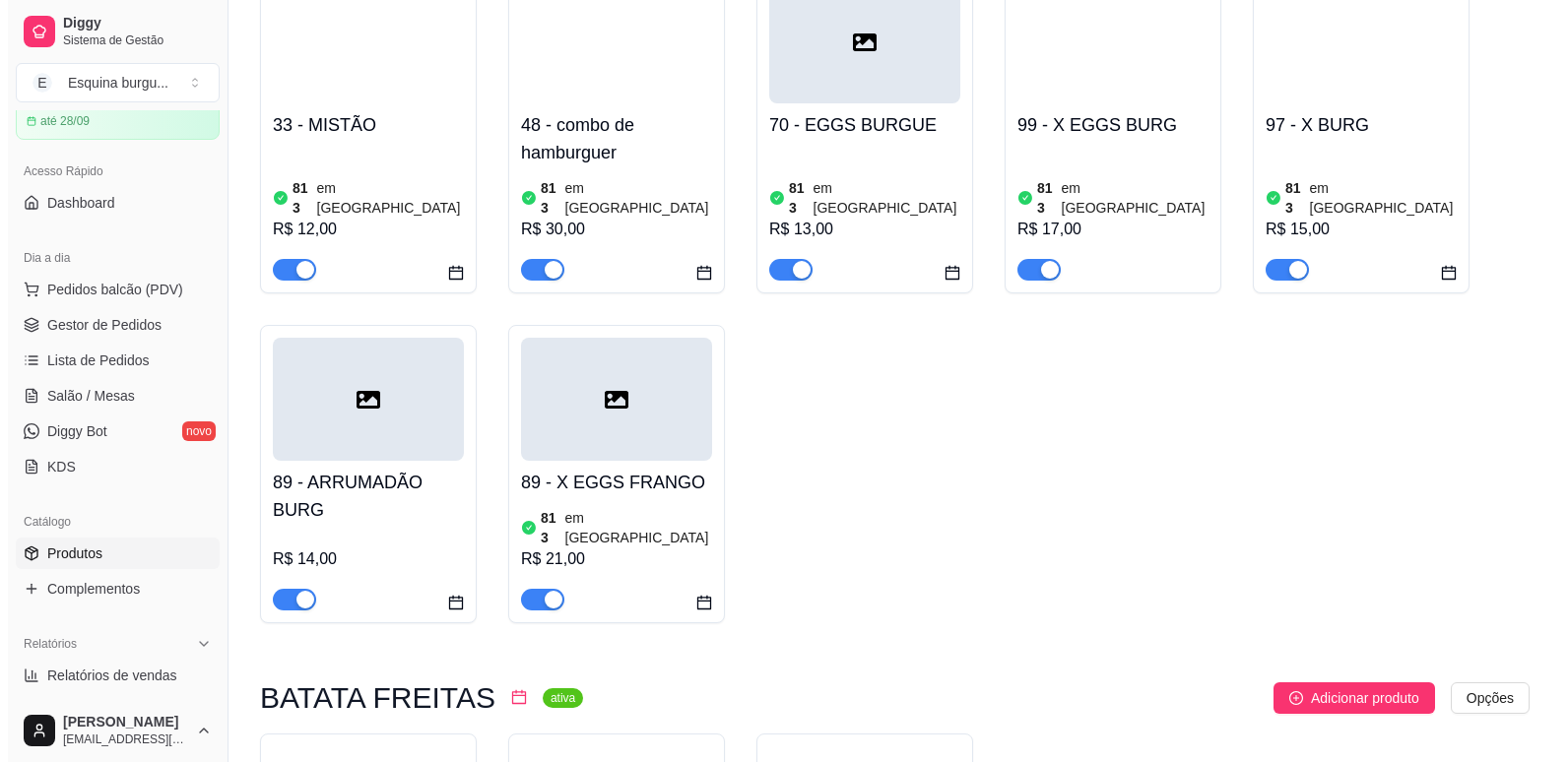
scroll to position [1350, 0]
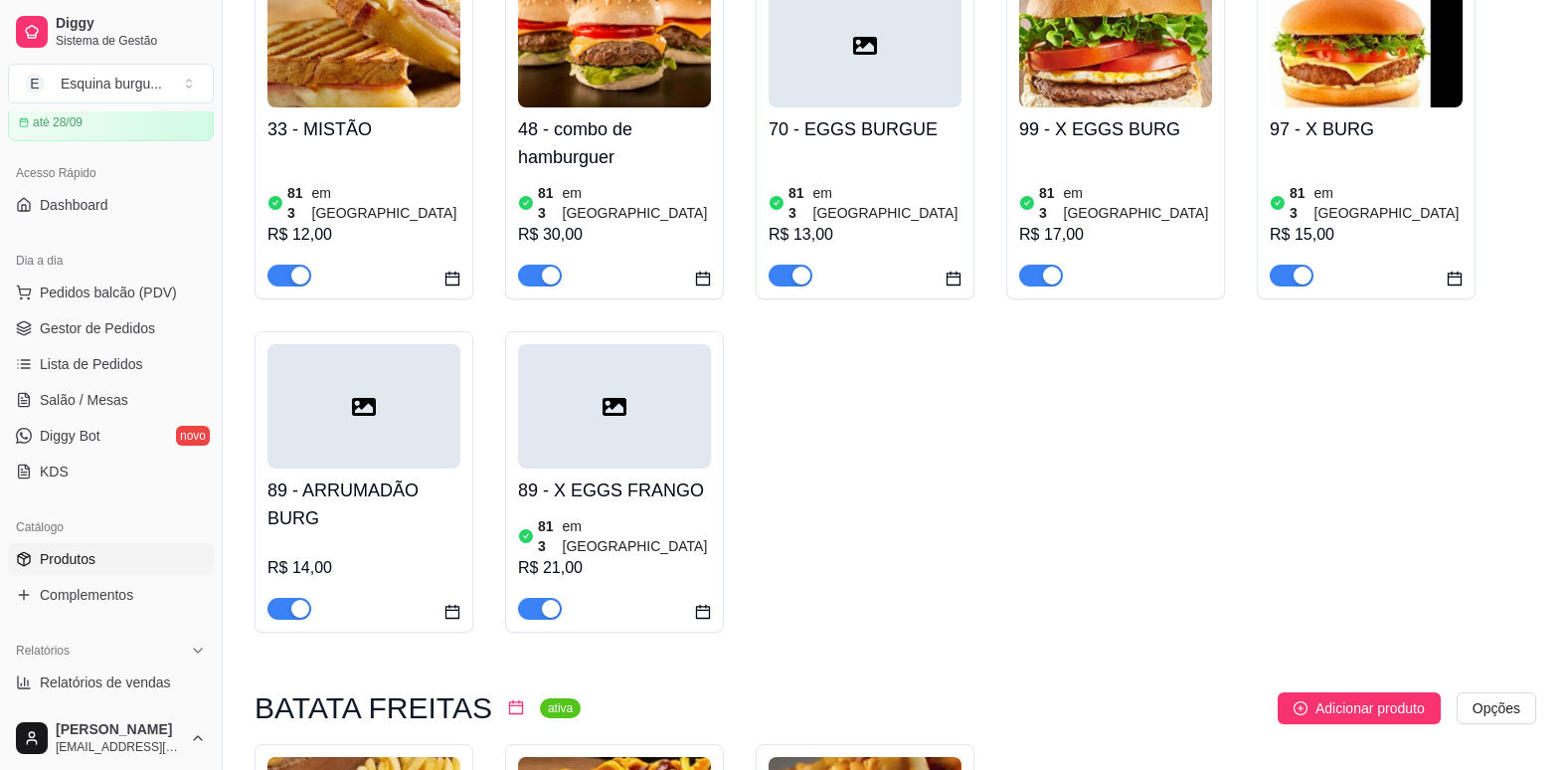
click at [654, 476] on h4 "89 - X EGGS FRANGO" at bounding box center [614, 490] width 193 height 28
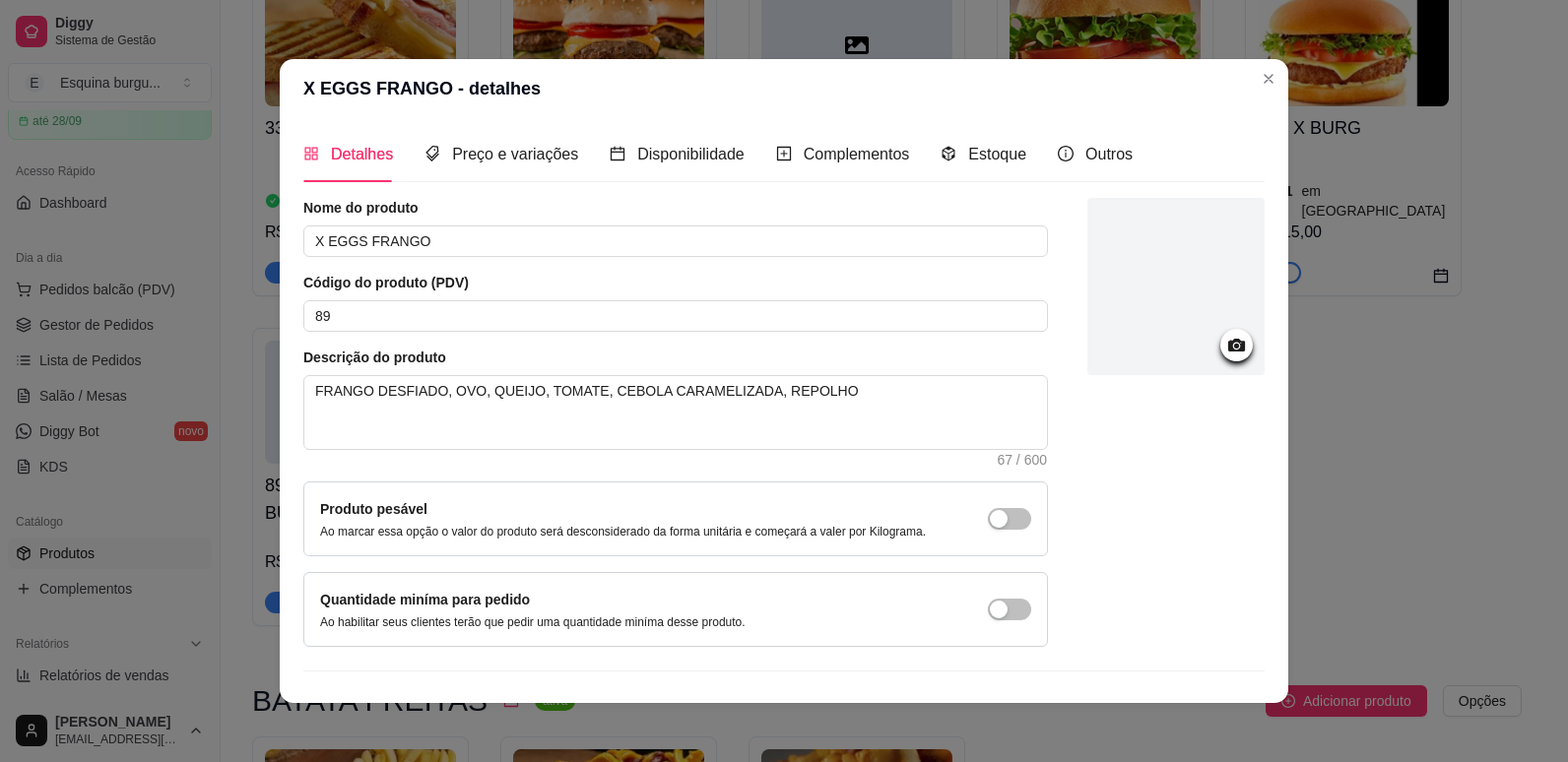
click at [1221, 359] on div at bounding box center [1237, 345] width 33 height 33
click at [1229, 350] on icon at bounding box center [1237, 345] width 17 height 13
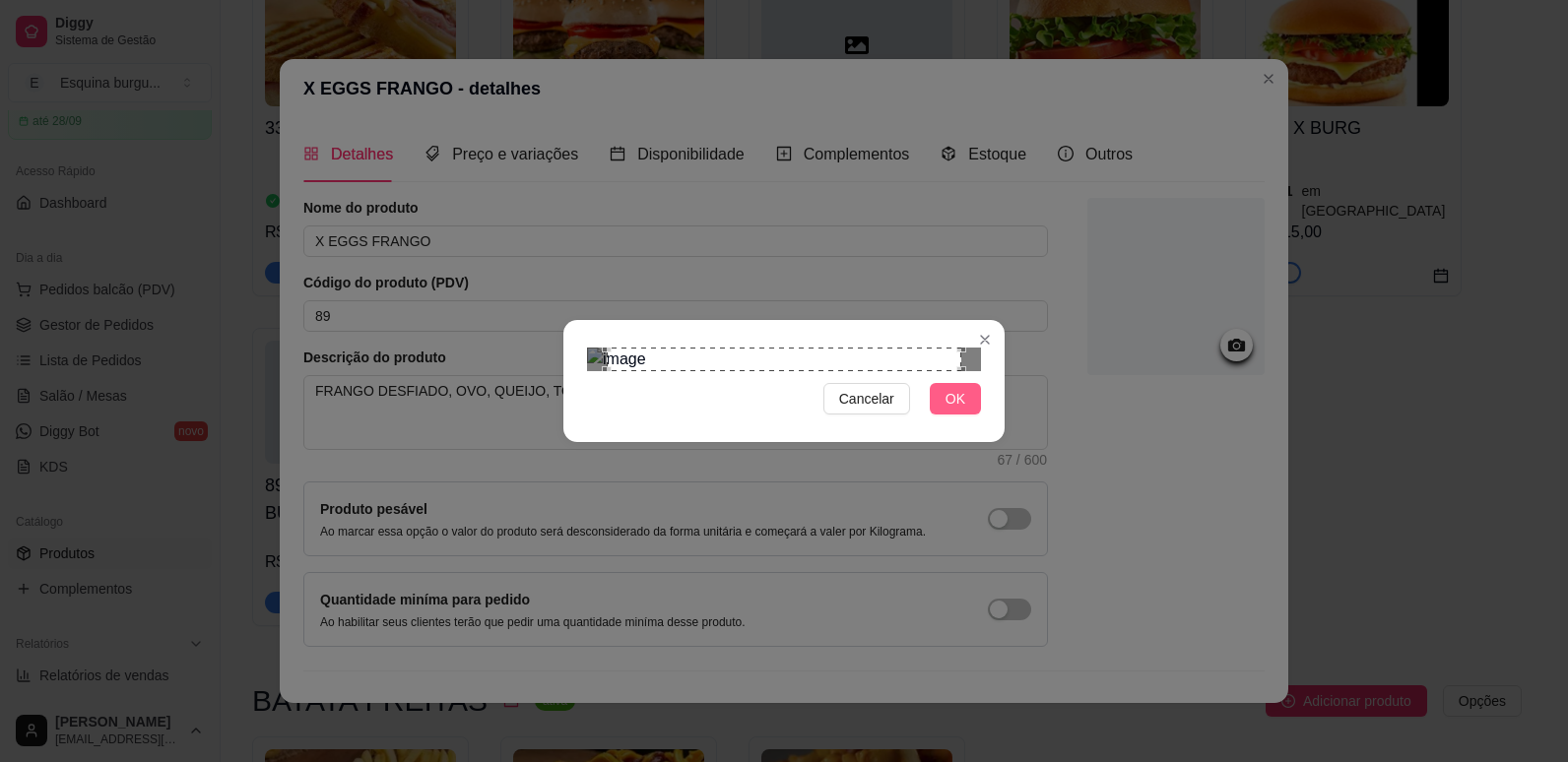
click at [956, 410] on span "OK" at bounding box center [956, 399] width 20 height 22
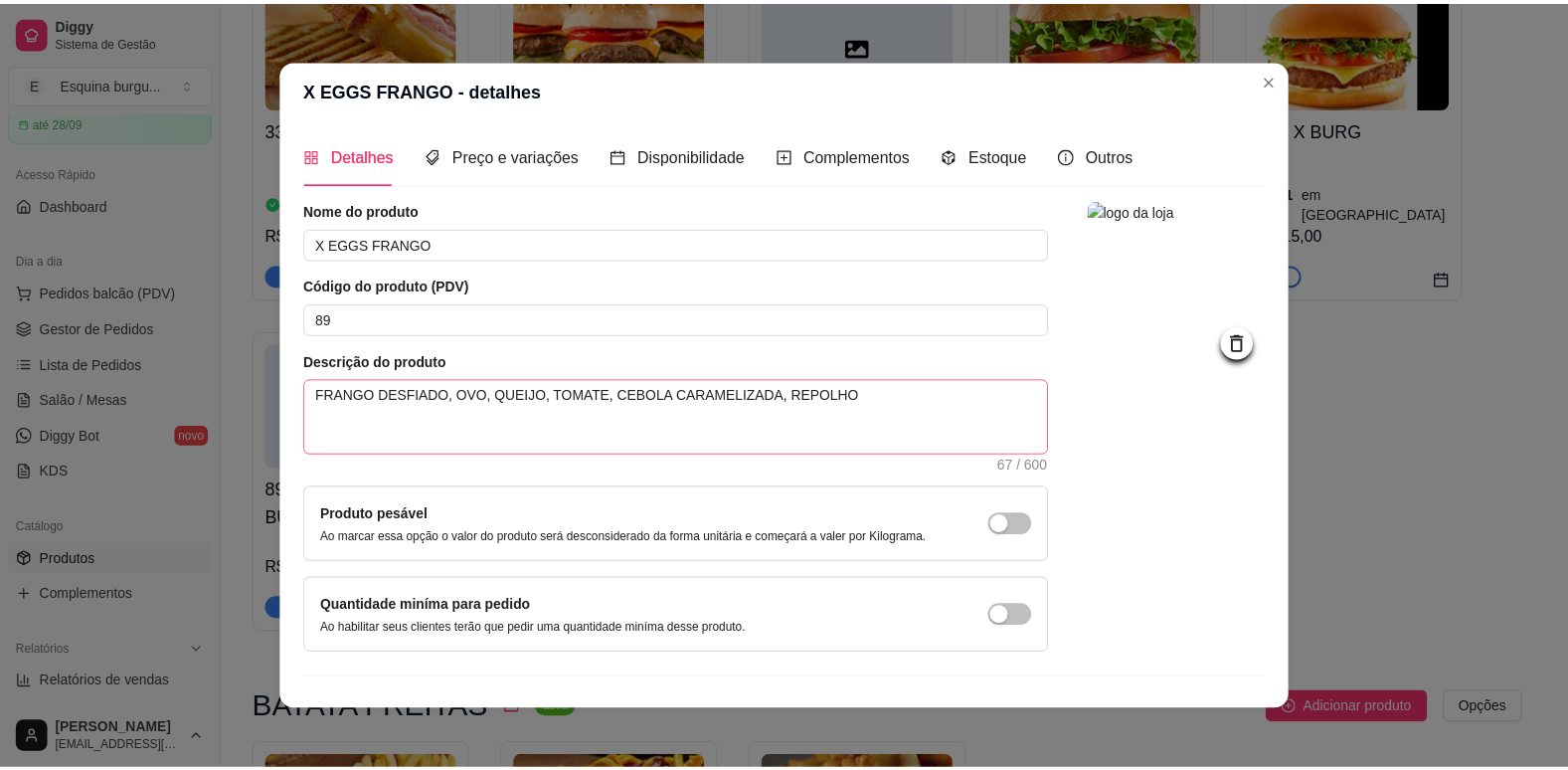
scroll to position [40, 0]
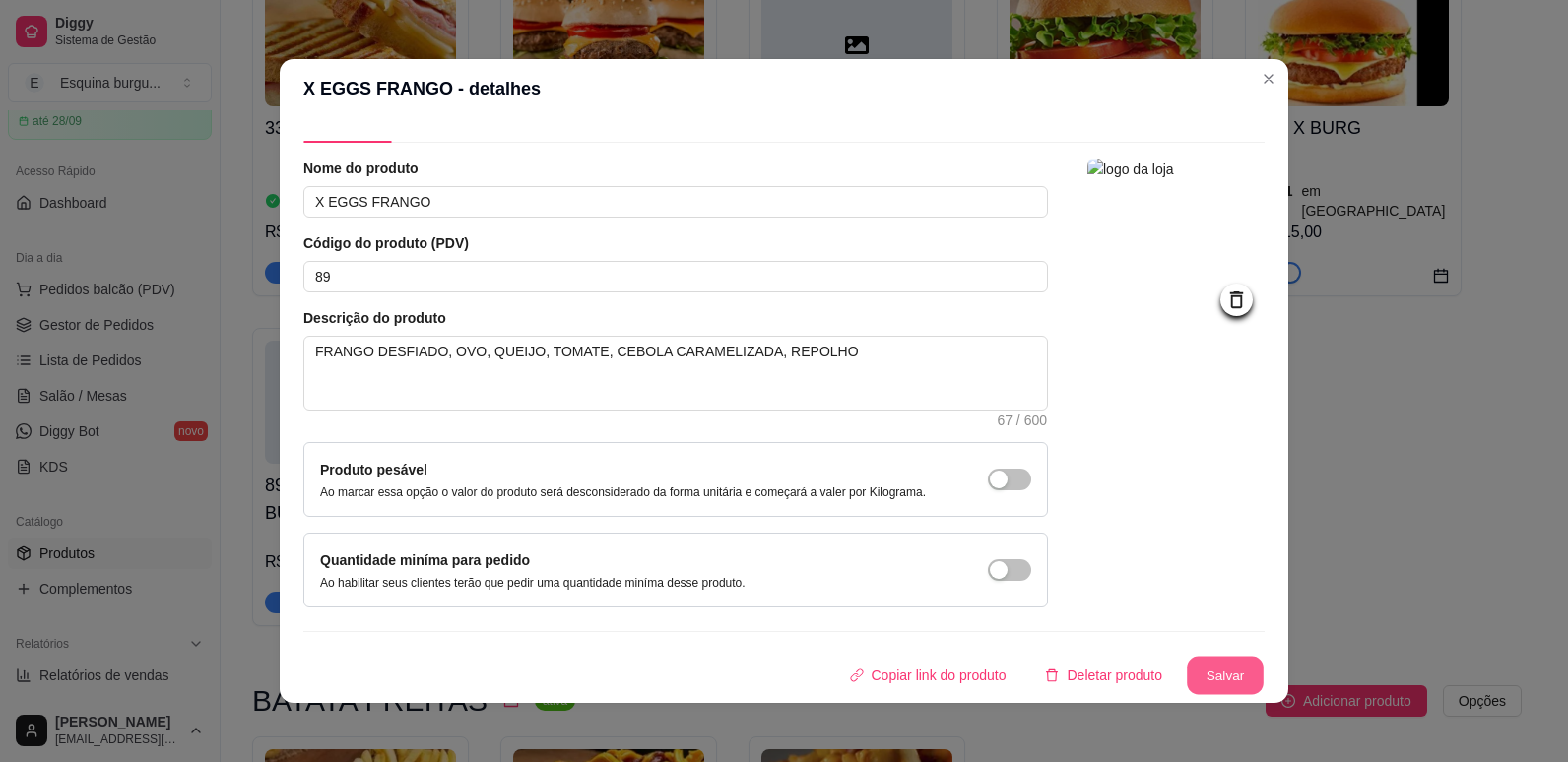
click at [1206, 667] on button "Salvar" at bounding box center [1226, 676] width 77 height 39
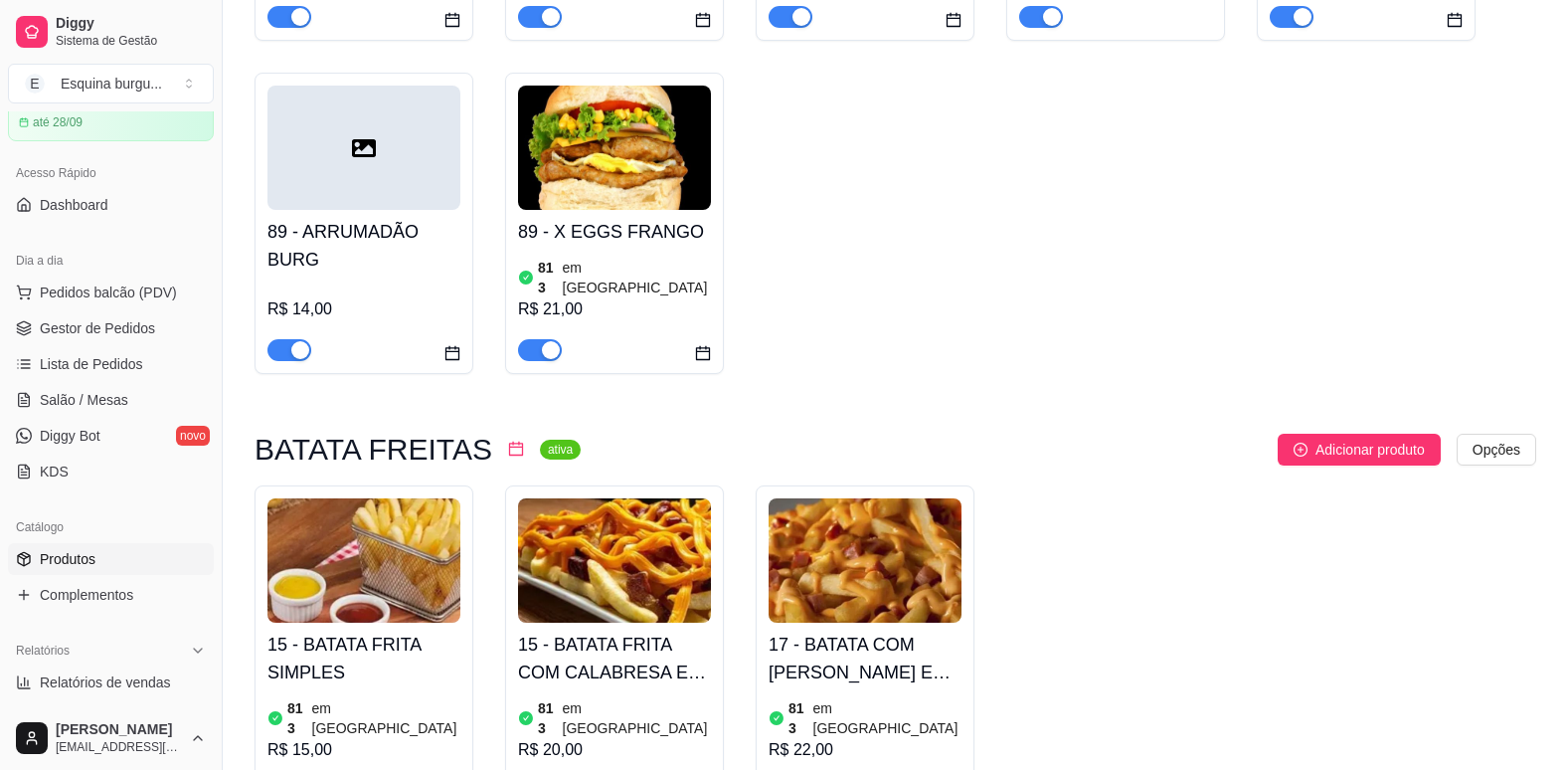
scroll to position [1630, 0]
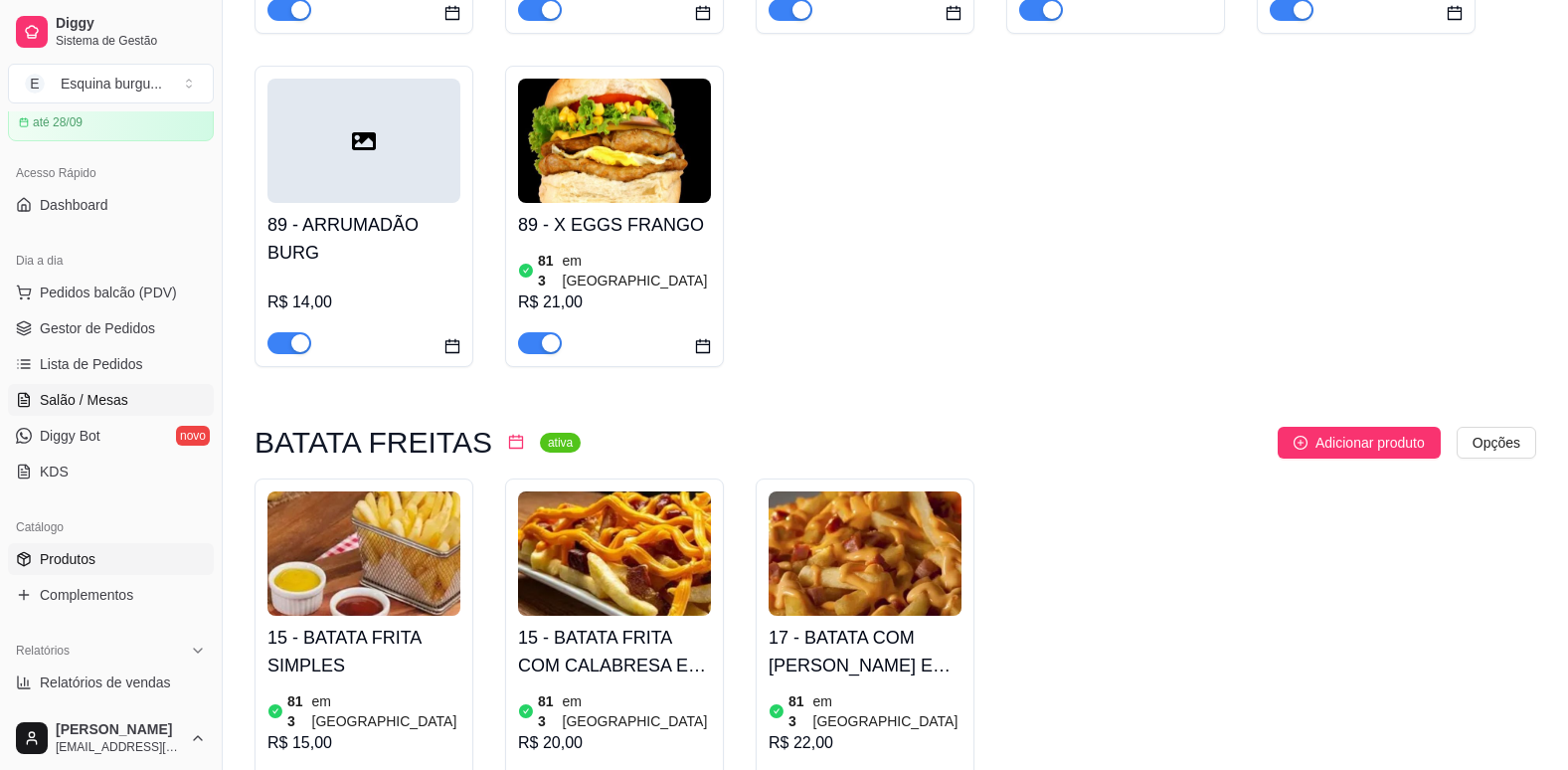
click at [76, 392] on span "Salão / Mesas" at bounding box center [84, 400] width 89 height 20
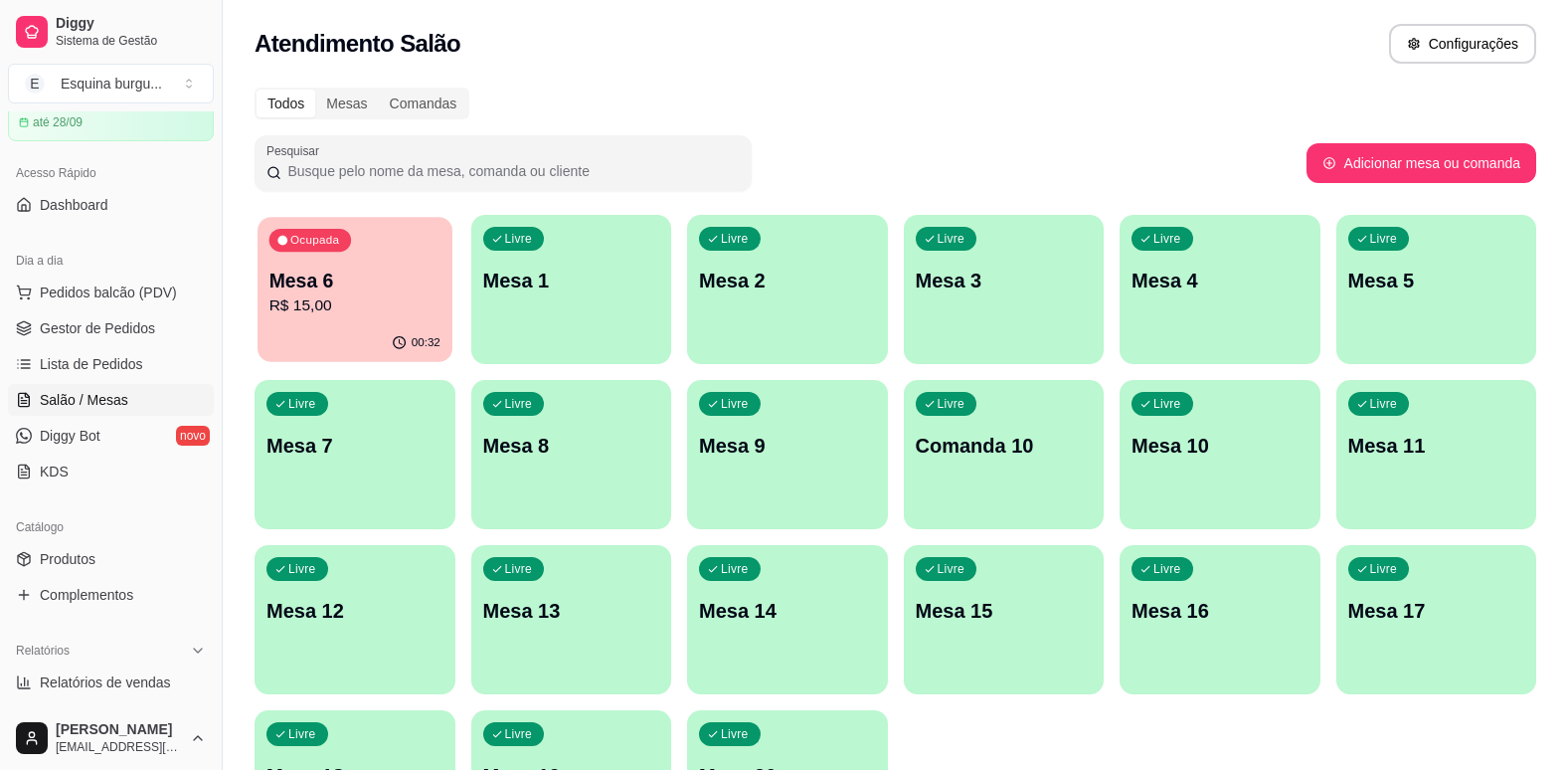
click at [410, 301] on p "R$ 15,00" at bounding box center [354, 306] width 171 height 23
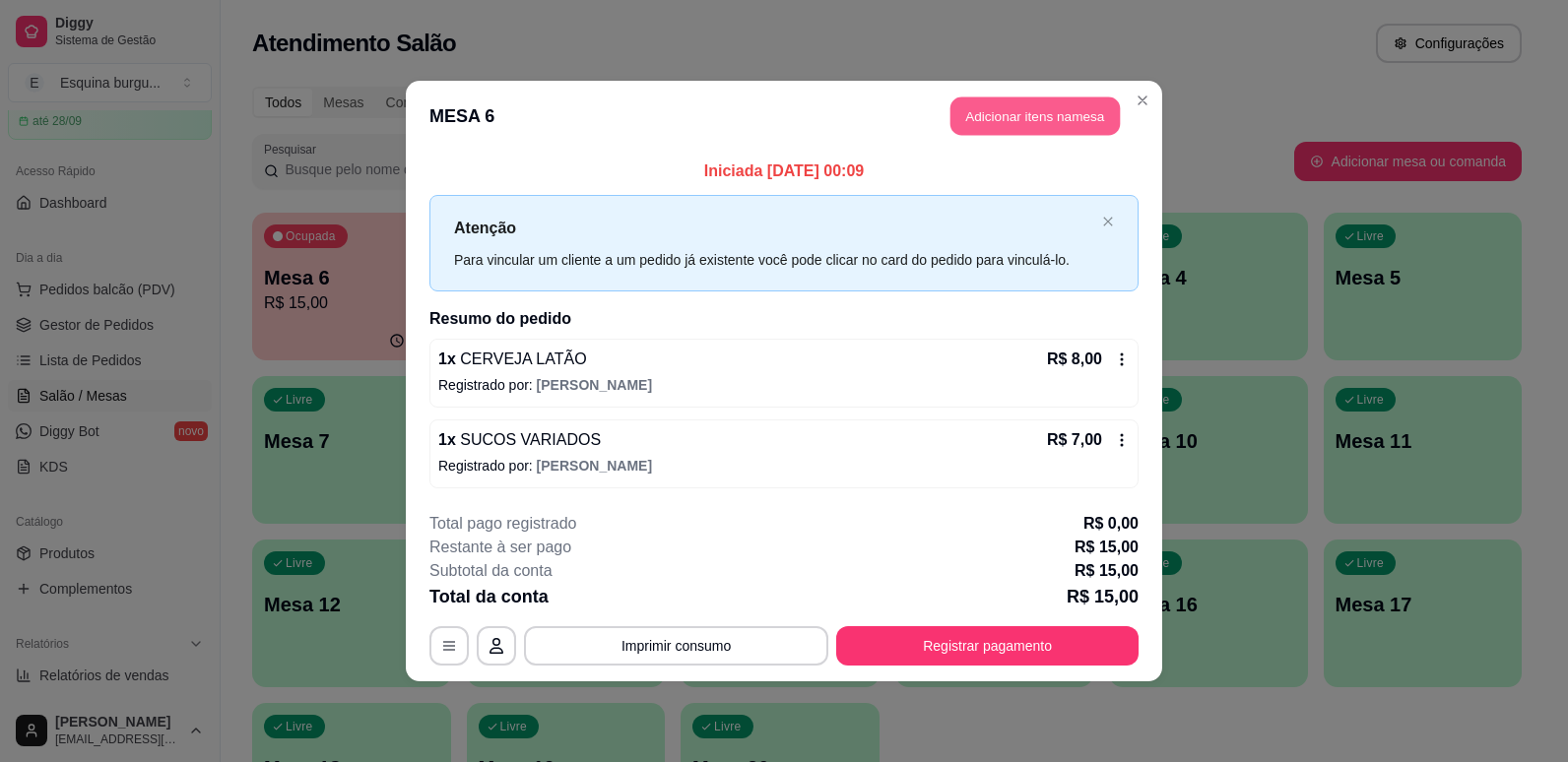
click at [1070, 131] on button "Adicionar itens na mesa" at bounding box center [1035, 117] width 169 height 39
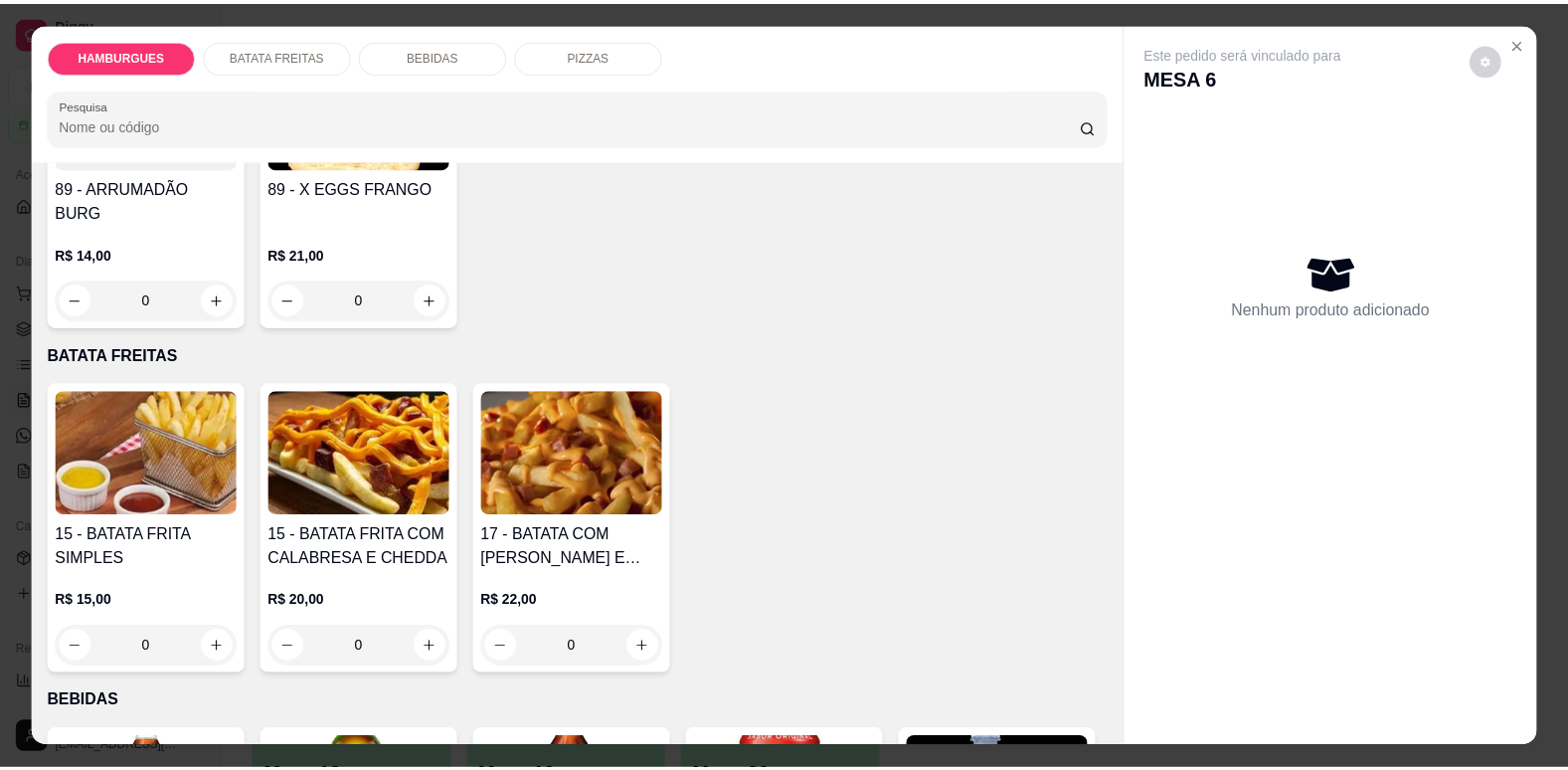
scroll to position [1494, 0]
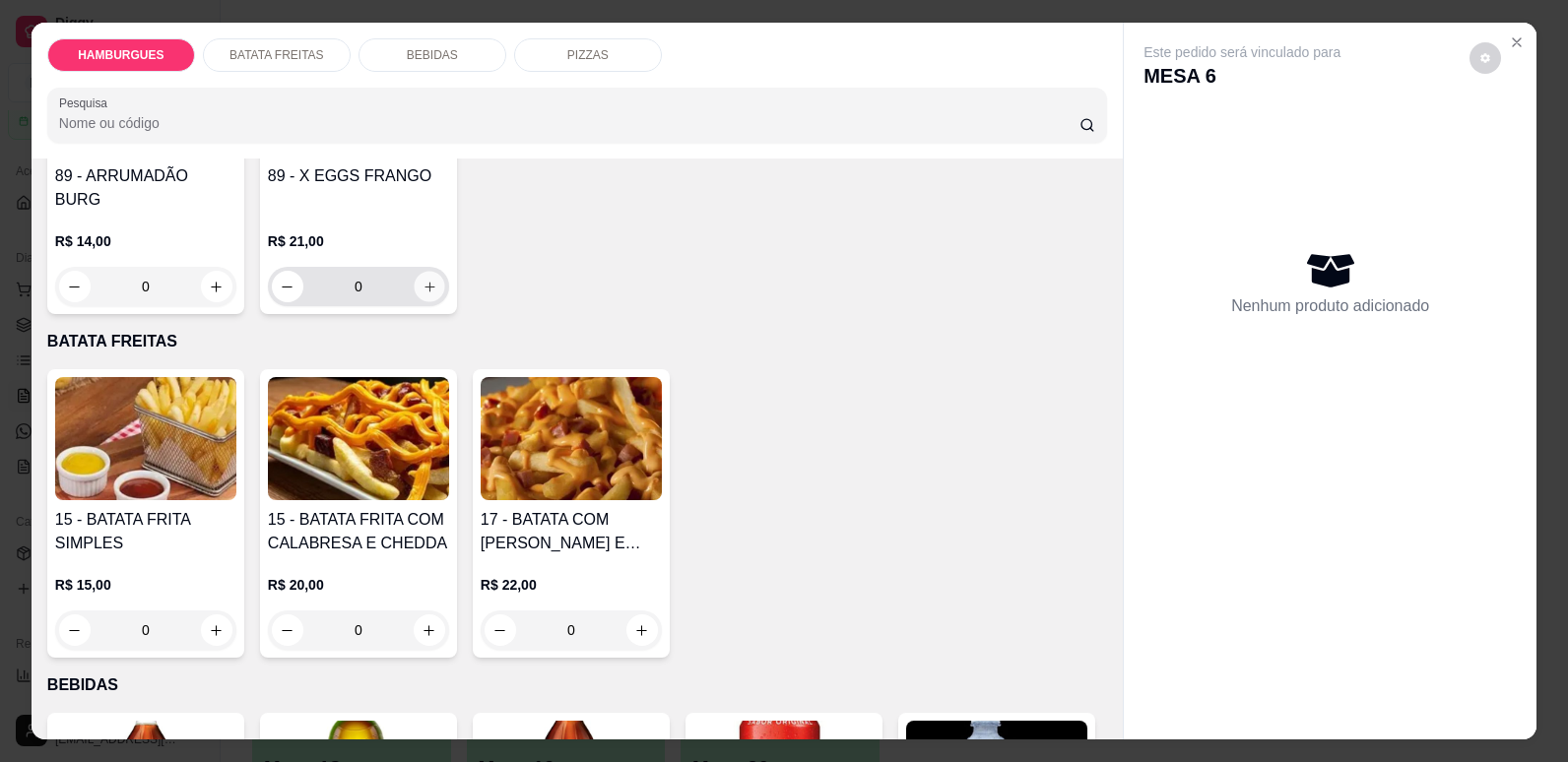
click at [425, 295] on icon "increase-product-quantity" at bounding box center [430, 287] width 15 height 15
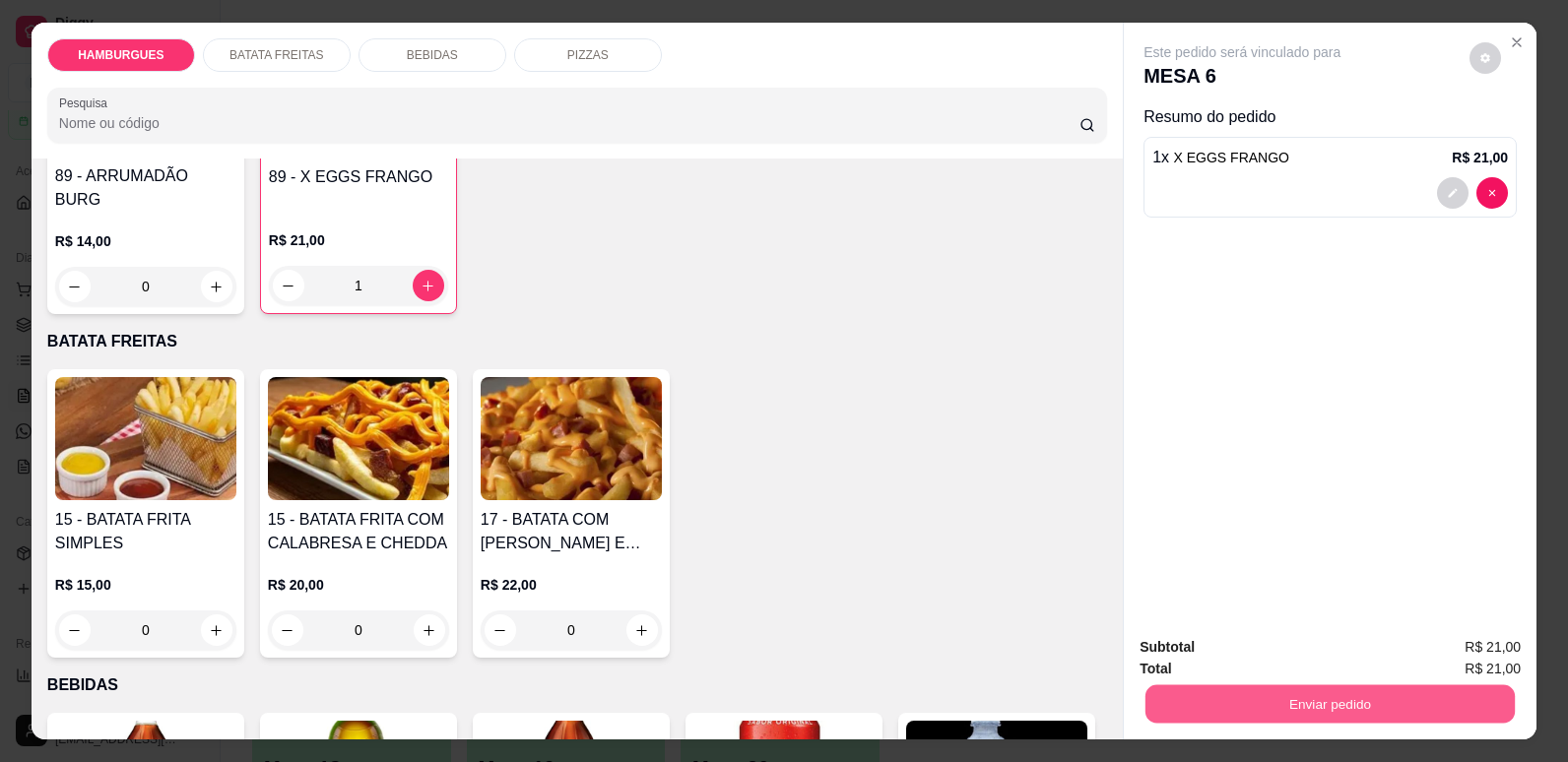
click at [1349, 713] on button "Enviar pedido" at bounding box center [1331, 704] width 370 height 39
click at [1306, 654] on button "Não registrar e enviar pedido" at bounding box center [1265, 655] width 199 height 37
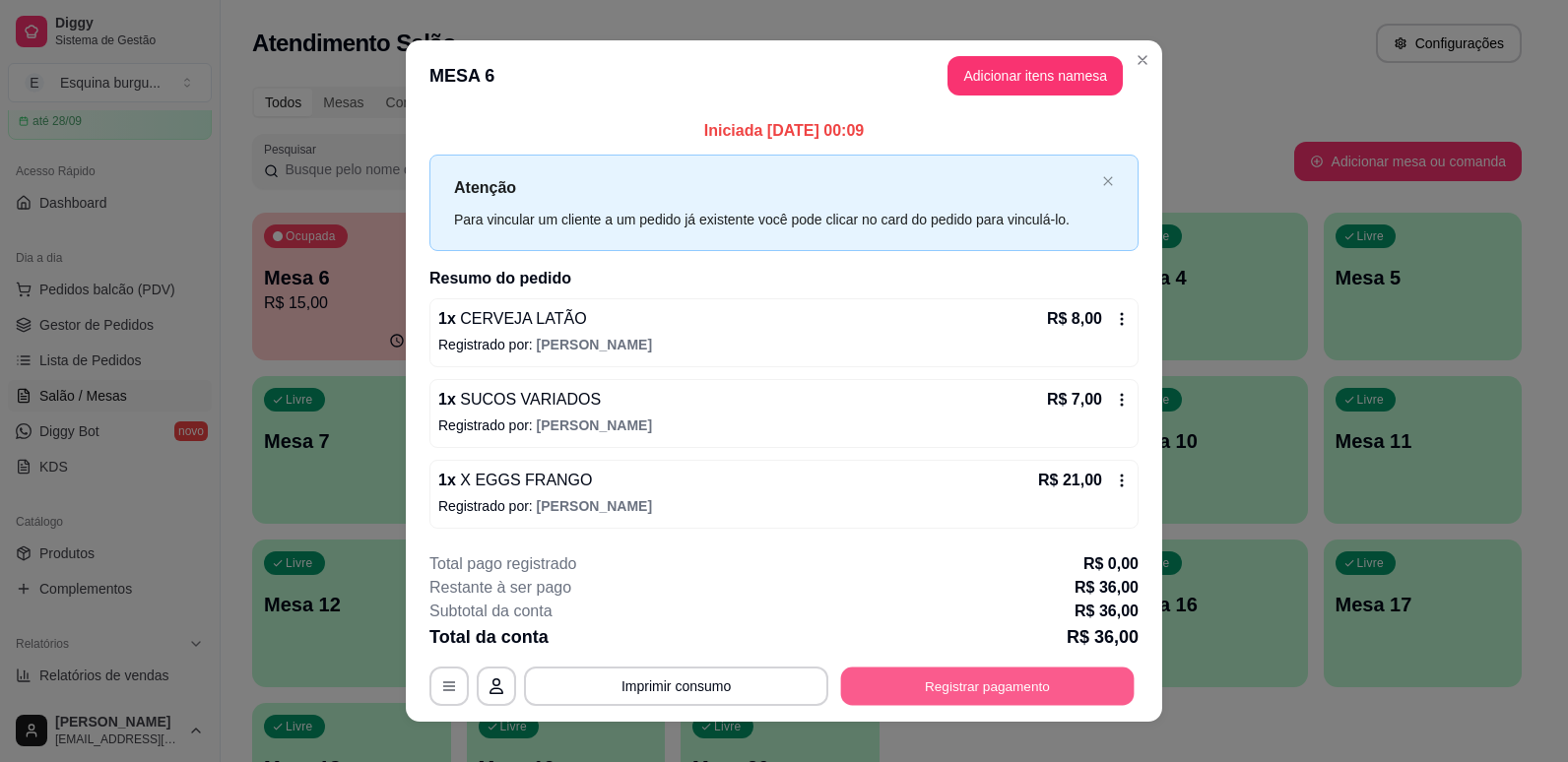
click at [1055, 685] on button "Registrar pagamento" at bounding box center [988, 686] width 294 height 39
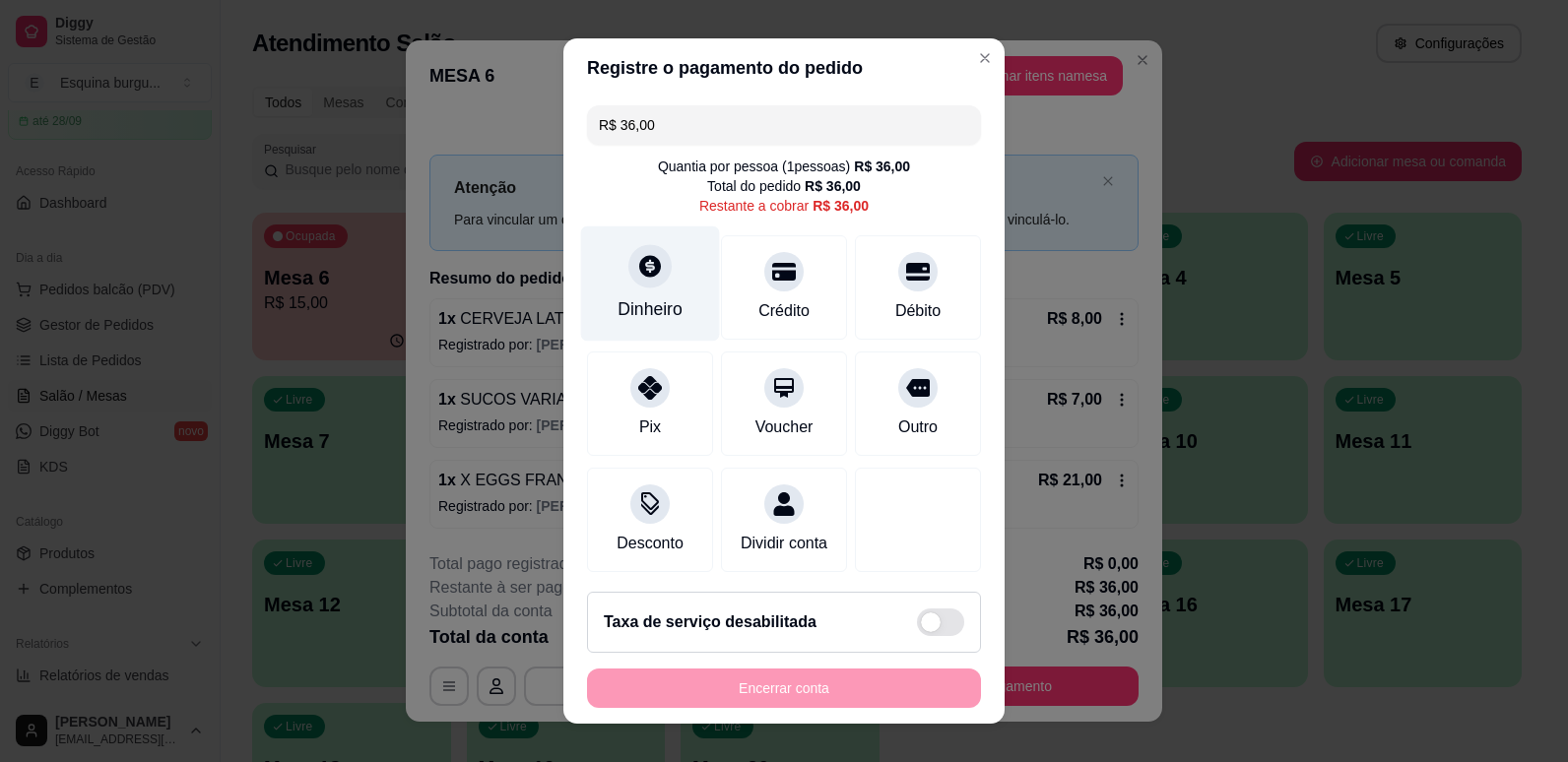
click at [655, 306] on div "Dinheiro" at bounding box center [651, 309] width 65 height 26
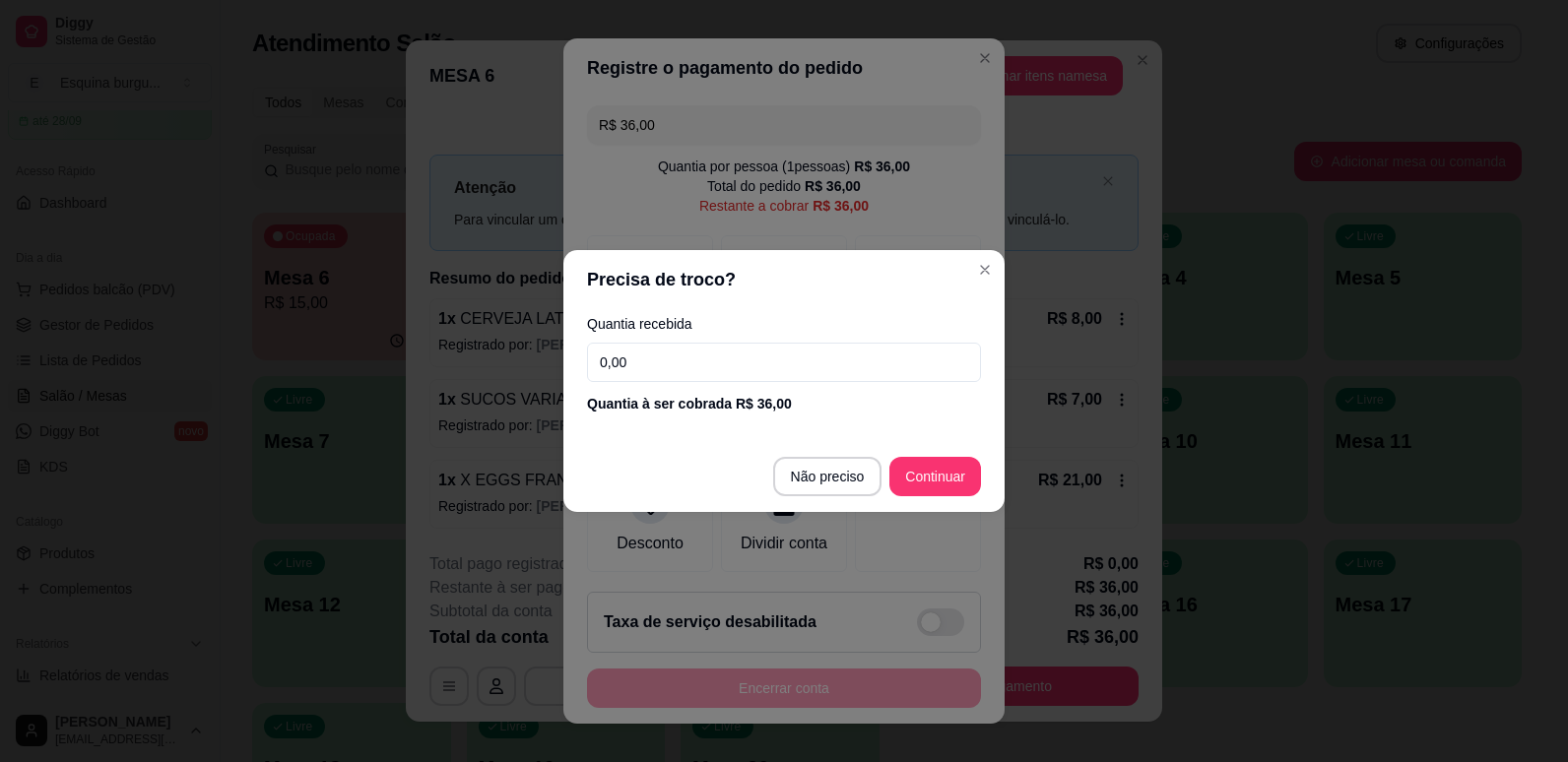
click at [738, 354] on input "0,00" at bounding box center [784, 363] width 394 height 40
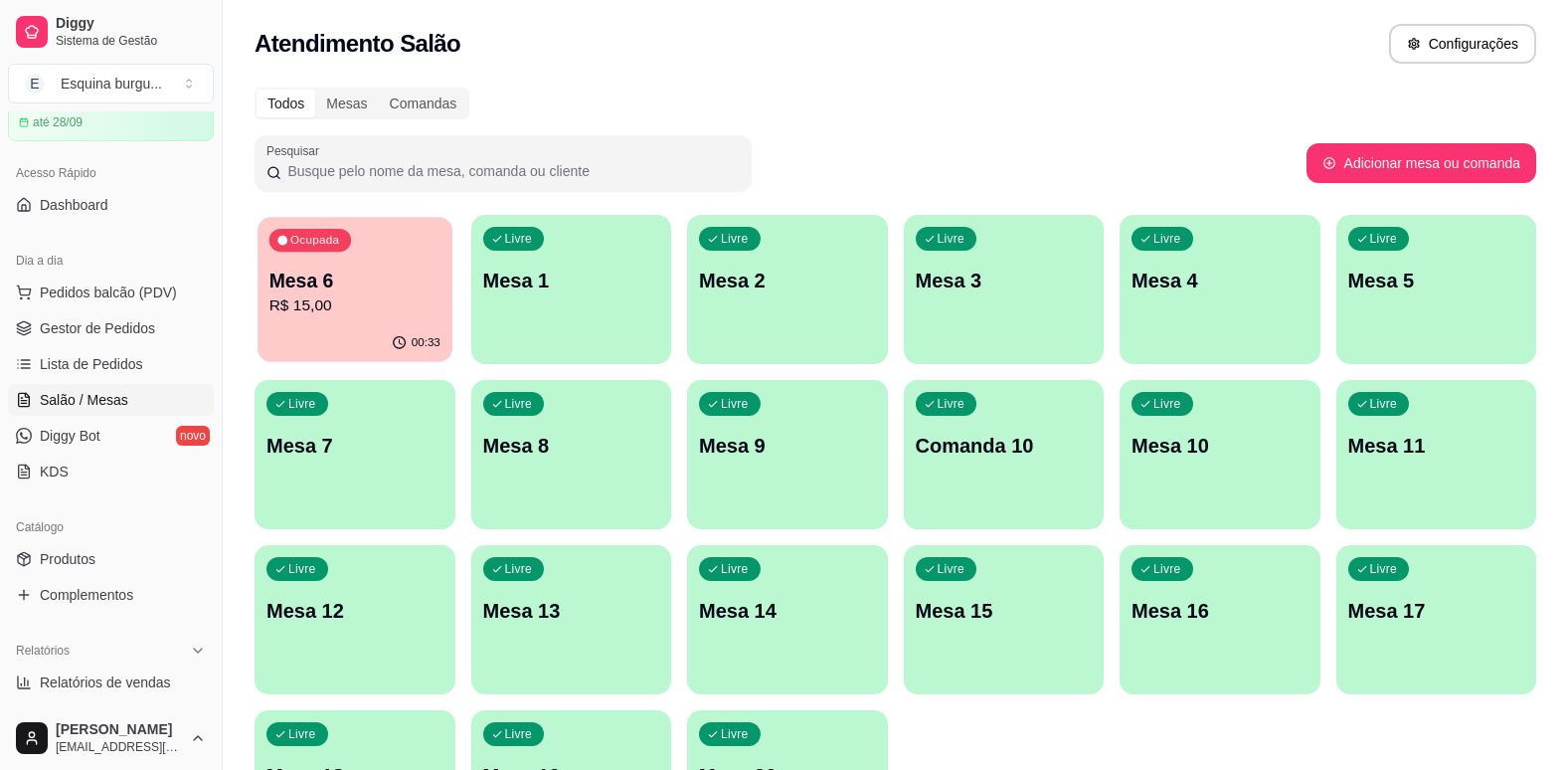
click at [400, 294] on div "Mesa 6 R$ 15,00" at bounding box center [354, 293] width 171 height 50
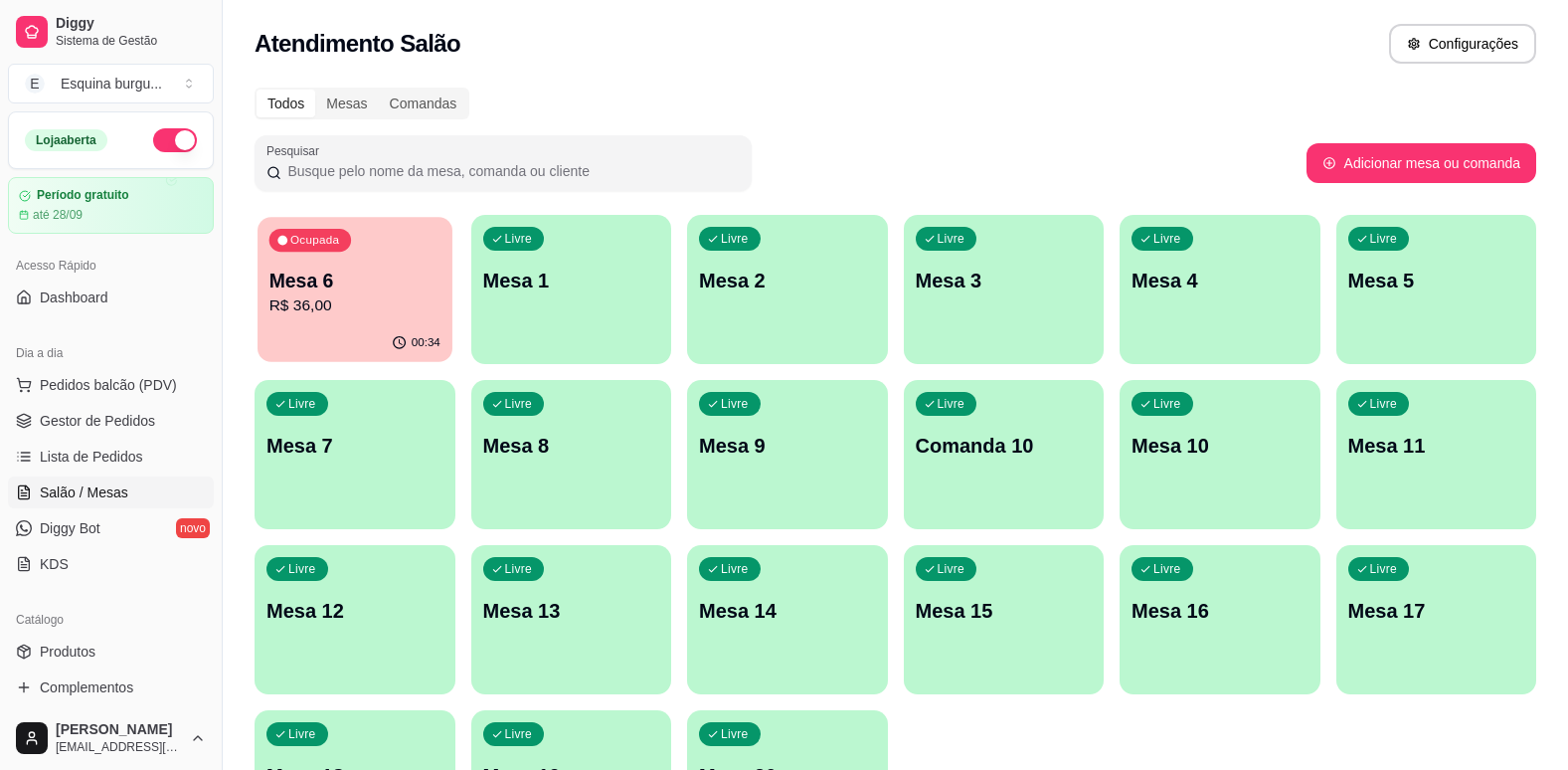
click at [403, 286] on p "Mesa 6" at bounding box center [354, 281] width 171 height 27
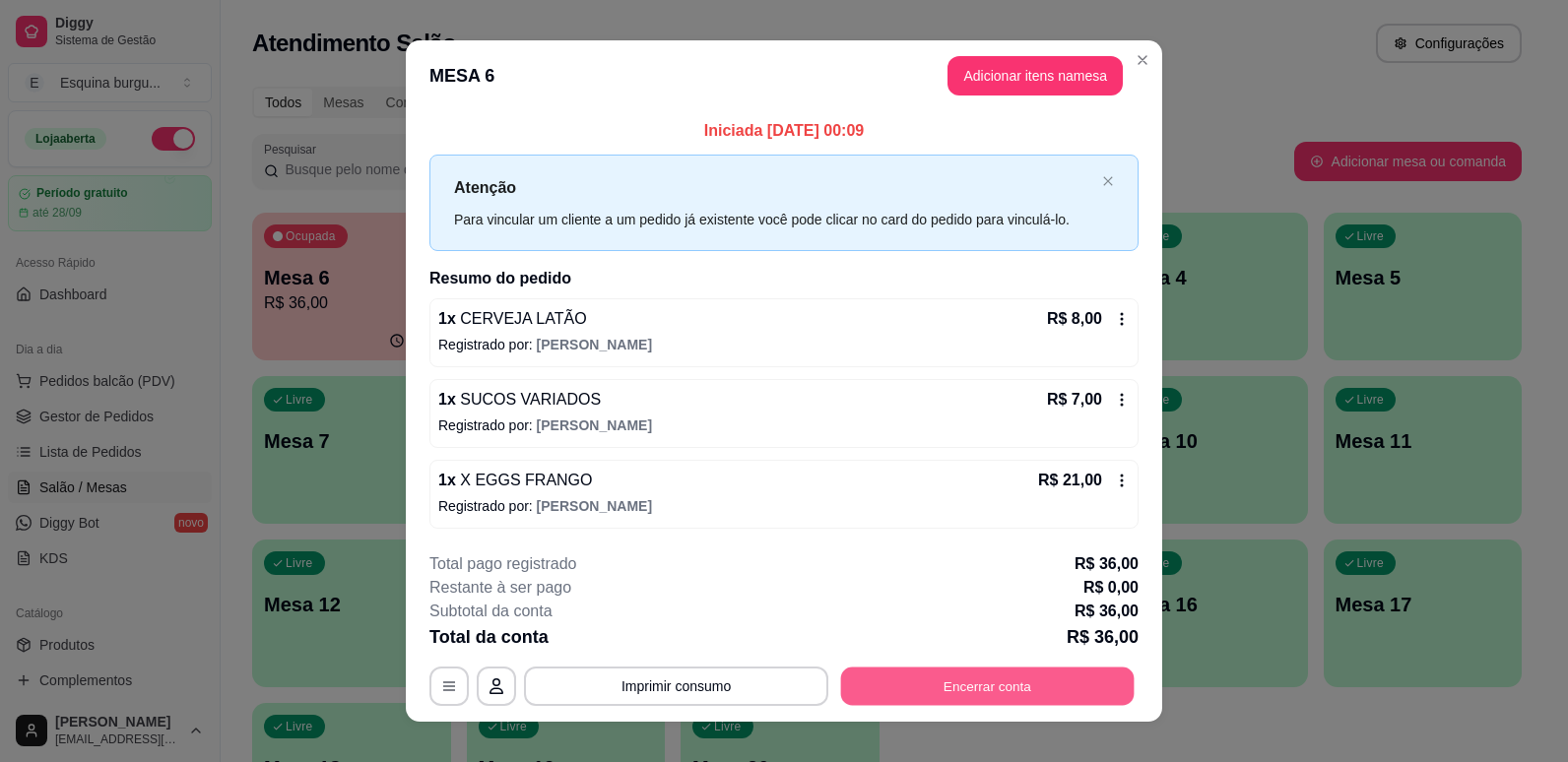
click at [1053, 675] on button "Encerrar conta" at bounding box center [988, 686] width 294 height 39
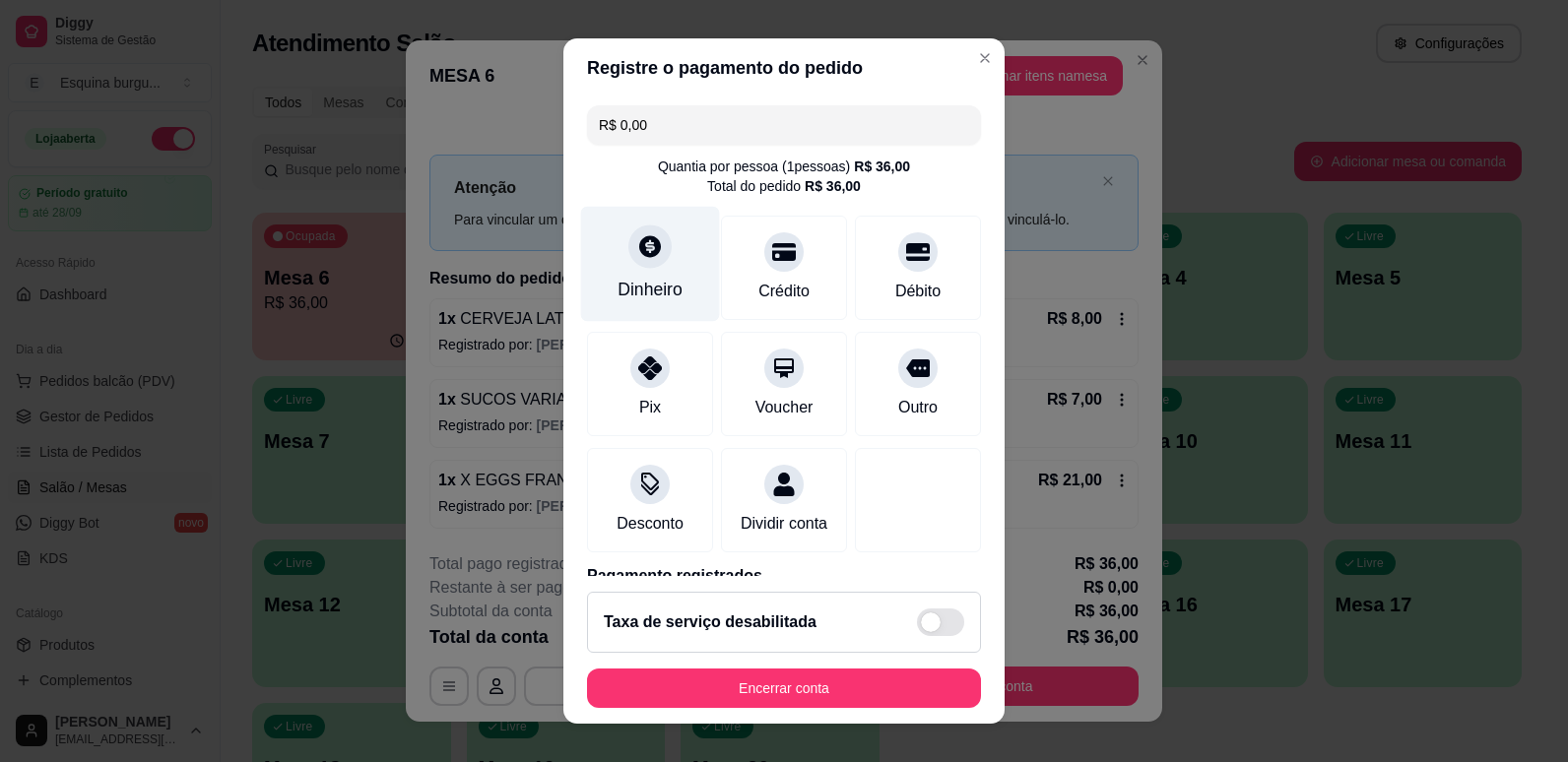
click at [647, 301] on div "Dinheiro" at bounding box center [651, 290] width 65 height 26
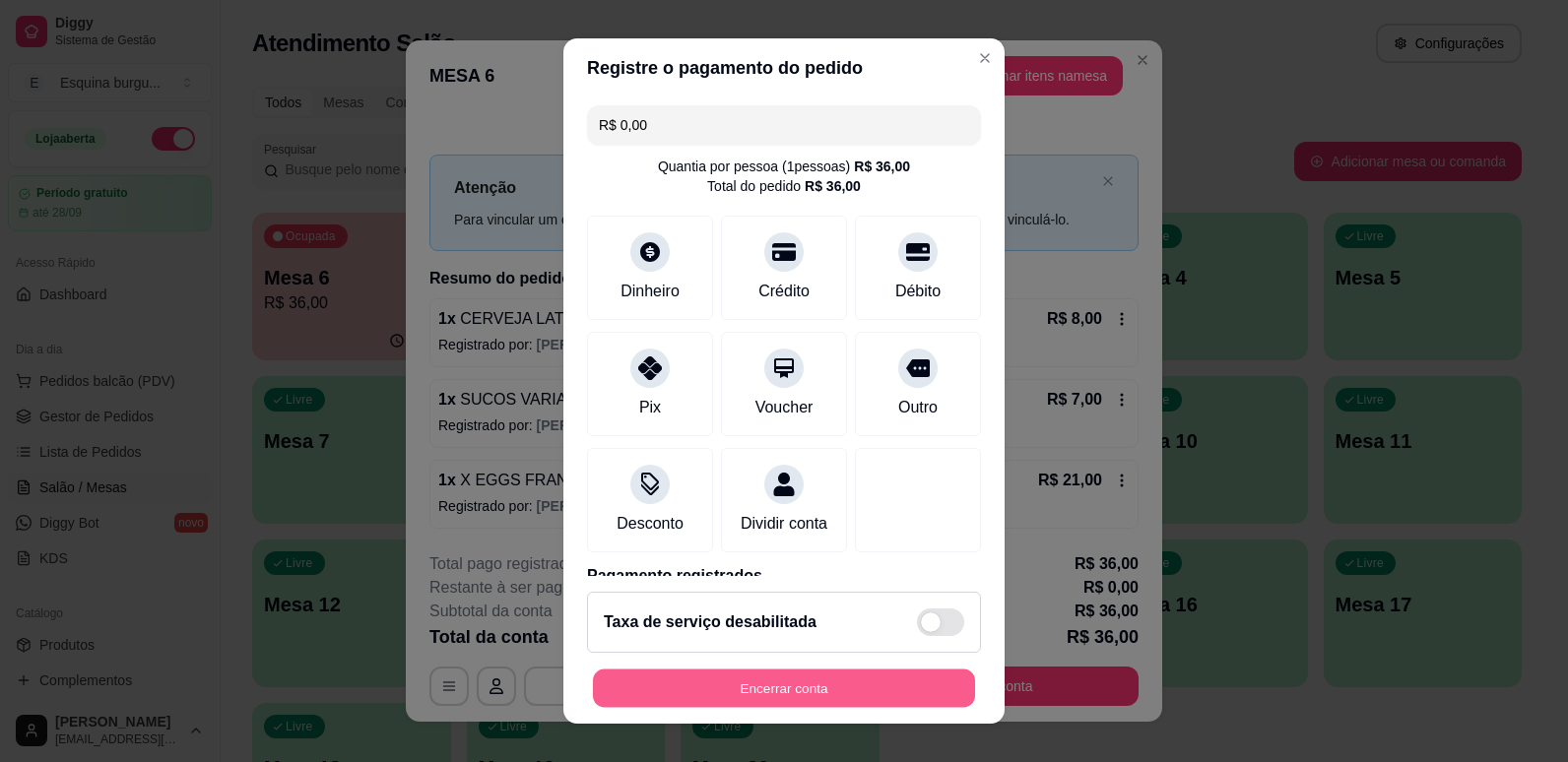
click at [877, 695] on button "Encerrar conta" at bounding box center [784, 689] width 383 height 39
